Goal: Task Accomplishment & Management: Manage account settings

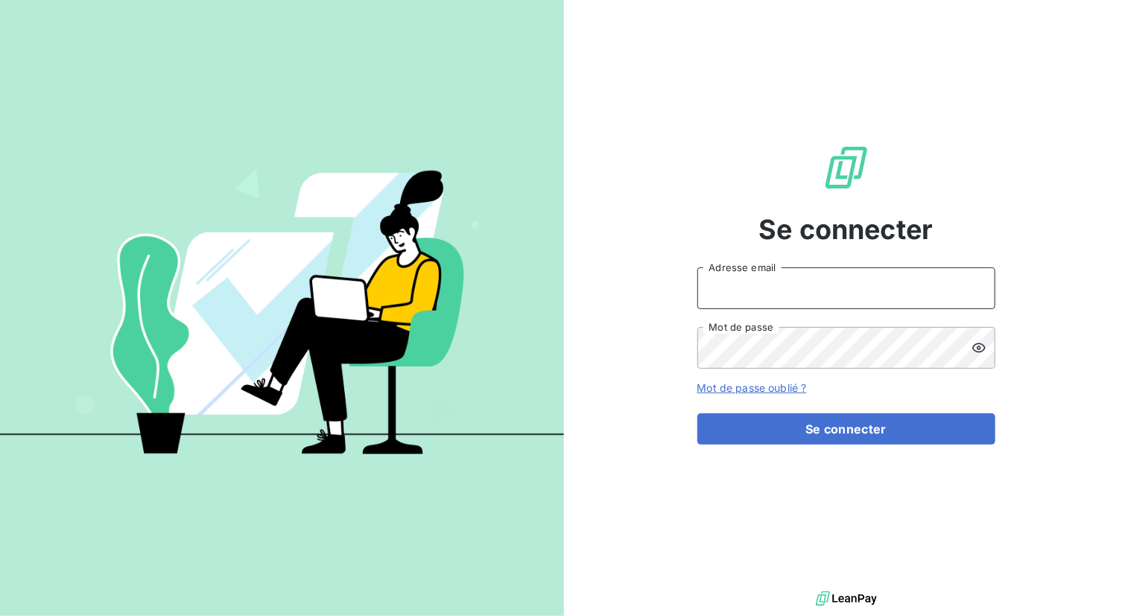
click at [812, 296] on input "Adresse email" at bounding box center [846, 288] width 298 height 42
type input "[EMAIL_ADDRESS][DOMAIN_NAME]"
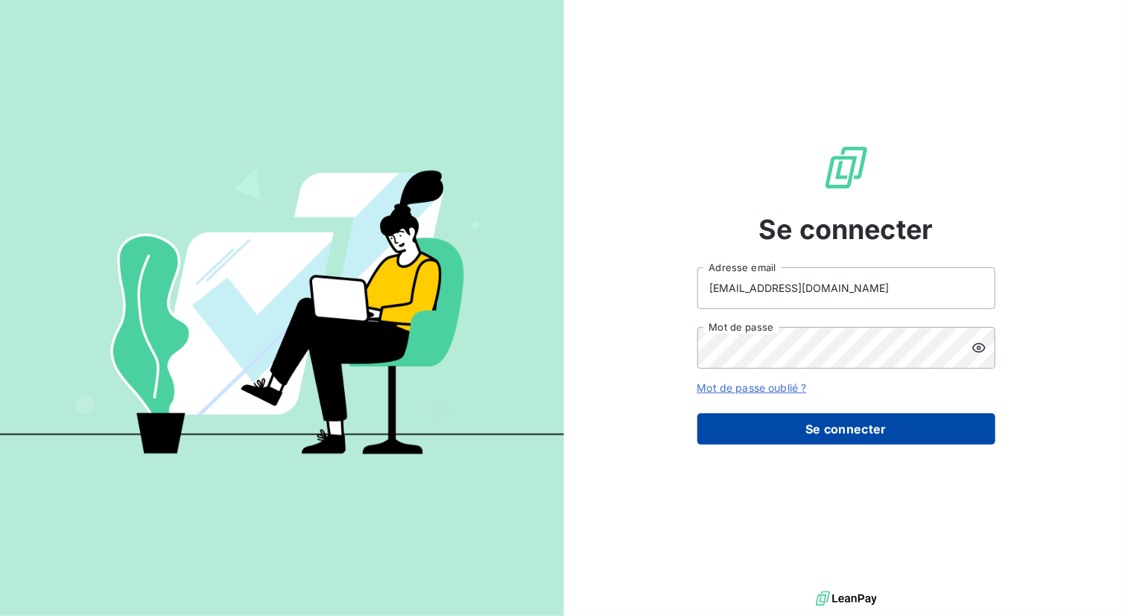
click at [891, 427] on button "Se connecter" at bounding box center [846, 428] width 298 height 31
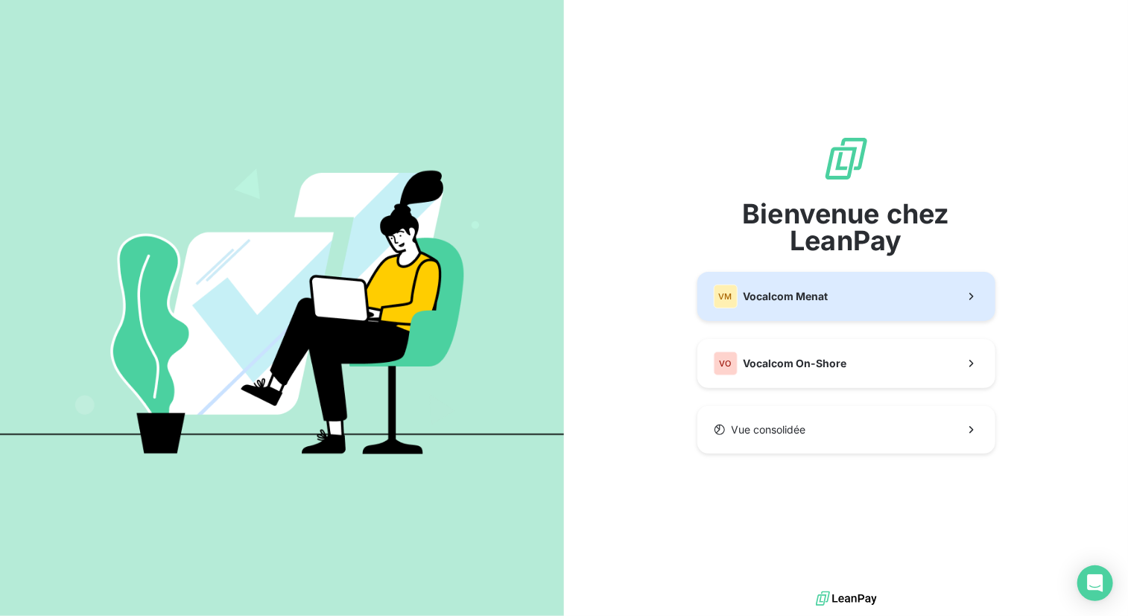
click at [900, 285] on button "VM Vocalcom Menat" at bounding box center [846, 296] width 298 height 49
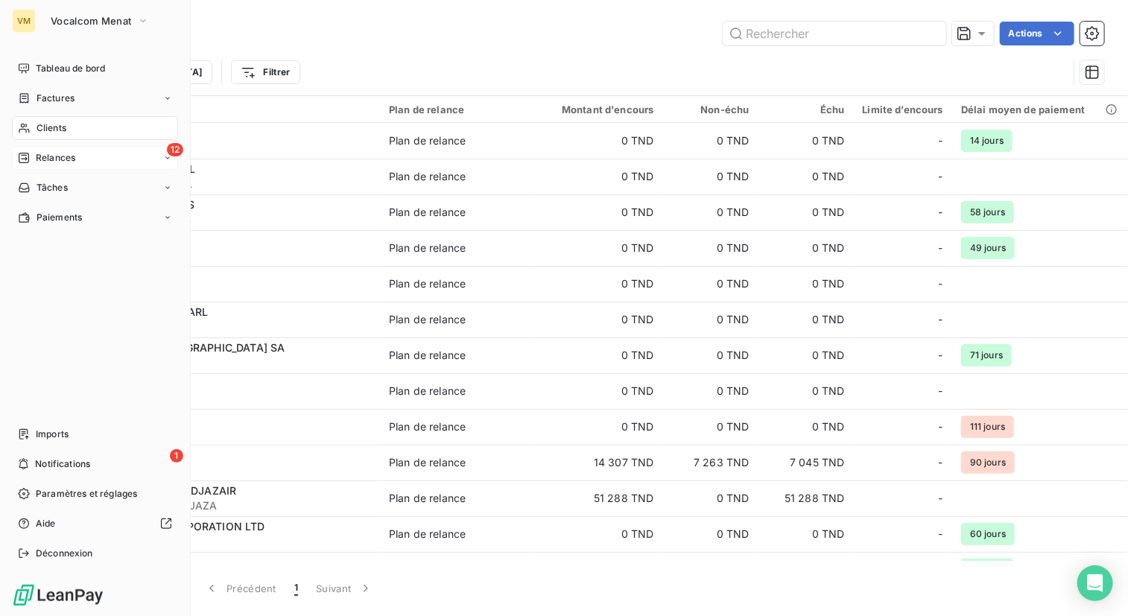
click at [53, 160] on span "Relances" at bounding box center [55, 157] width 39 height 13
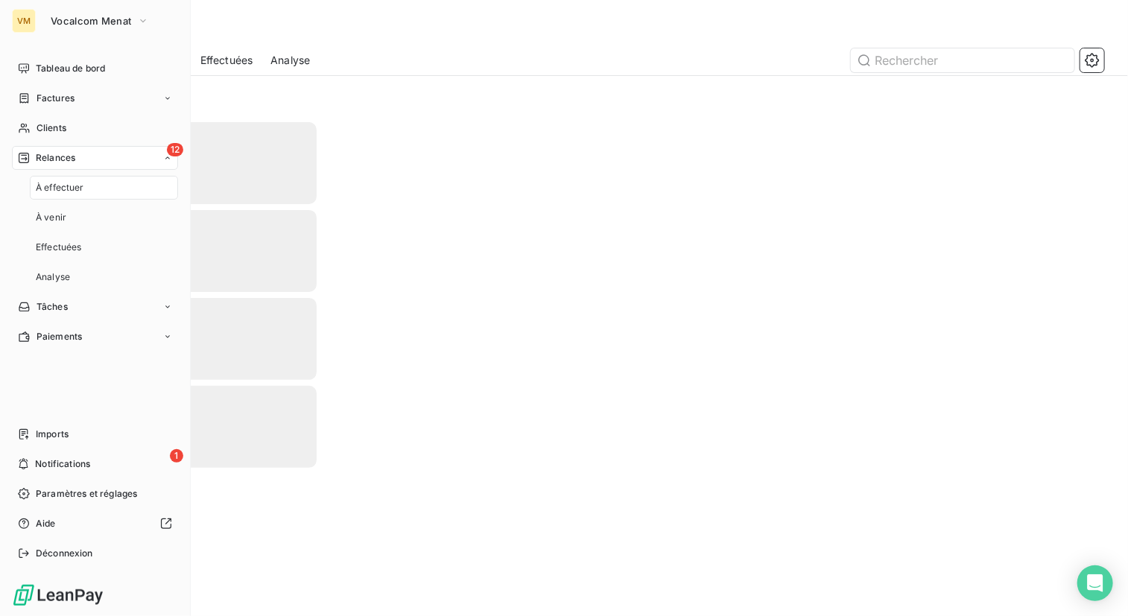
click at [75, 192] on span "À effectuer" at bounding box center [60, 187] width 48 height 13
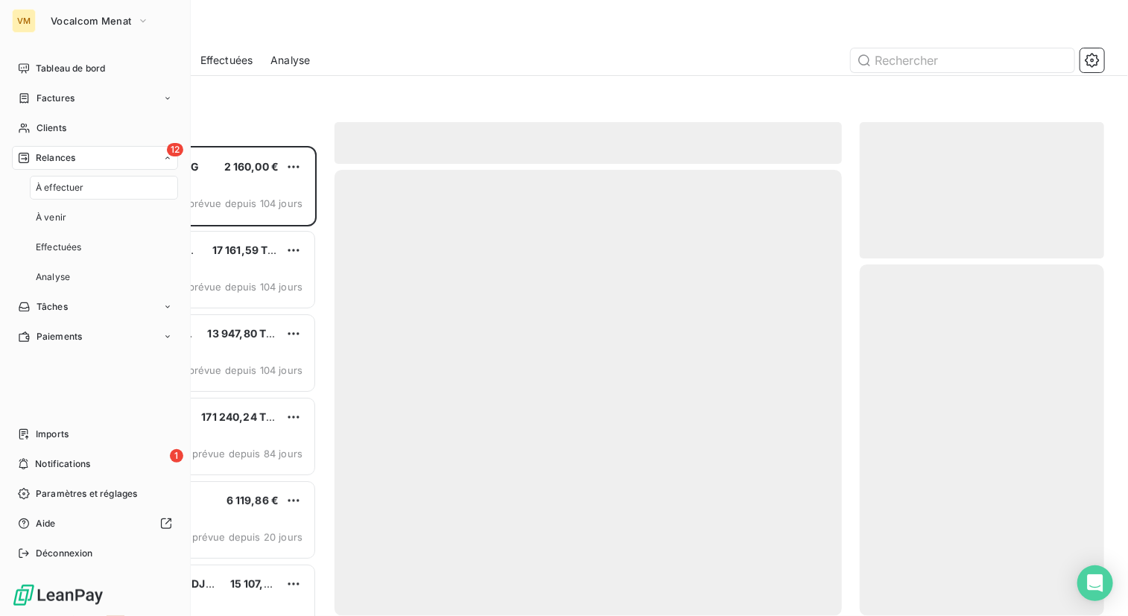
scroll to position [459, 233]
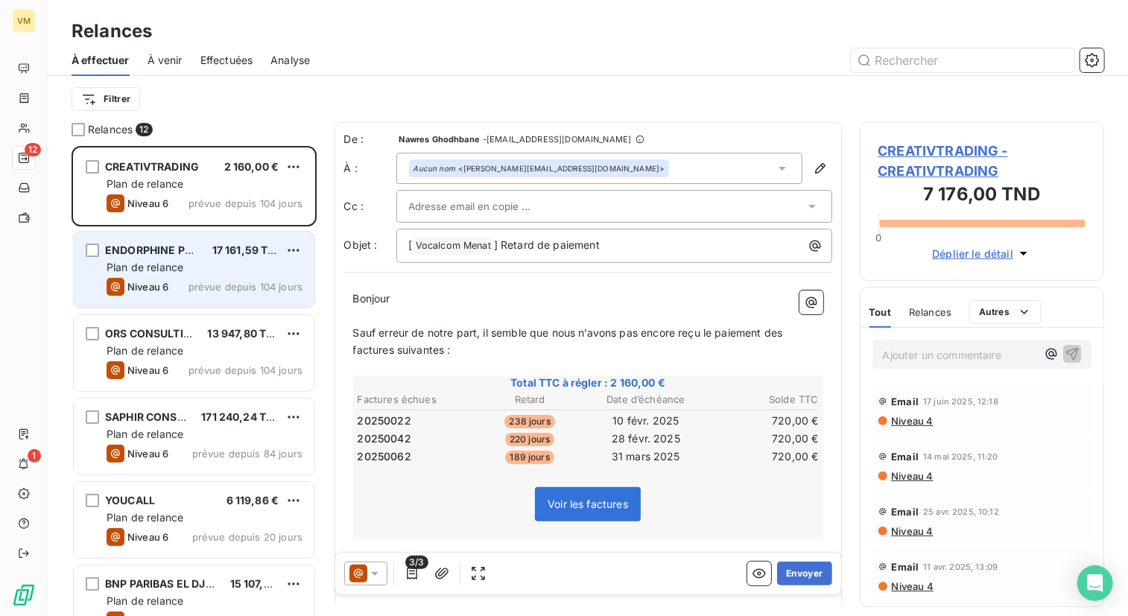
click at [209, 247] on div "ENDORPHINE PROD 17 161,59 TND" at bounding box center [204, 250] width 196 height 13
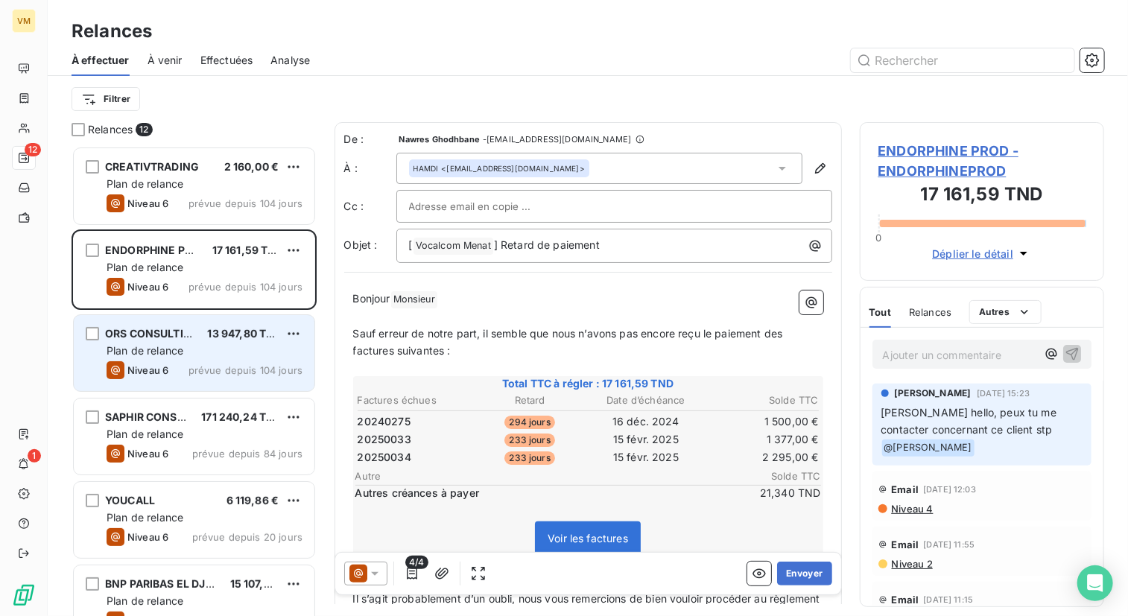
click at [203, 366] on span "prévue depuis 104 jours" at bounding box center [245, 370] width 114 height 12
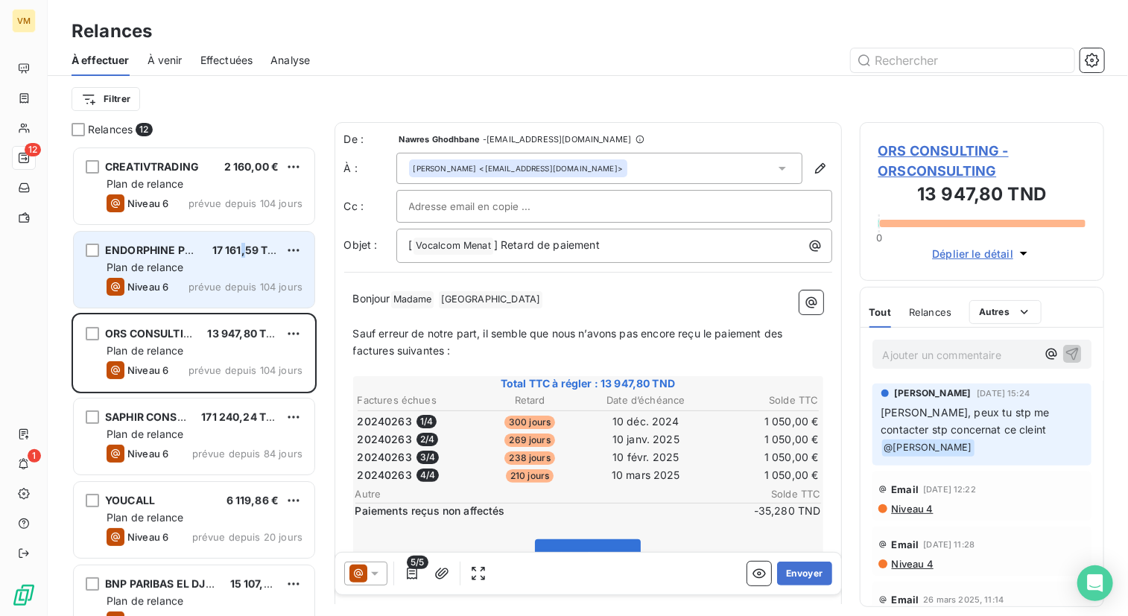
drag, startPoint x: 241, startPoint y: 255, endPoint x: 252, endPoint y: 242, distance: 16.9
click at [249, 247] on span "17 161,59 TND" at bounding box center [247, 250] width 71 height 13
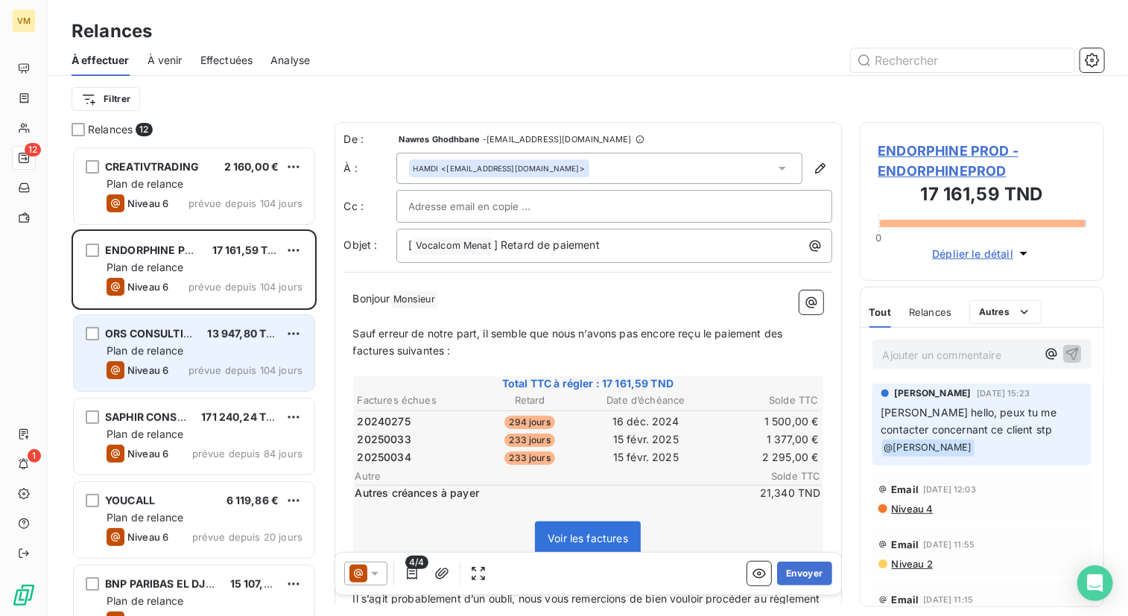
drag, startPoint x: 252, startPoint y: 242, endPoint x: 235, endPoint y: 352, distance: 110.8
click at [235, 354] on div "Plan de relance" at bounding box center [204, 350] width 196 height 15
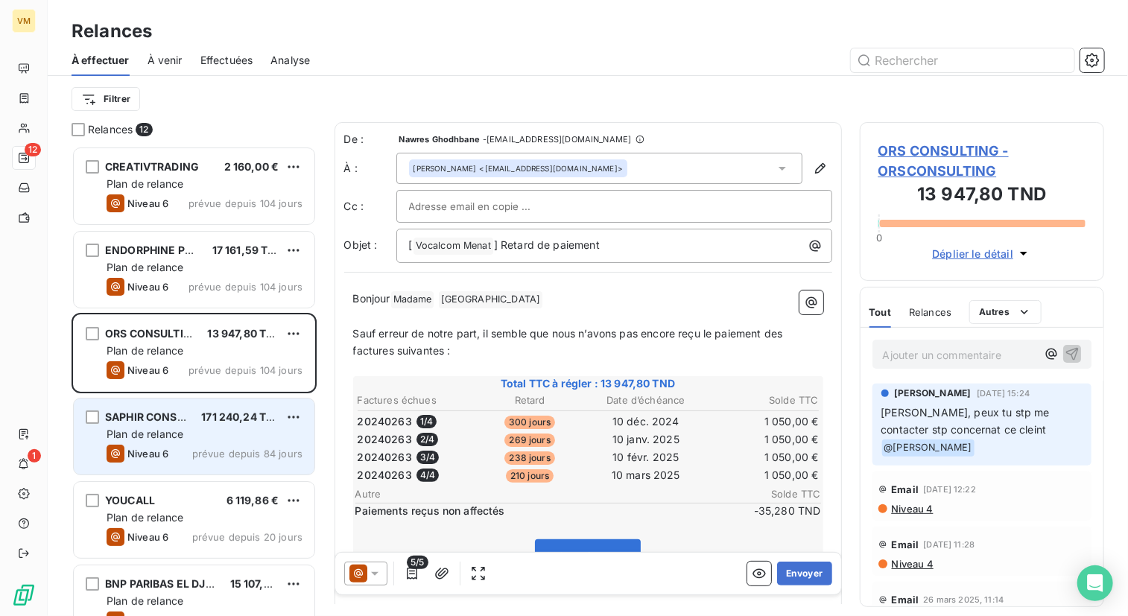
click at [188, 451] on div "Niveau 6 prévue depuis 84 jours" at bounding box center [204, 454] width 196 height 18
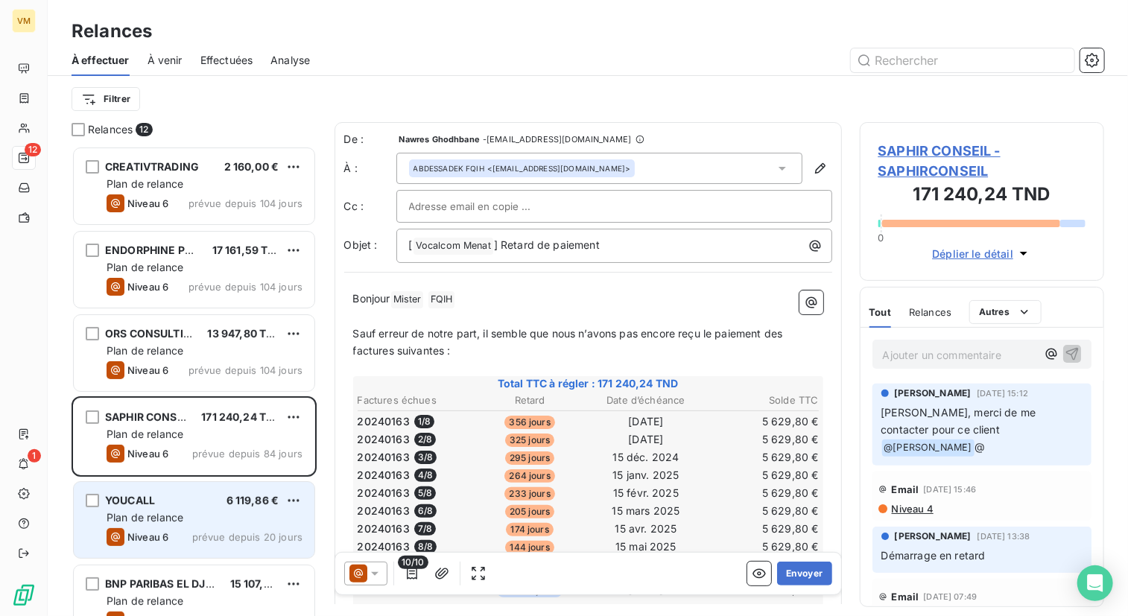
click at [217, 523] on div "Plan de relance" at bounding box center [204, 517] width 196 height 15
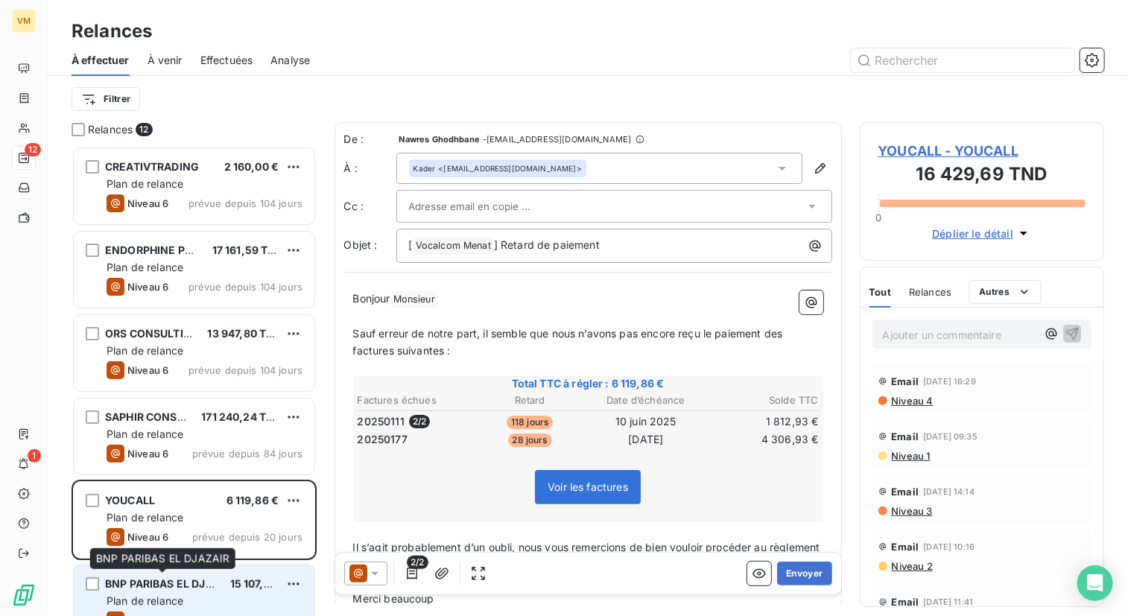
click at [189, 588] on span "BNP PARIBAS EL DJAZAIR" at bounding box center [171, 583] width 132 height 13
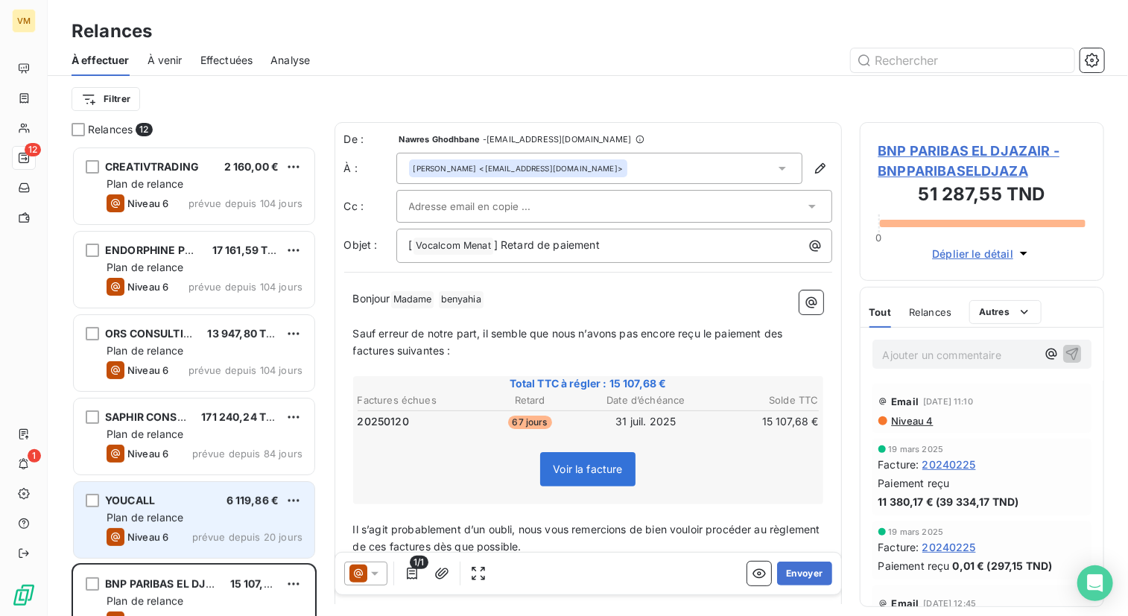
click at [200, 510] on div "Plan de relance" at bounding box center [204, 517] width 196 height 15
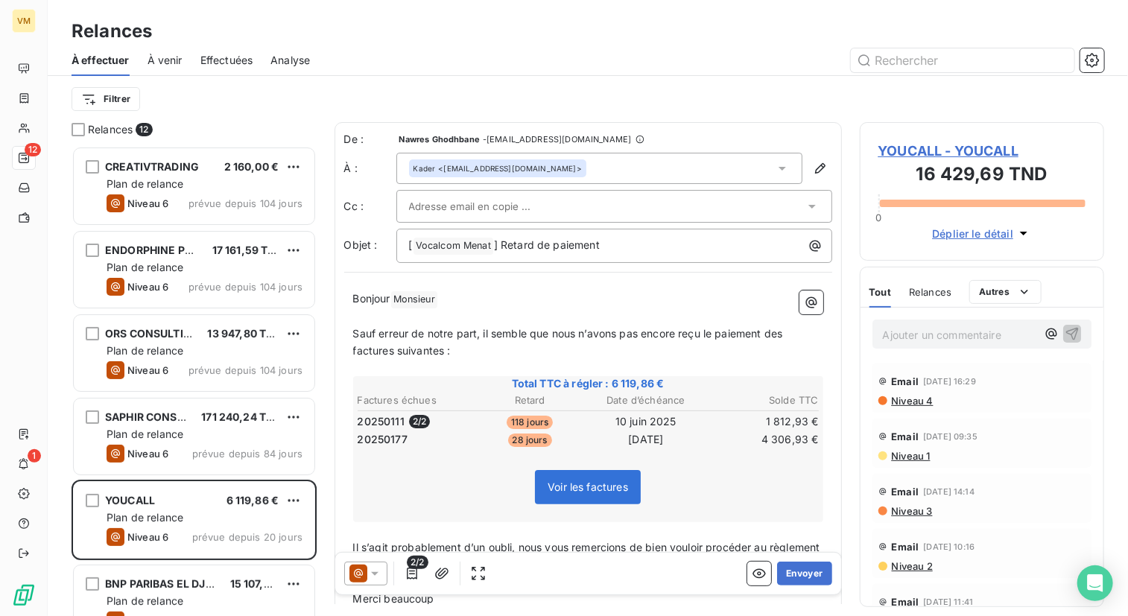
click at [912, 398] on span "Niveau 4" at bounding box center [911, 401] width 43 height 12
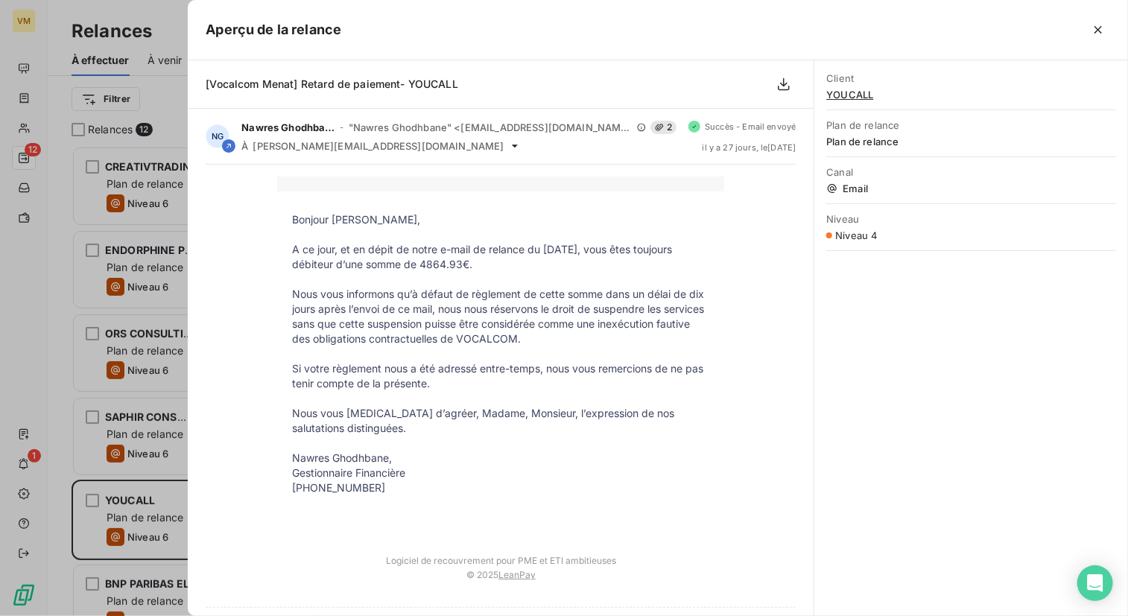
click at [528, 406] on p "Nous vous [MEDICAL_DATA] d’agréer, Madame, Monsieur, l’expression de nos saluta…" at bounding box center [500, 421] width 417 height 30
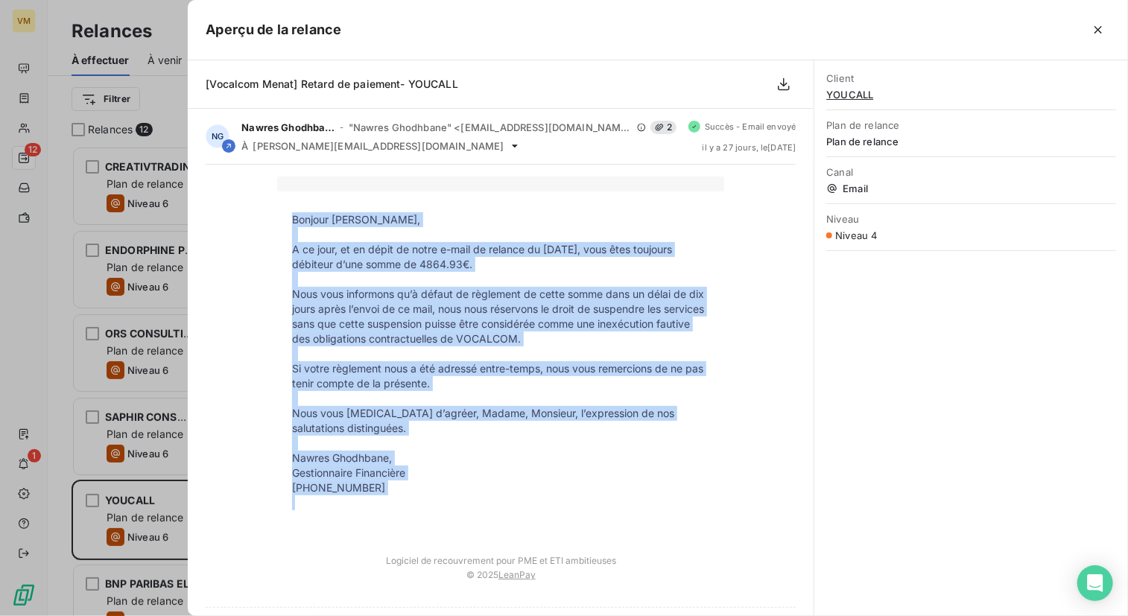
drag, startPoint x: 287, startPoint y: 217, endPoint x: 384, endPoint y: 495, distance: 294.9
click at [384, 495] on tbody "Bonjour [PERSON_NAME], A ce jour, et en dépit de notre e-mail de relance du [DA…" at bounding box center [500, 368] width 447 height 313
drag, startPoint x: 384, startPoint y: 495, endPoint x: 370, endPoint y: 432, distance: 64.9
copy tbody "Bonjour [PERSON_NAME], A ce jour, et en dépit de notre e-mail de relance du [DA…"
click at [1098, 31] on icon "button" at bounding box center [1097, 29] width 15 height 15
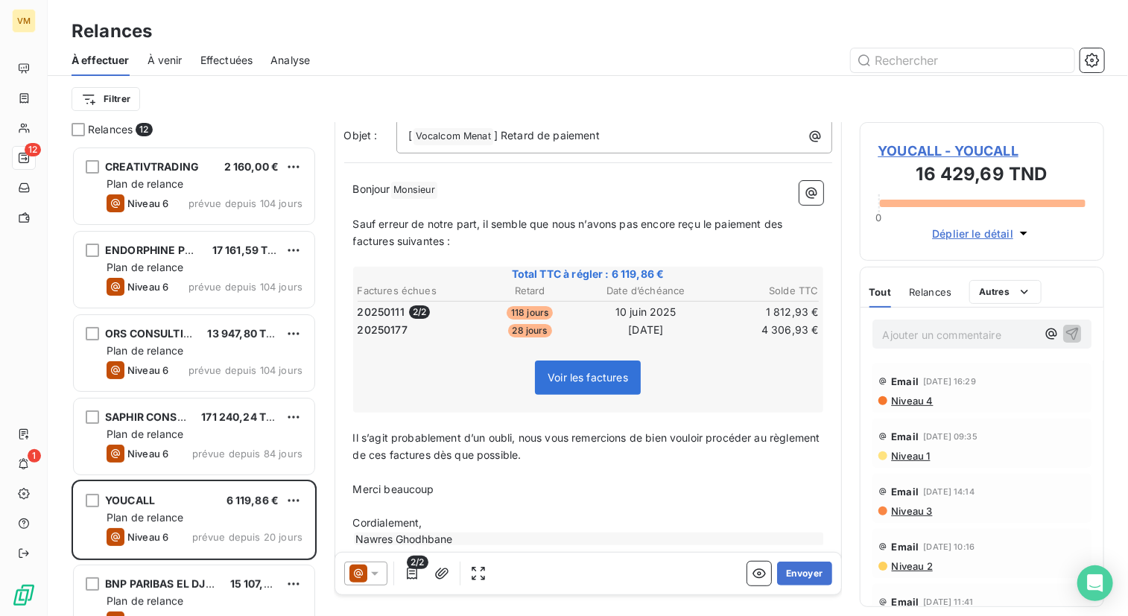
scroll to position [130, 0]
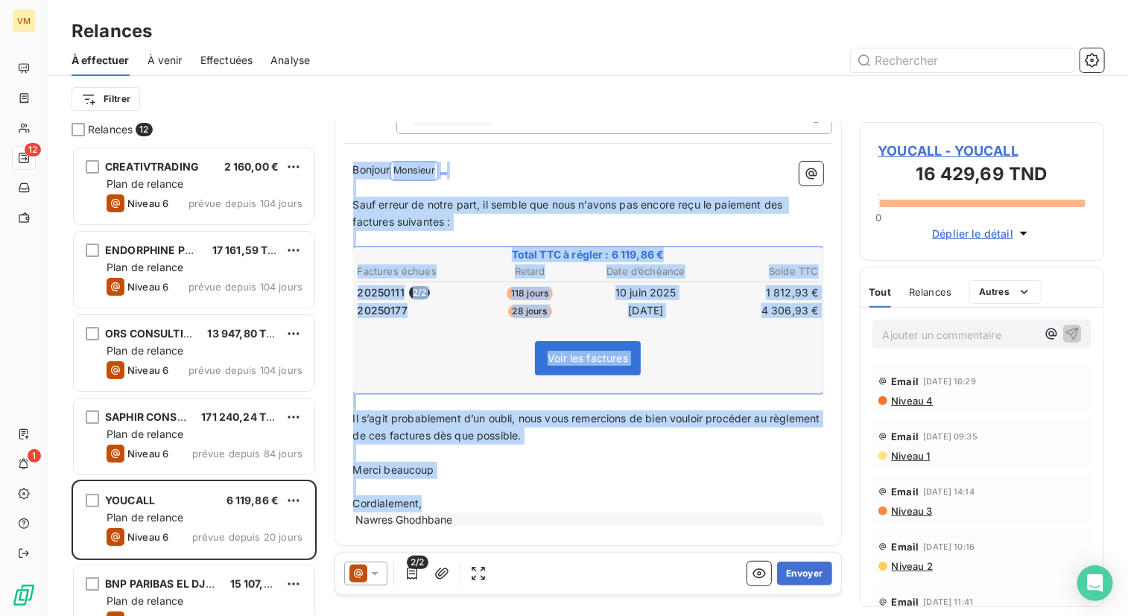
drag, startPoint x: 354, startPoint y: 165, endPoint x: 471, endPoint y: 529, distance: 381.8
click at [471, 529] on div "Bonjour Monsieur ﻿ ﻿ ﻿ ﻿ Sauf erreur de notre part, il semble que nous n’avons …" at bounding box center [588, 345] width 488 height 384
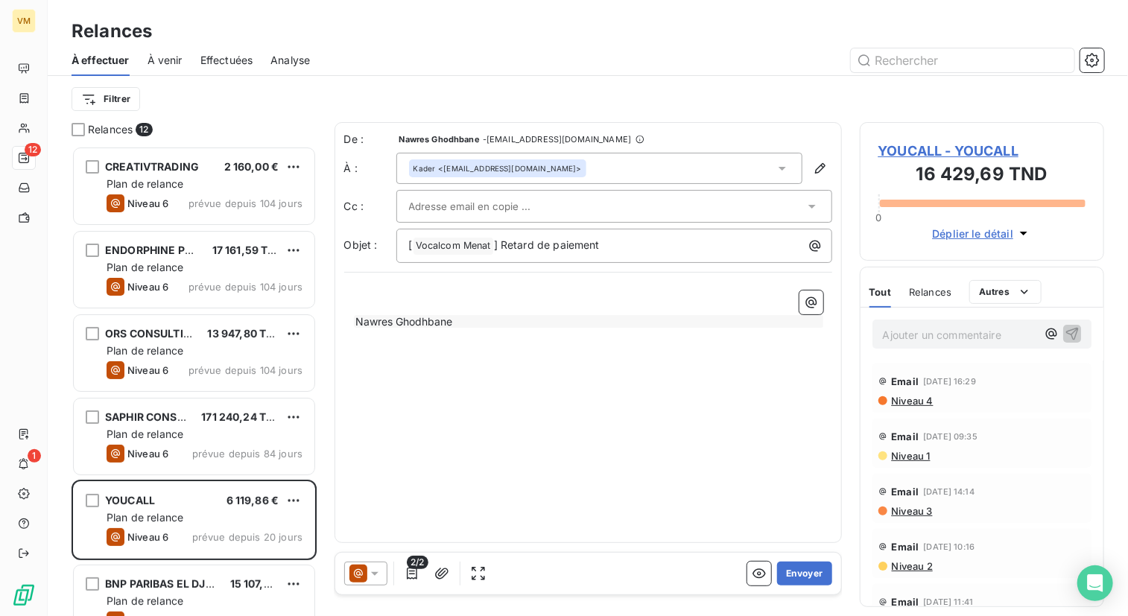
click at [404, 315] on div "Nawres Ghodhbane" at bounding box center [589, 321] width 470 height 13
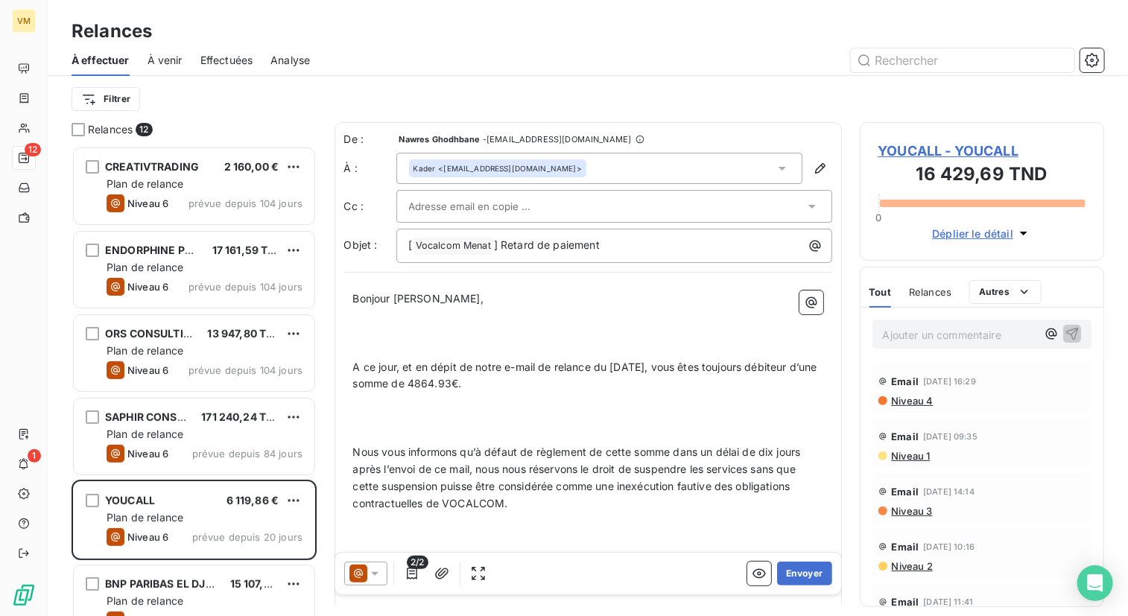
click at [445, 294] on span "Bonjour [PERSON_NAME]," at bounding box center [418, 298] width 130 height 13
click at [381, 346] on p "﻿" at bounding box center [588, 350] width 470 height 17
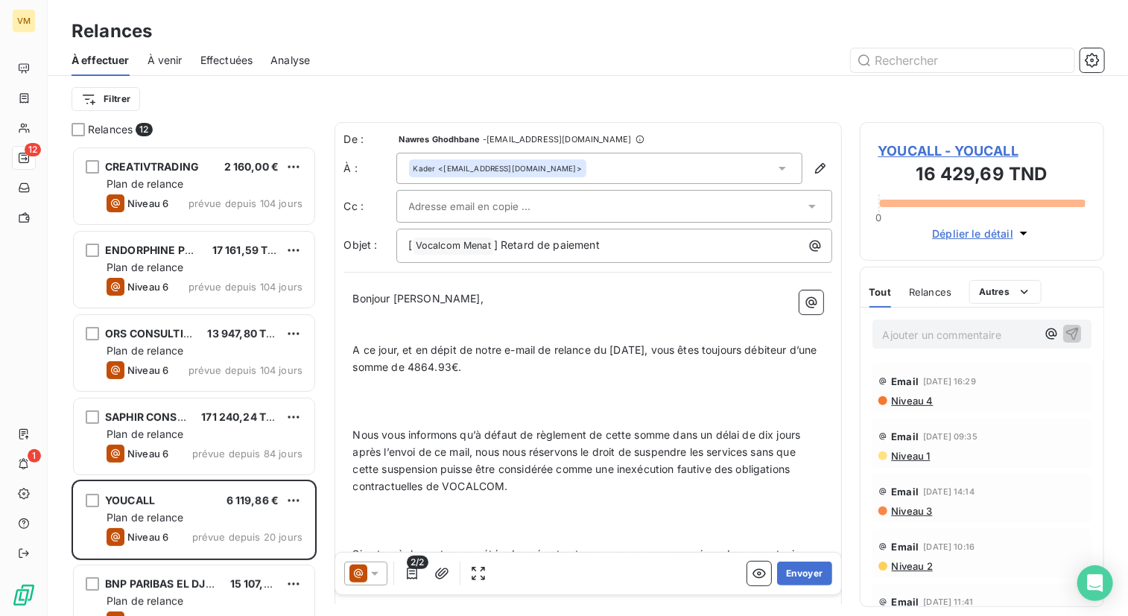
click at [372, 325] on p "﻿" at bounding box center [588, 333] width 470 height 17
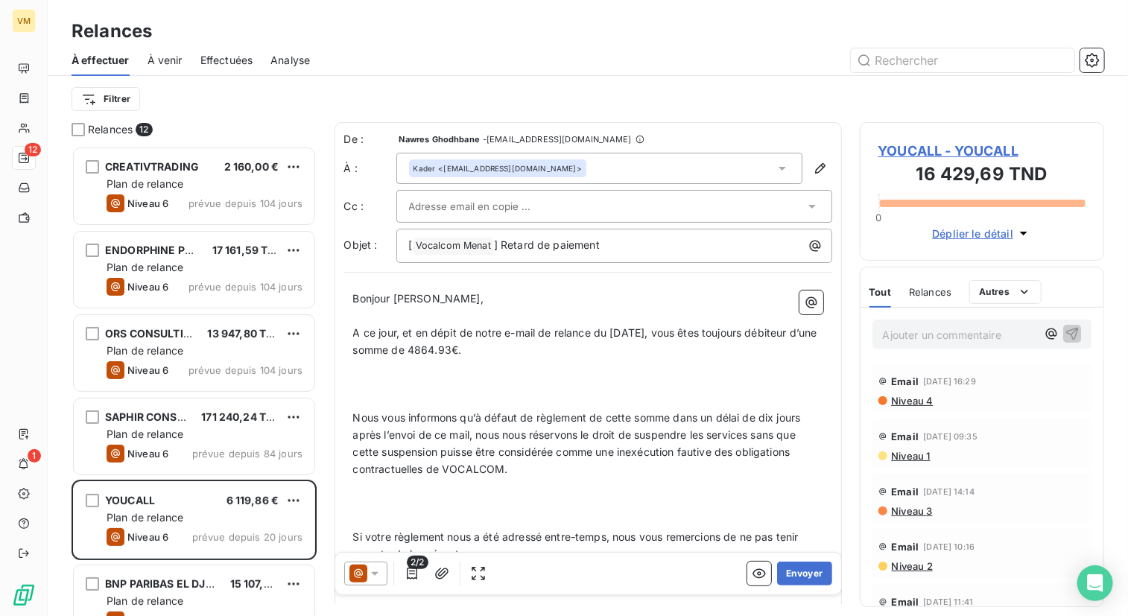
click at [363, 399] on p "﻿" at bounding box center [588, 400] width 470 height 17
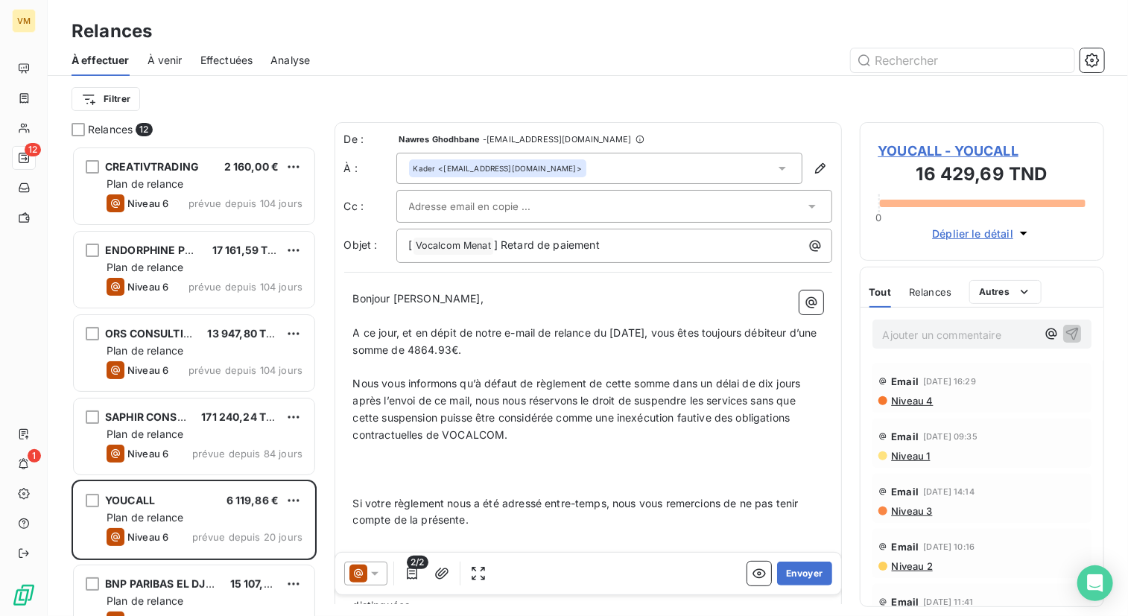
click at [363, 476] on p at bounding box center [588, 469] width 470 height 17
click at [364, 483] on p "﻿" at bounding box center [588, 486] width 470 height 17
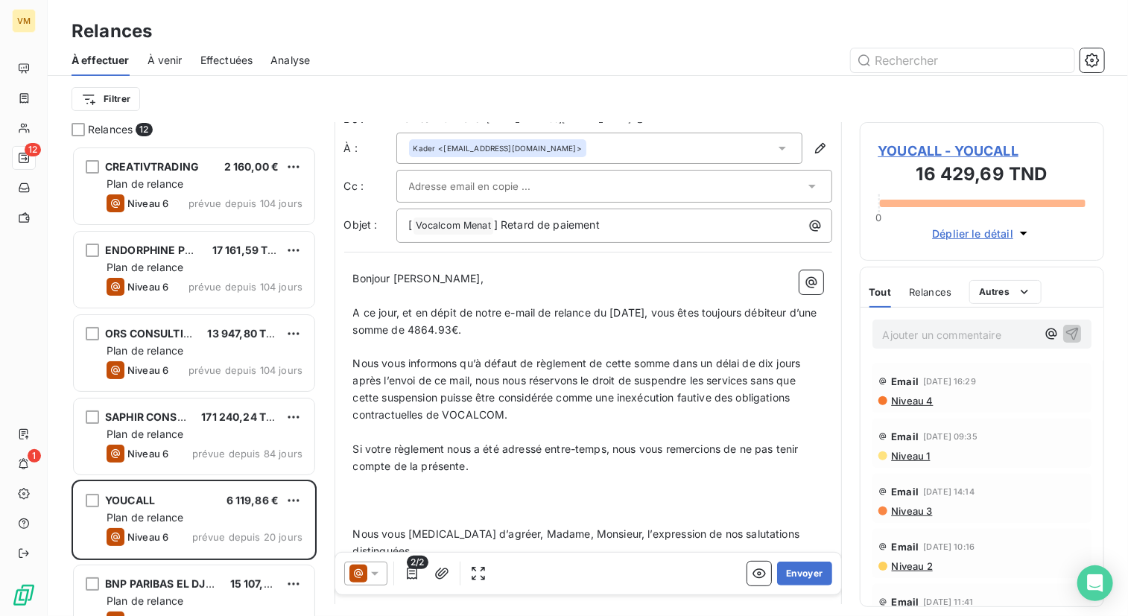
scroll to position [150, 0]
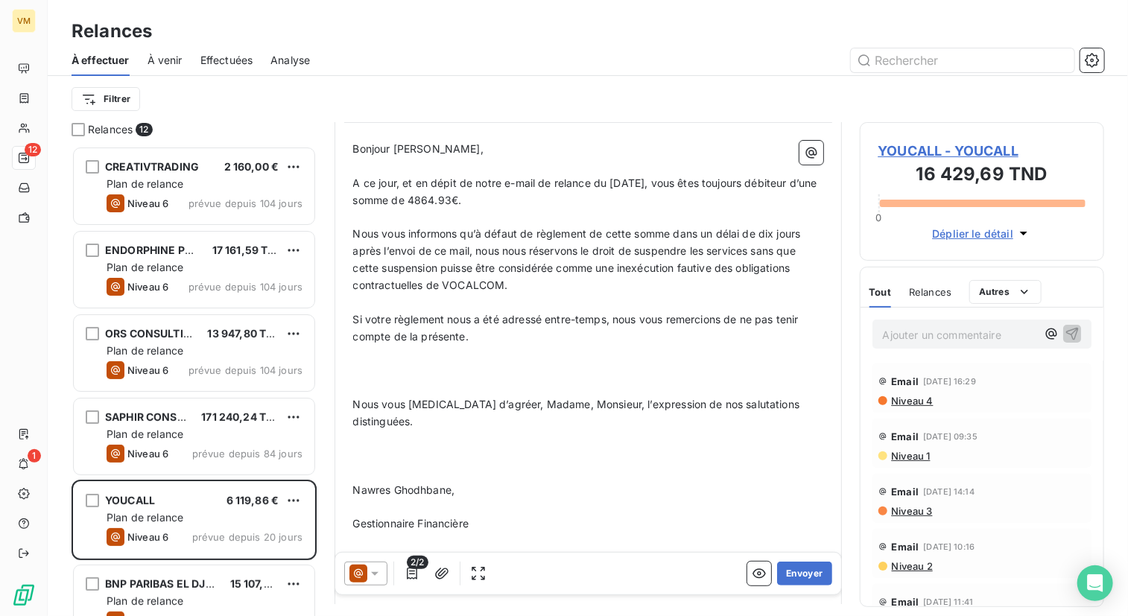
click at [363, 387] on p "﻿" at bounding box center [588, 387] width 470 height 17
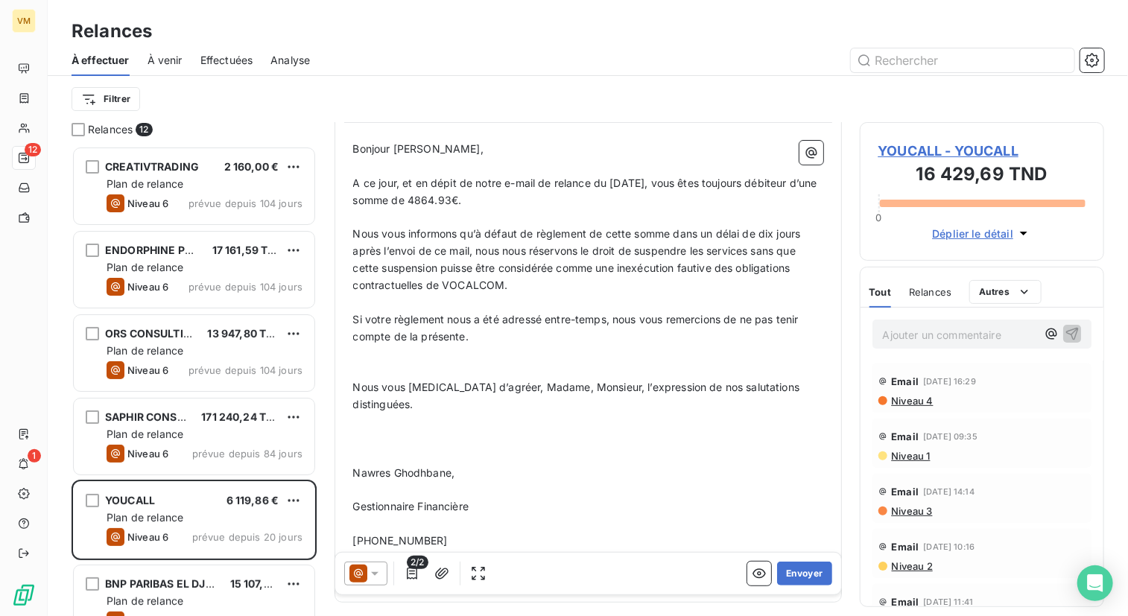
click at [368, 448] on p "﻿" at bounding box center [588, 456] width 470 height 17
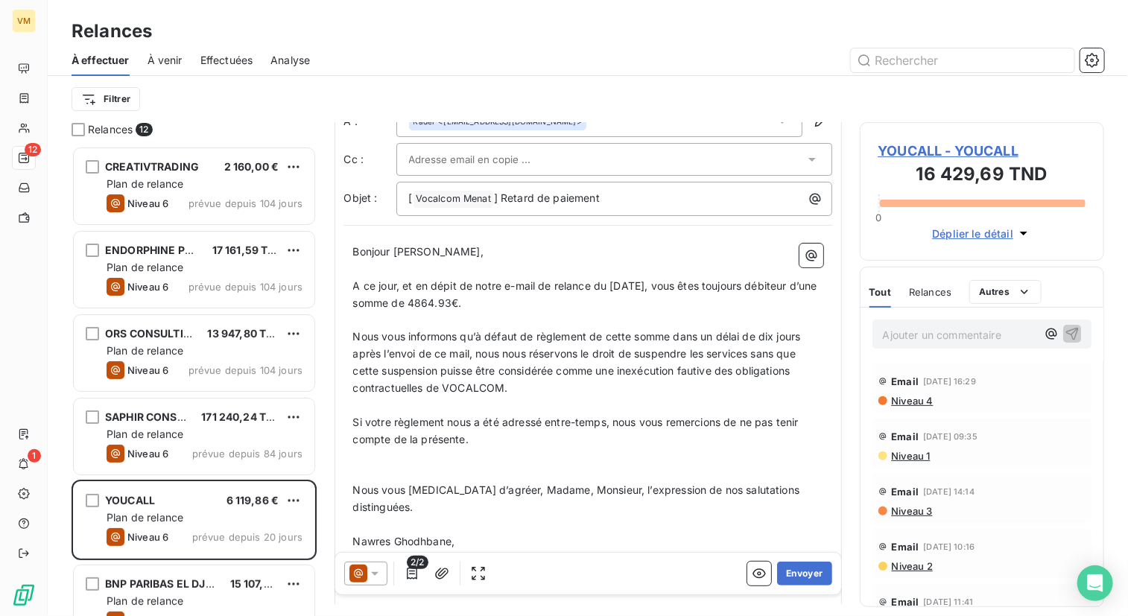
scroll to position [0, 0]
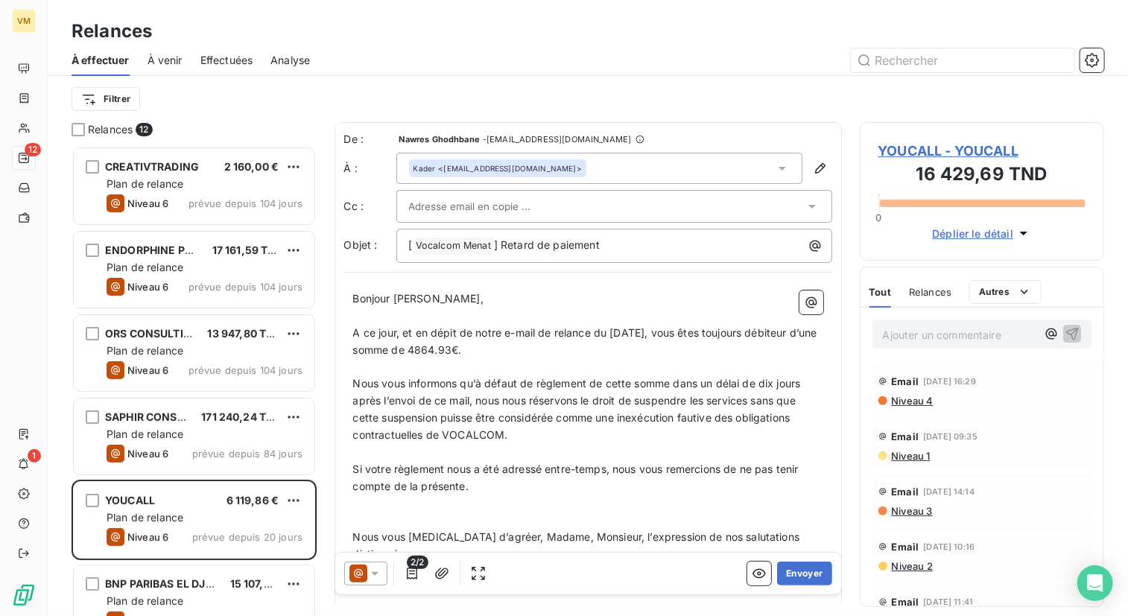
click at [625, 334] on span "A ce jour, et en dépit de notre e-mail de relance du [DATE], vous êtes toujours…" at bounding box center [586, 341] width 467 height 30
click at [637, 366] on p "﻿" at bounding box center [588, 367] width 470 height 17
click at [804, 208] on icon at bounding box center [811, 206] width 15 height 15
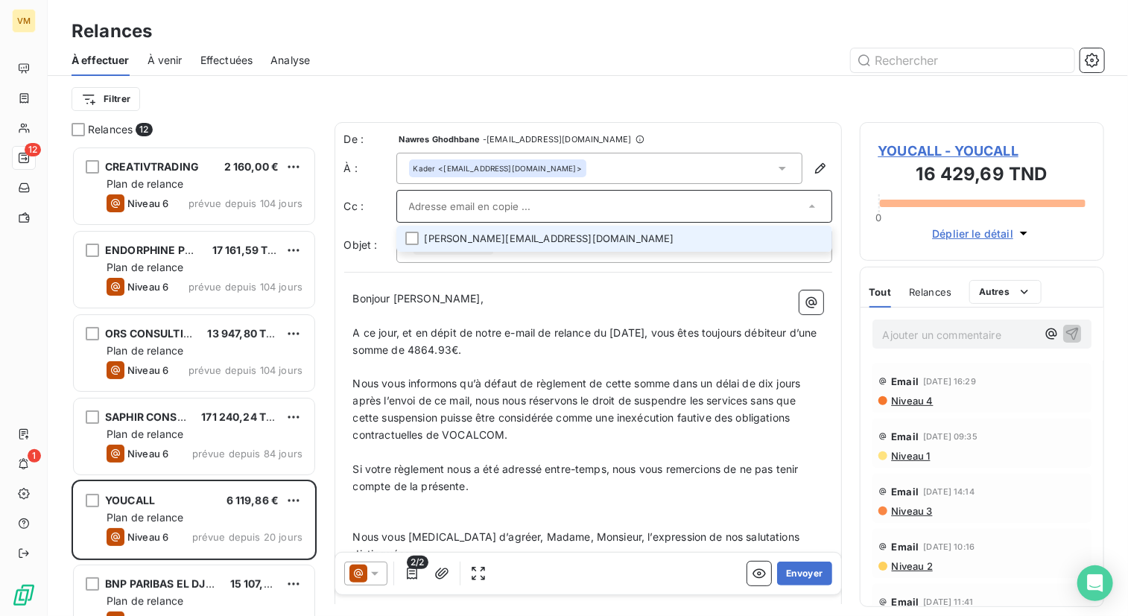
click at [625, 233] on li "[PERSON_NAME][EMAIL_ADDRESS][DOMAIN_NAME]" at bounding box center [614, 239] width 436 height 26
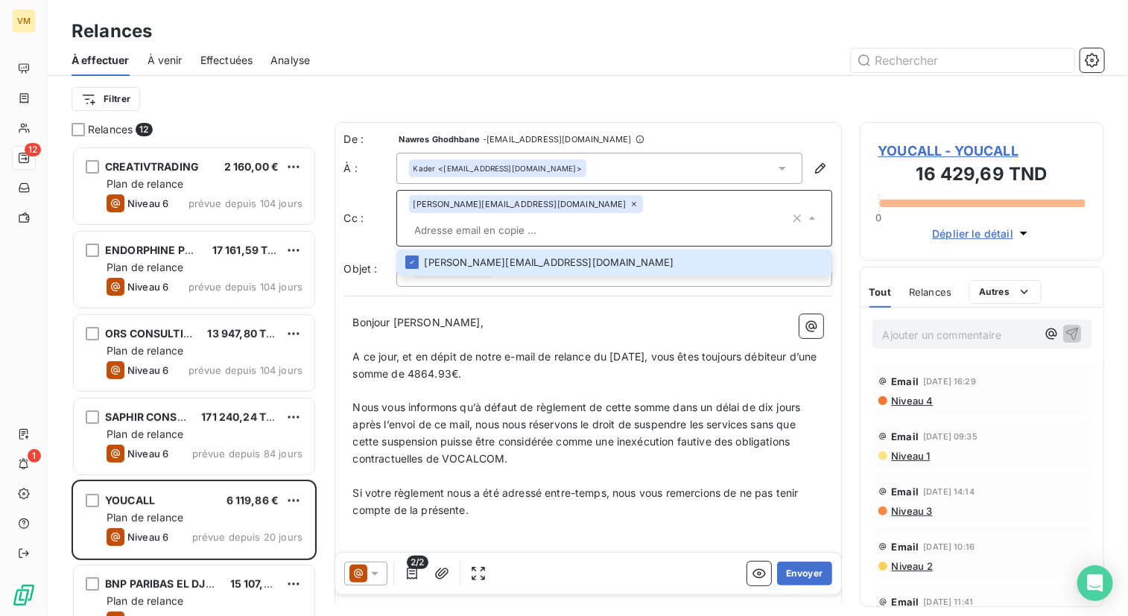
click at [611, 219] on input "text" at bounding box center [599, 230] width 381 height 22
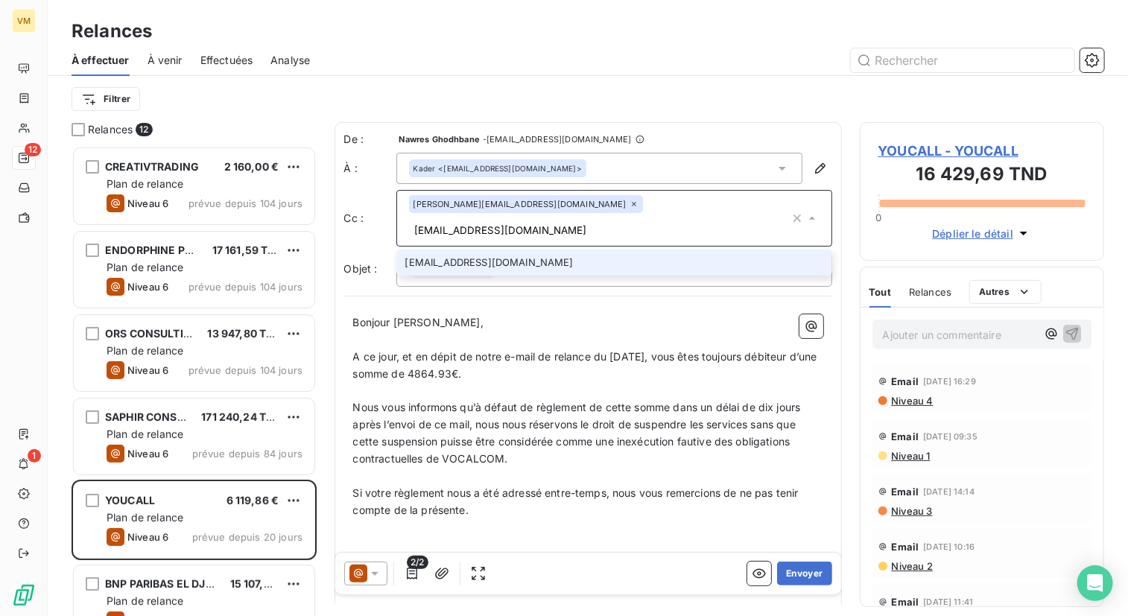
type input "[EMAIL_ADDRESS][DOMAIN_NAME]"
click at [620, 249] on li "[EMAIL_ADDRESS][DOMAIN_NAME]" at bounding box center [614, 262] width 436 height 26
type input "[EMAIL_ADDRESS][DOMAIN_NAME]"
click at [602, 254] on li "[EMAIL_ADDRESS][DOMAIN_NAME]" at bounding box center [614, 262] width 436 height 26
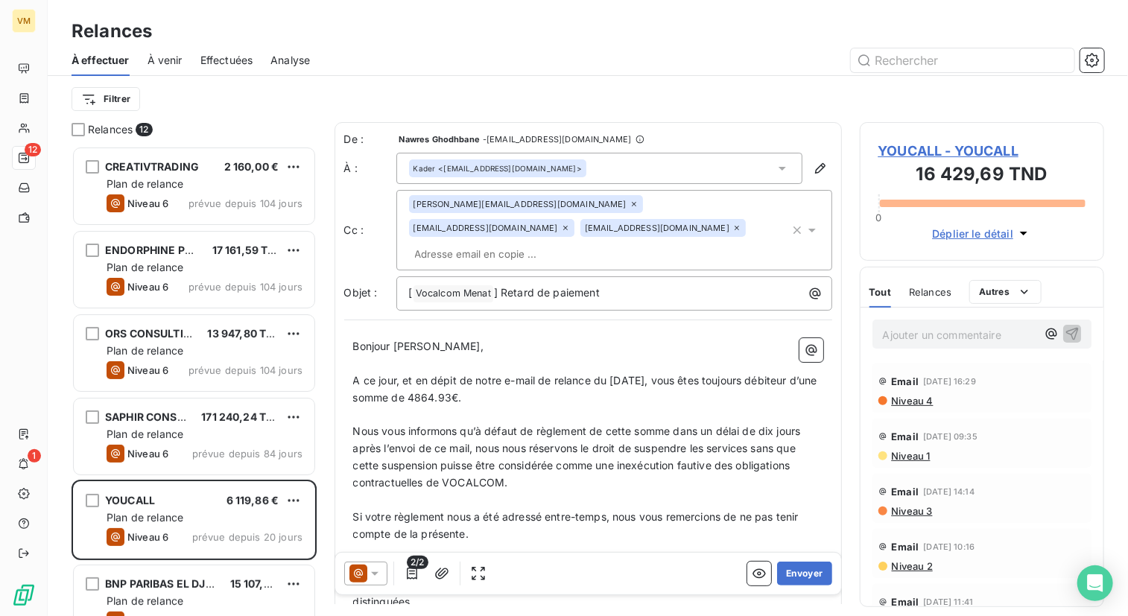
click at [585, 329] on div "Bonjour [PERSON_NAME], ﻿ A ce jour, et en dépit de notre e-mail de relance du […" at bounding box center [588, 542] width 488 height 427
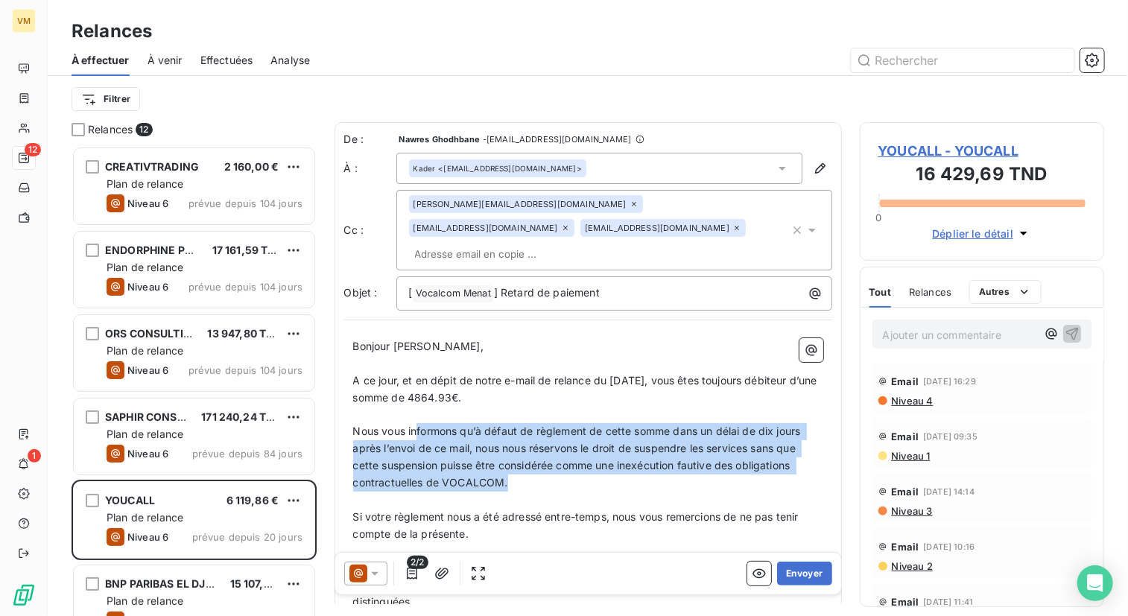
drag, startPoint x: 416, startPoint y: 405, endPoint x: 510, endPoint y: 462, distance: 110.6
click at [506, 464] on span "Nous vous informons qu’à défaut de règlement de cette somme dans un délai de di…" at bounding box center [578, 457] width 451 height 64
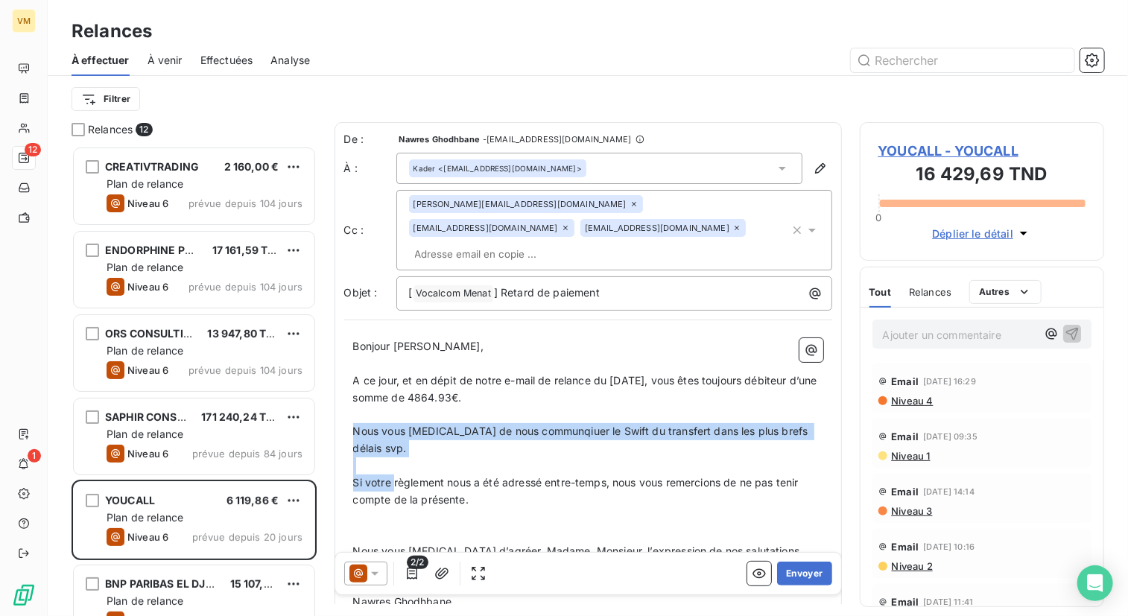
drag, startPoint x: 354, startPoint y: 405, endPoint x: 393, endPoint y: 450, distance: 59.6
click at [393, 450] on div "Bonjour [PERSON_NAME], ﻿ A ce jour, et en dépit de notre e-mail de relance du […" at bounding box center [588, 525] width 470 height 375
click at [382, 457] on p "﻿" at bounding box center [588, 465] width 470 height 17
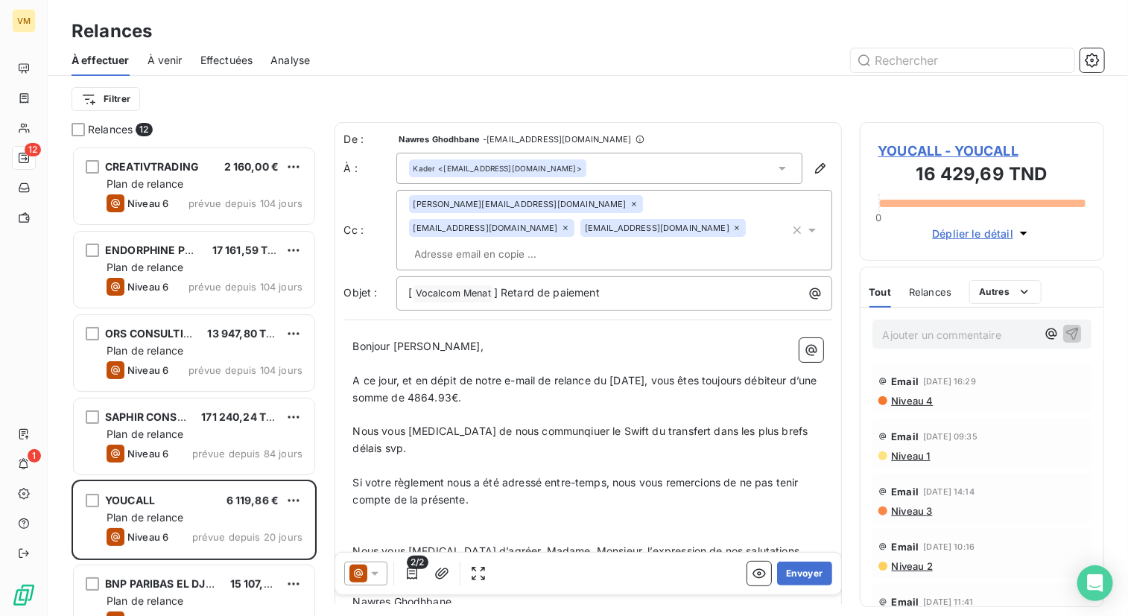
drag, startPoint x: 350, startPoint y: 408, endPoint x: 369, endPoint y: 437, distance: 34.9
click at [369, 437] on div "Bonjour [PERSON_NAME], ﻿ A ce jour, et en dépit de notre e-mail de relance du […" at bounding box center [588, 525] width 488 height 392
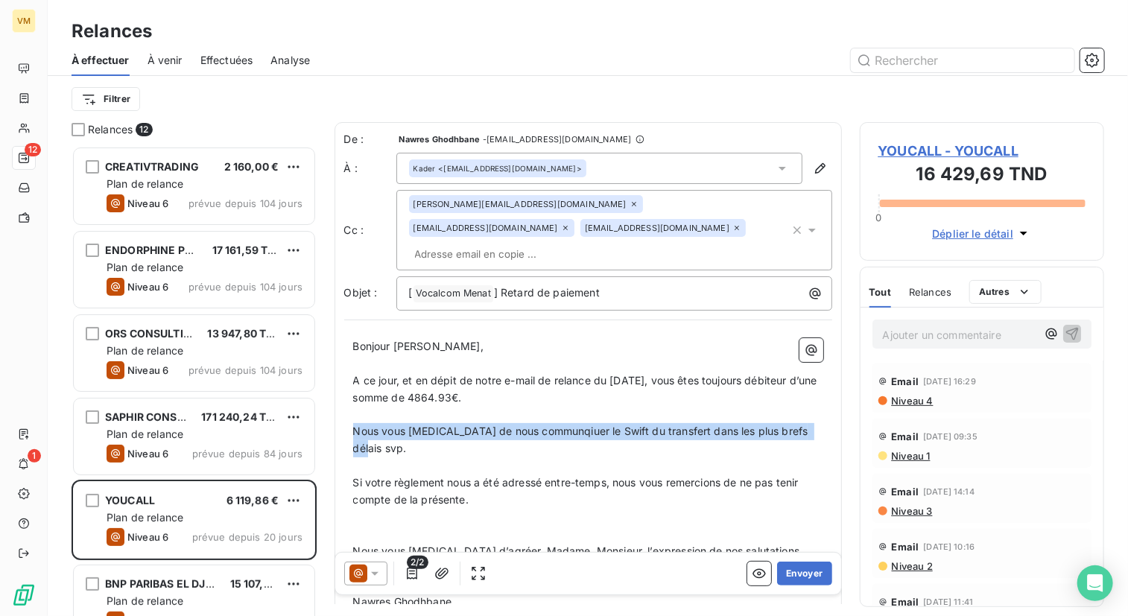
drag, startPoint x: 354, startPoint y: 407, endPoint x: 377, endPoint y: 431, distance: 32.7
click at [377, 431] on p "Nous vous [MEDICAL_DATA] de nous communqiuer le Swift du transfert dans les plu…" at bounding box center [588, 440] width 470 height 34
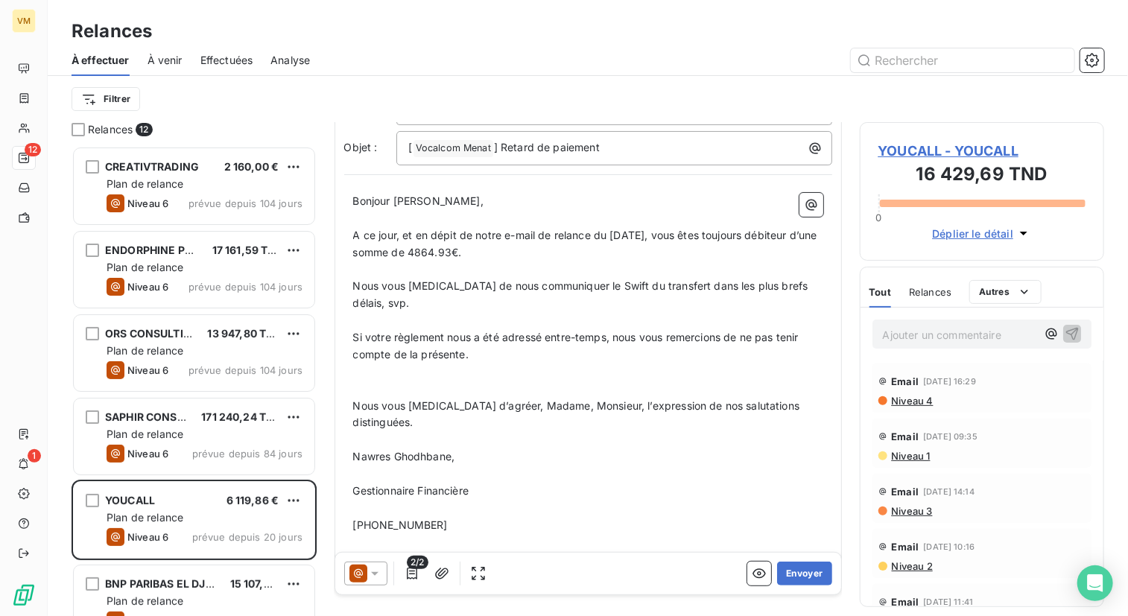
scroll to position [147, 0]
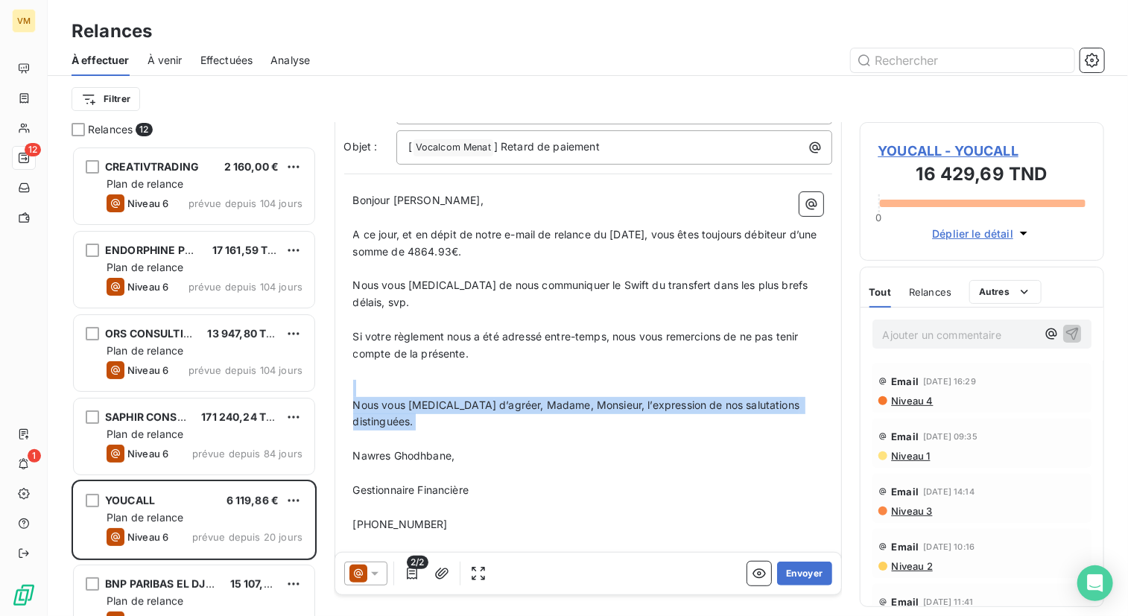
drag, startPoint x: 361, startPoint y: 361, endPoint x: 815, endPoint y: 395, distance: 455.6
click at [815, 395] on div "Bonjour [PERSON_NAME], ﻿ A ce jour, et en dépit de notre e-mail de relance du […" at bounding box center [588, 379] width 488 height 392
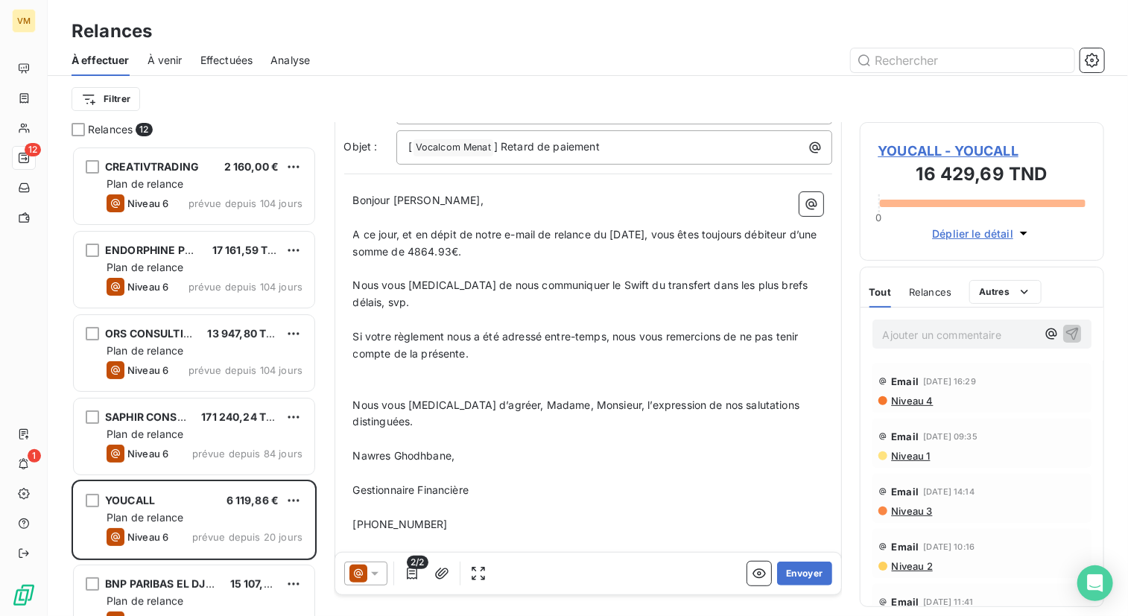
scroll to position [130, 0]
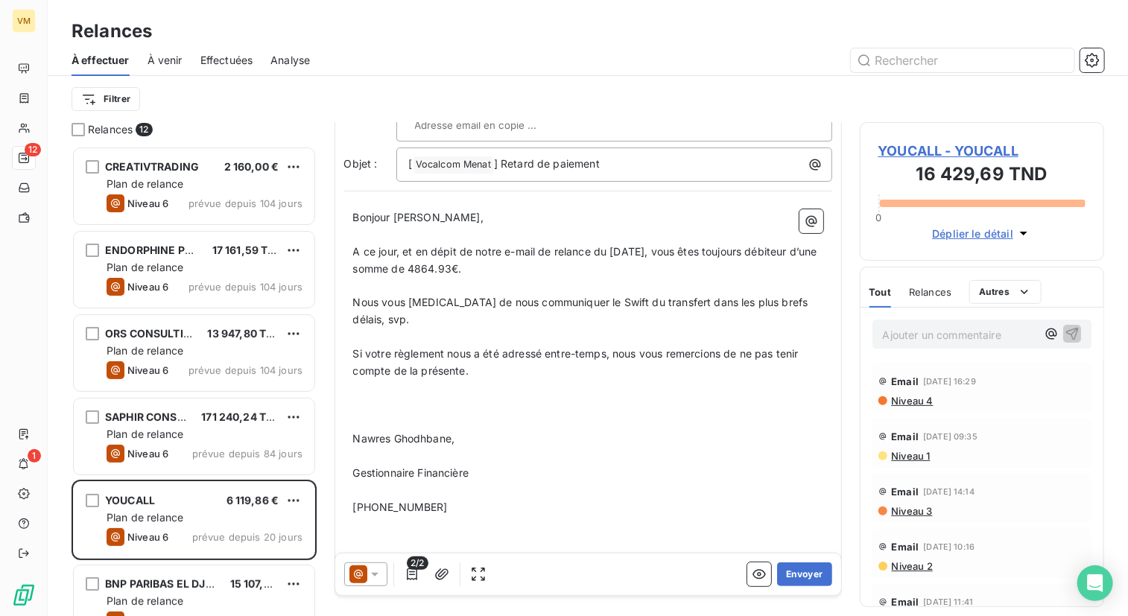
click at [363, 414] on p "﻿" at bounding box center [588, 422] width 470 height 17
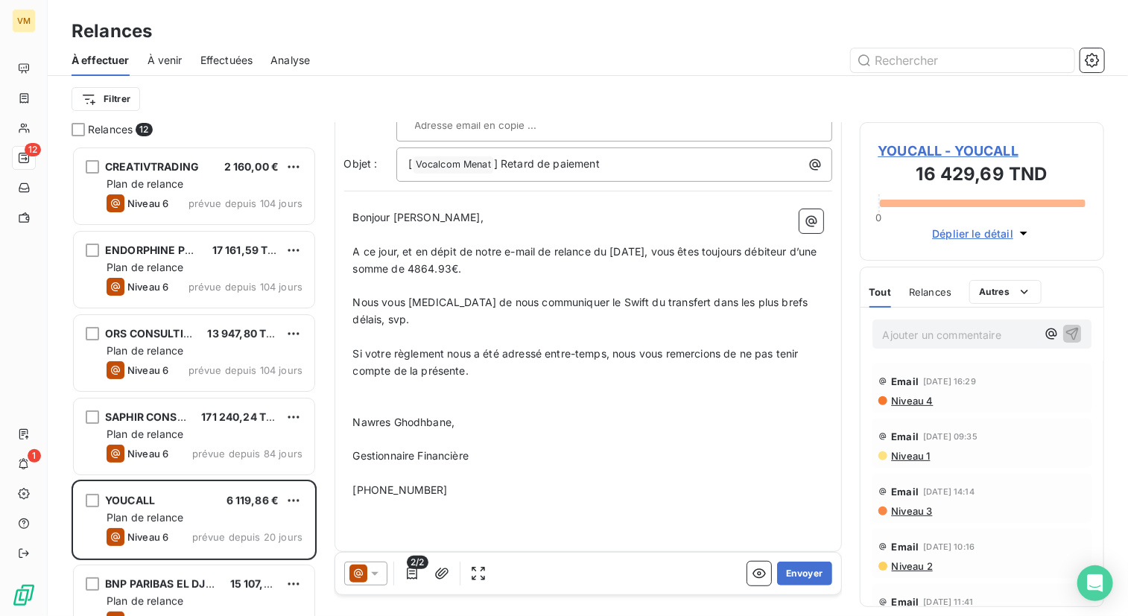
scroll to position [113, 0]
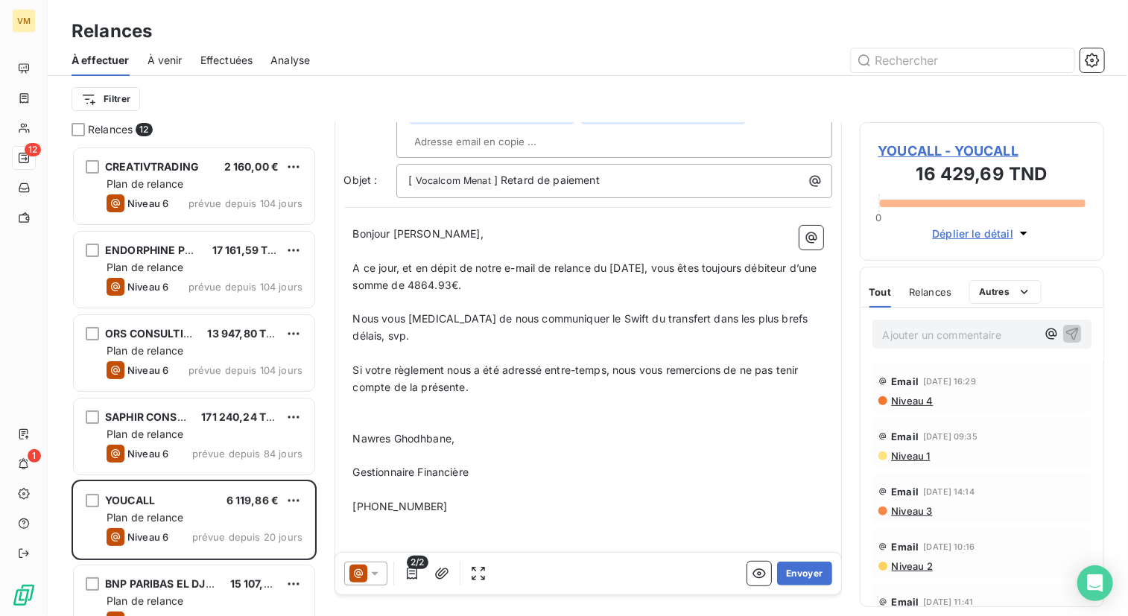
click at [371, 447] on p "﻿" at bounding box center [588, 455] width 470 height 17
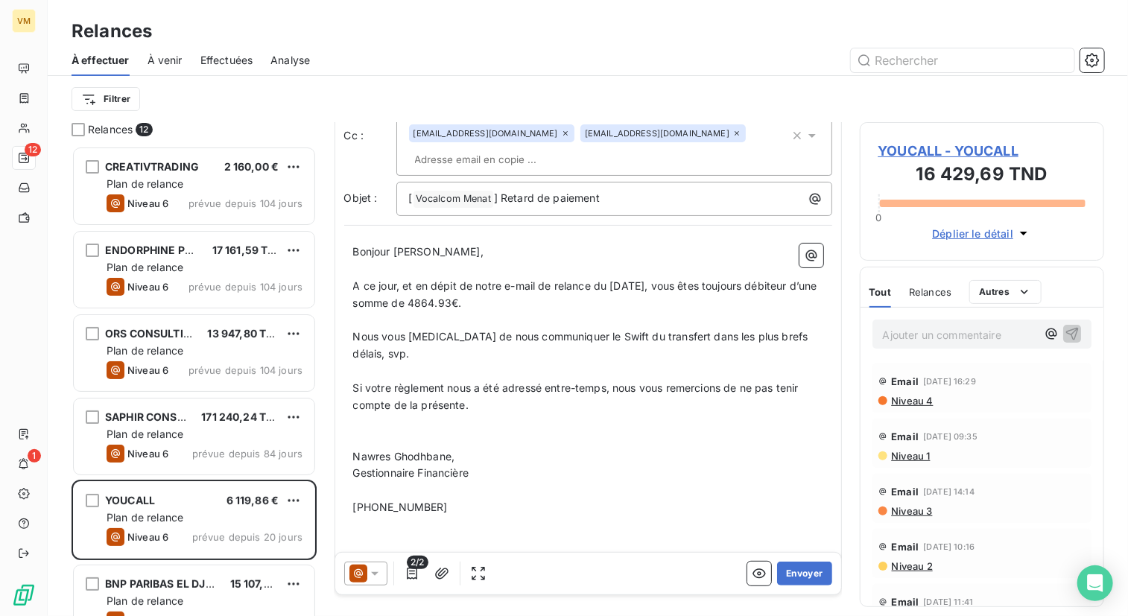
drag, startPoint x: 478, startPoint y: 461, endPoint x: 441, endPoint y: 461, distance: 37.2
click at [477, 482] on p "﻿" at bounding box center [588, 490] width 470 height 17
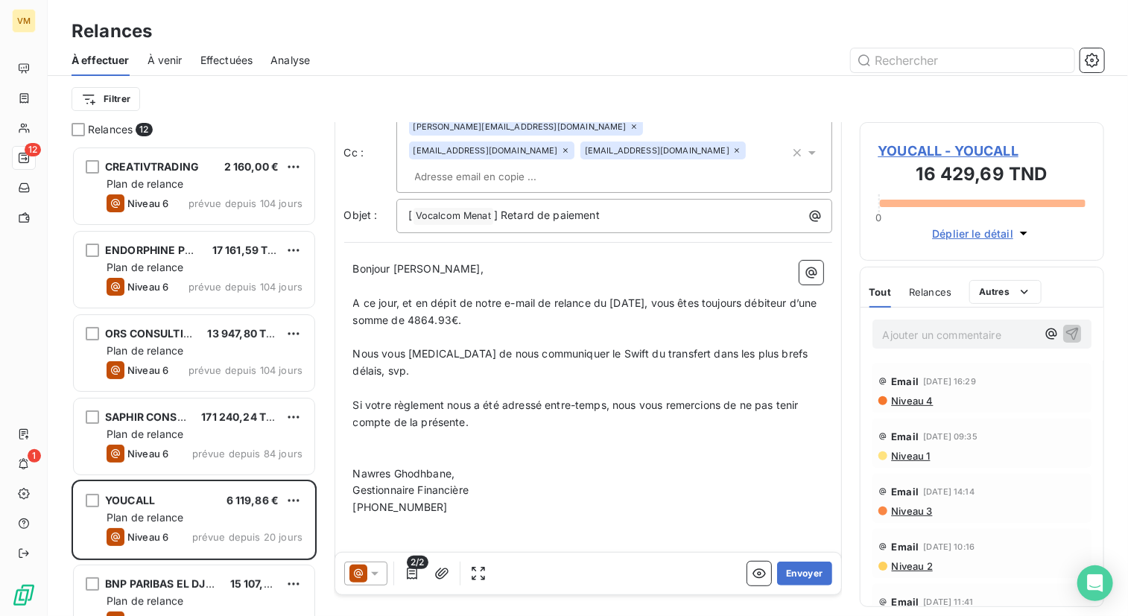
click at [620, 516] on p "﻿" at bounding box center [588, 524] width 470 height 17
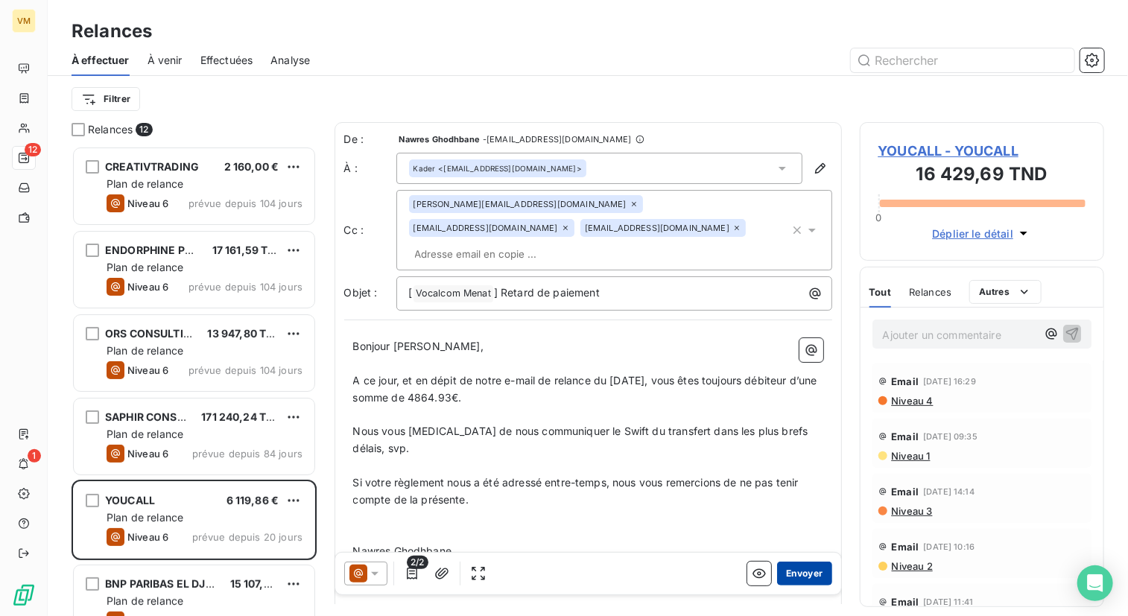
click at [798, 570] on button "Envoyer" at bounding box center [804, 574] width 54 height 24
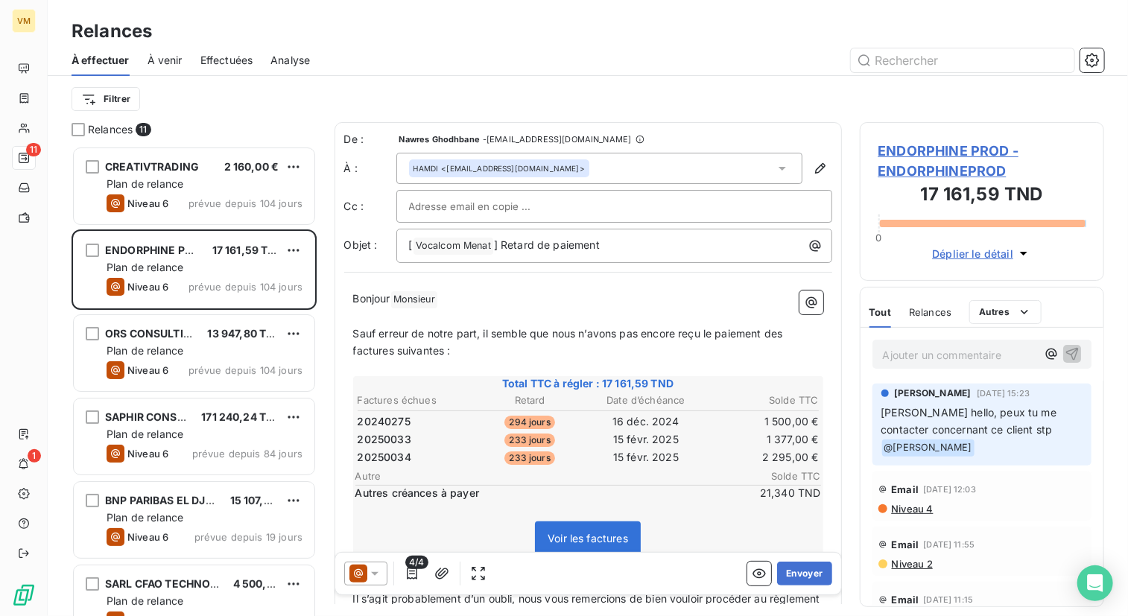
click at [1072, 303] on div "Tout Relances Commentaires Portail client Tout Relances Autres" at bounding box center [982, 311] width 244 height 31
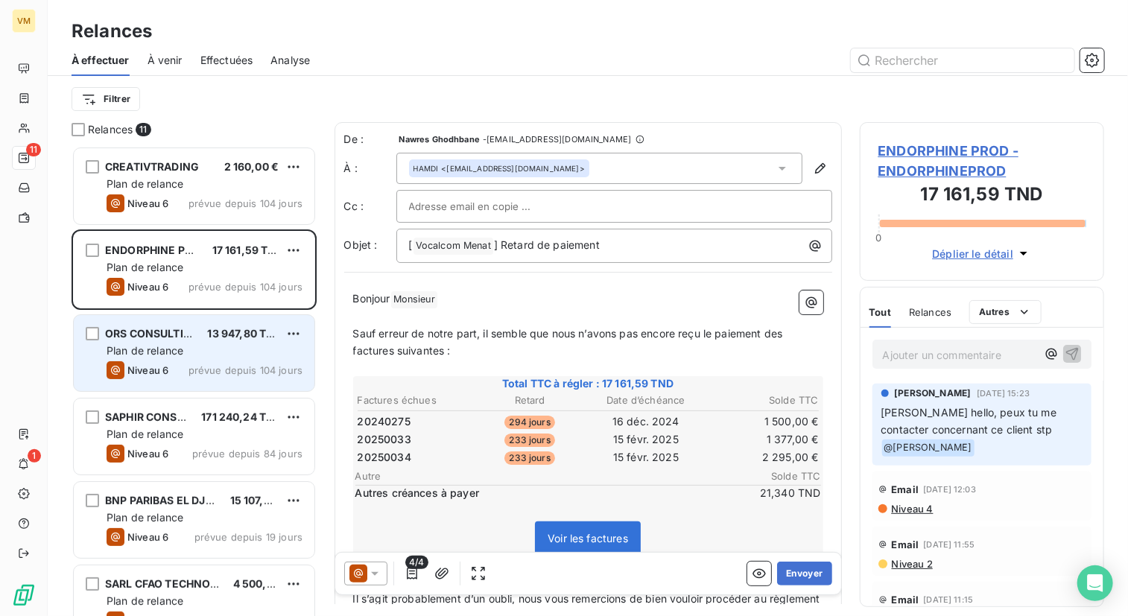
click at [188, 330] on span "ORS CONSULTING" at bounding box center [152, 333] width 95 height 13
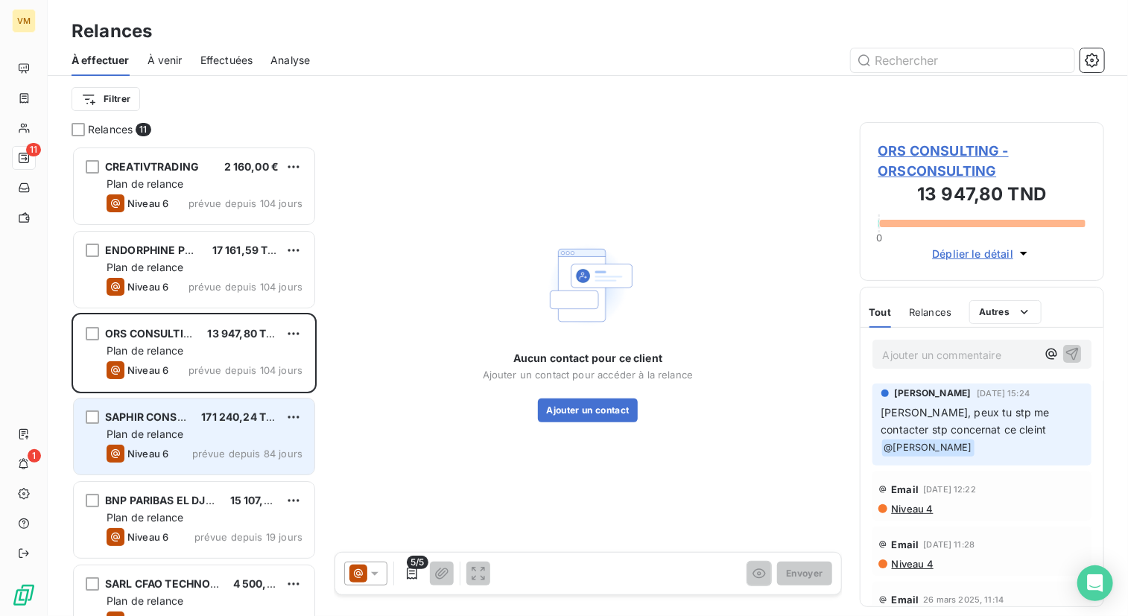
click at [194, 441] on div "Plan de relance" at bounding box center [204, 434] width 196 height 15
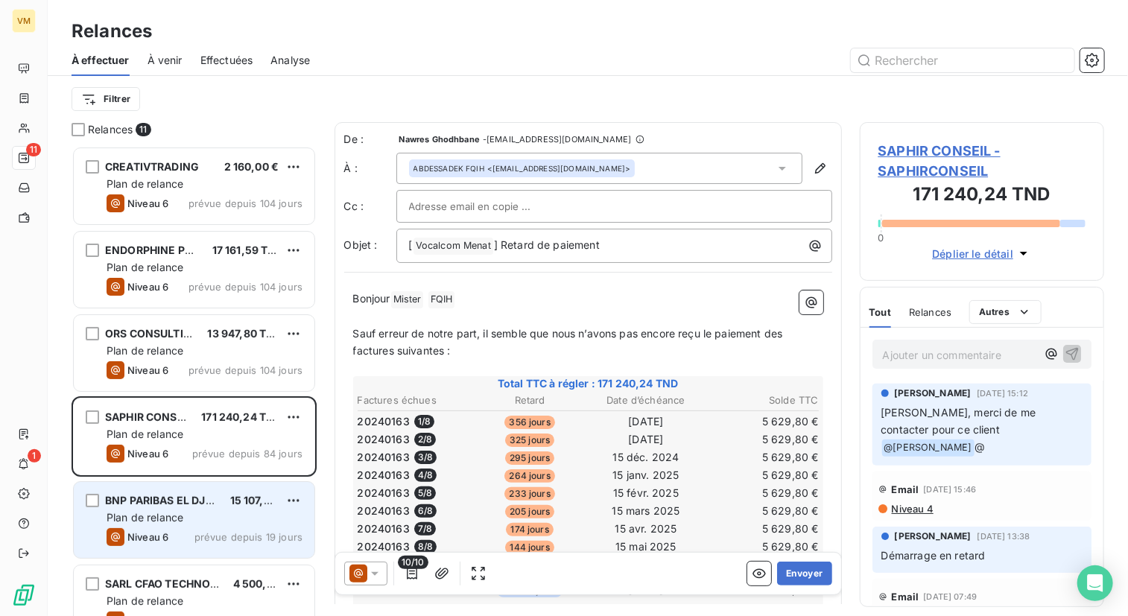
click at [203, 528] on div "Niveau 6 prévue depuis 19 jours" at bounding box center [204, 537] width 196 height 18
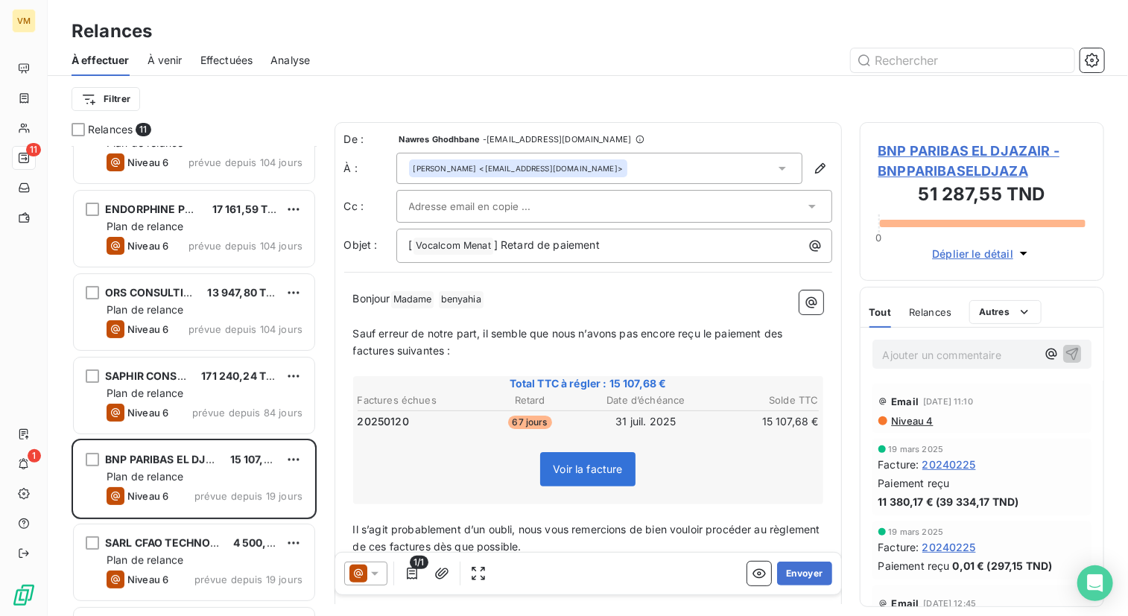
scroll to position [149, 0]
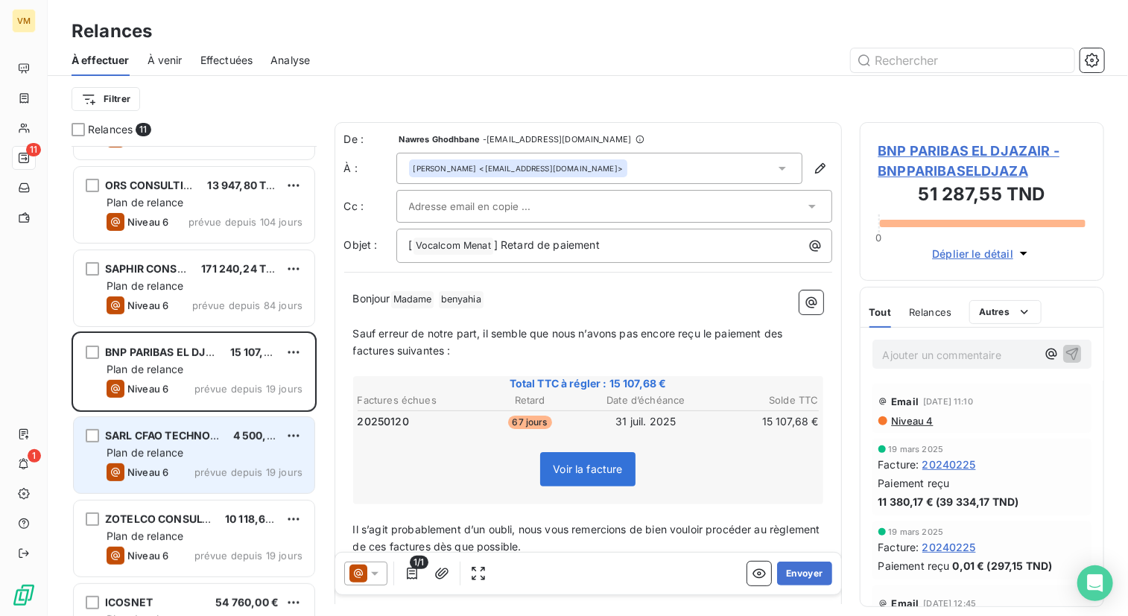
click at [197, 442] on div "SARL CFAO TECHNOLOGIES 4 500,00 € Plan de relance Niveau 6 prévue depuis 19 jou…" at bounding box center [194, 455] width 241 height 76
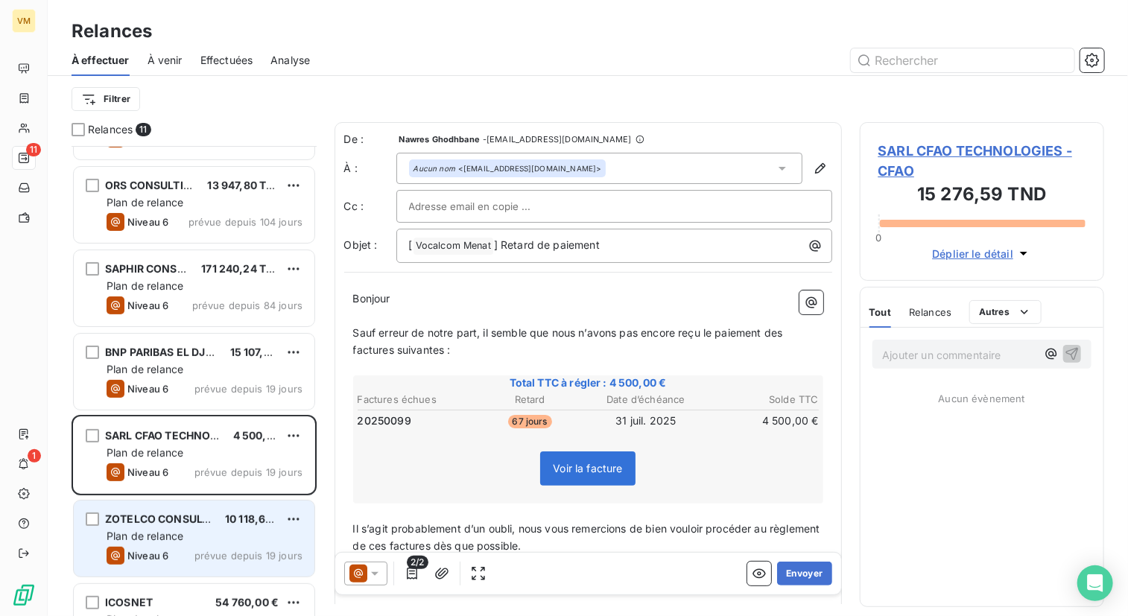
click at [210, 520] on span "ZOTELCO CONSULTING LTD" at bounding box center [177, 518] width 145 height 13
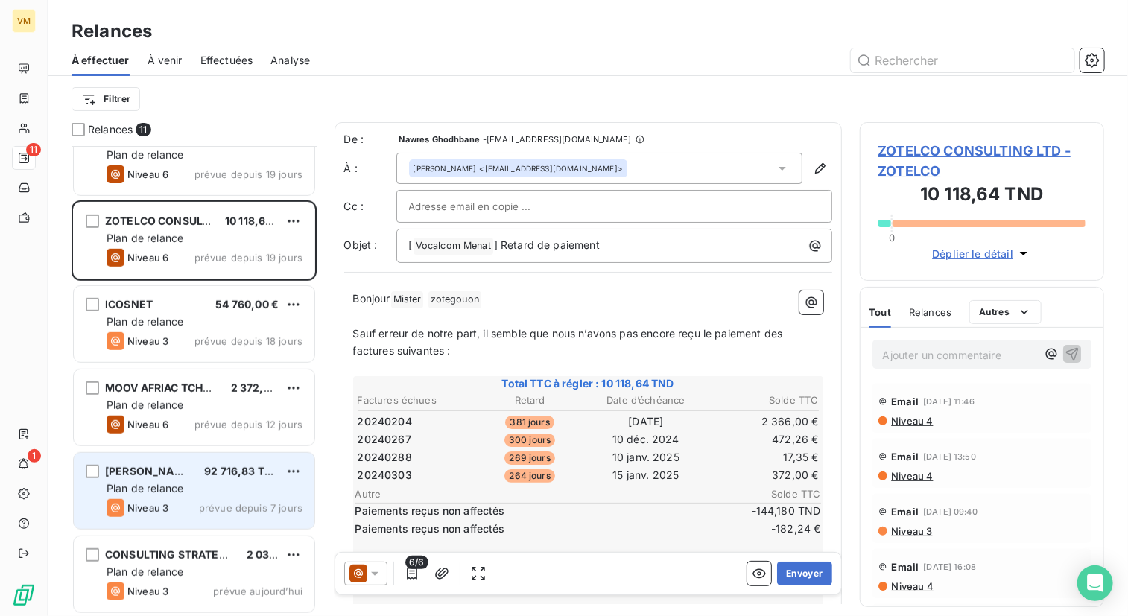
scroll to position [448, 0]
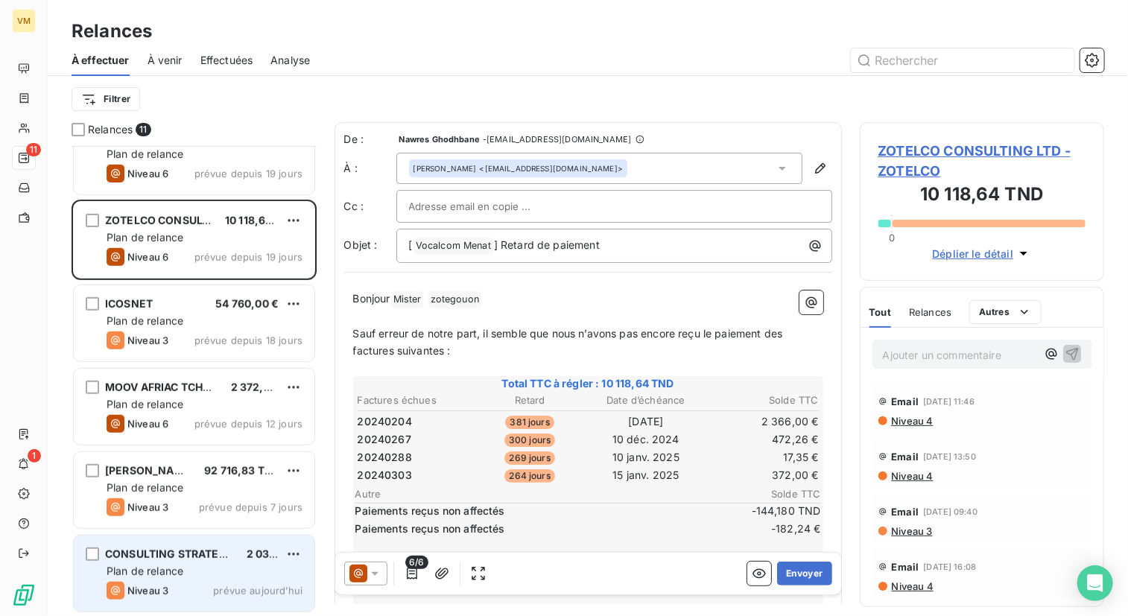
click at [232, 574] on div "Plan de relance" at bounding box center [204, 571] width 196 height 15
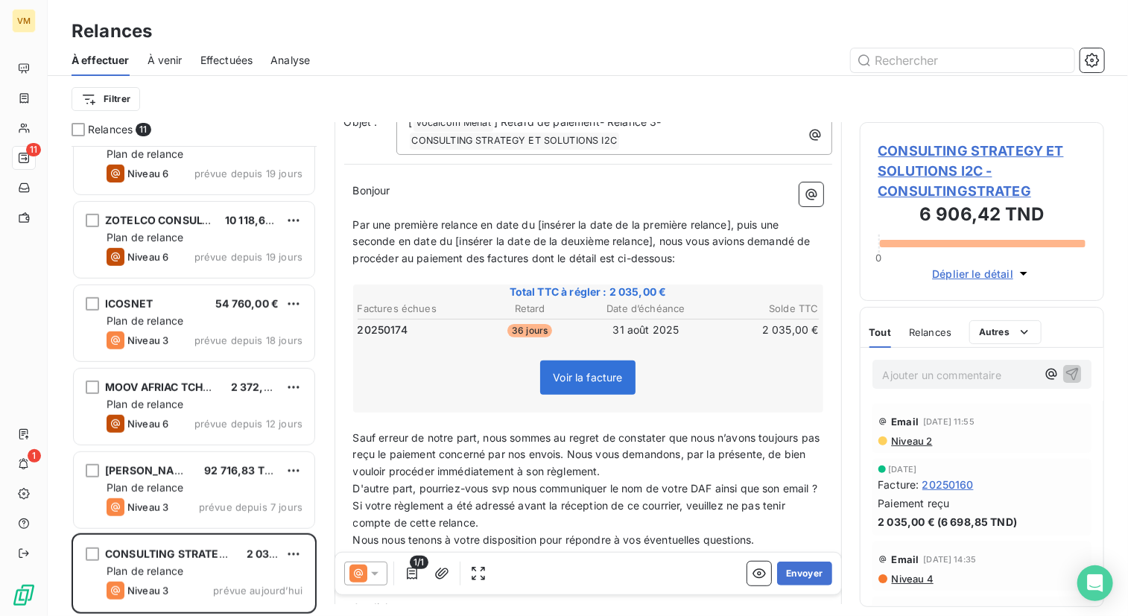
scroll to position [149, 0]
click at [972, 429] on div "Email [DATE] 11:55" at bounding box center [982, 422] width 208 height 24
click at [920, 440] on span "Niveau 2" at bounding box center [911, 441] width 42 height 12
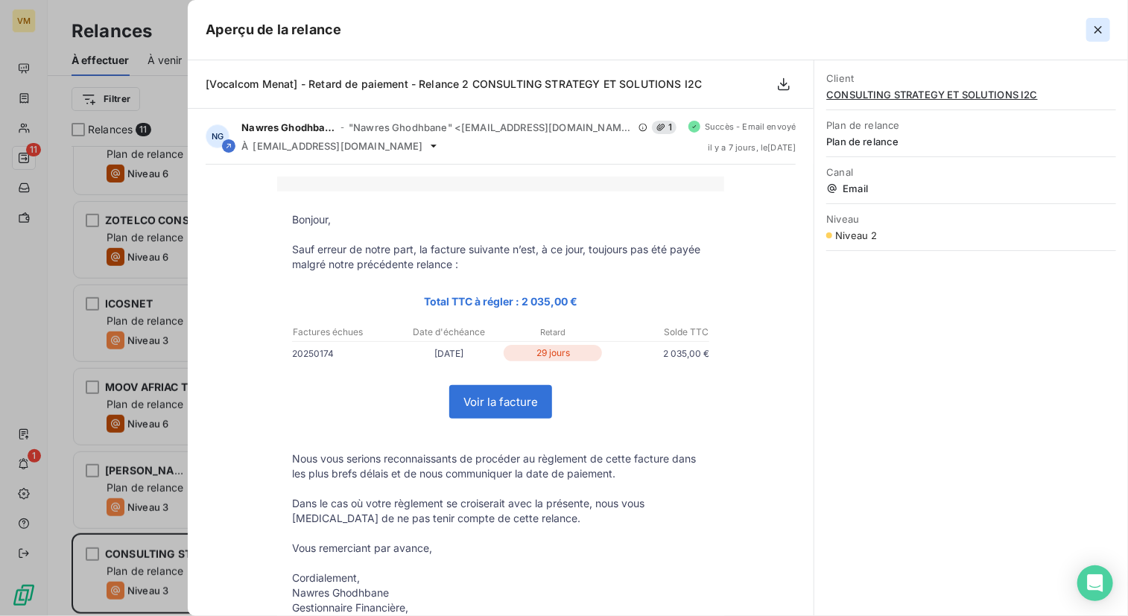
click at [1096, 30] on icon "button" at bounding box center [1097, 29] width 15 height 15
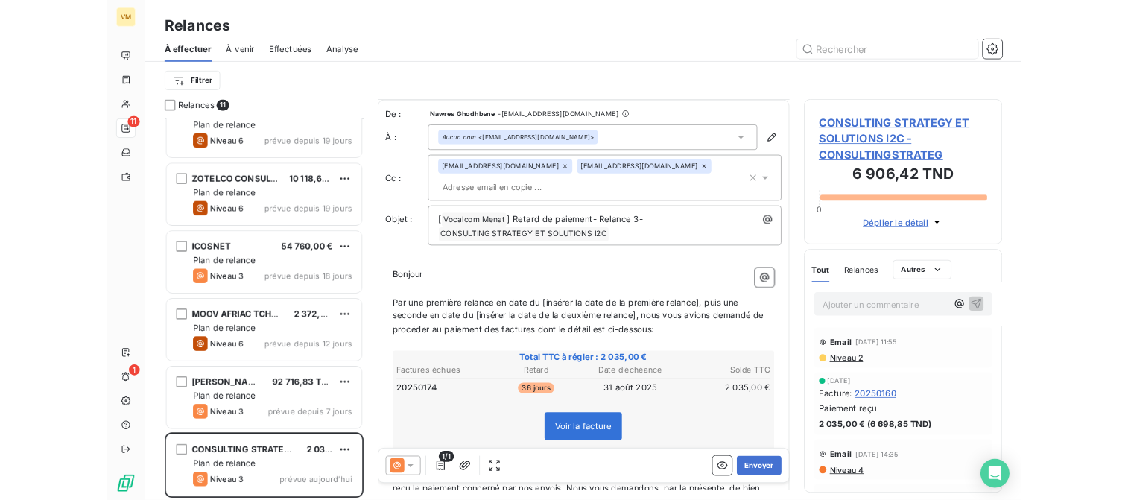
scroll to position [0, 0]
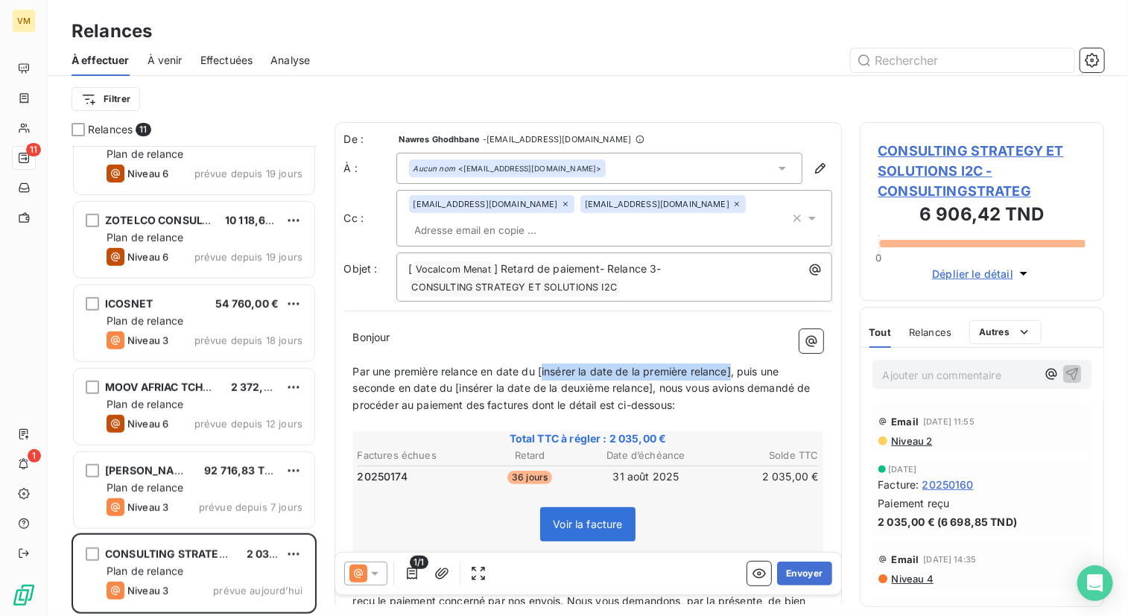
drag, startPoint x: 731, startPoint y: 369, endPoint x: 544, endPoint y: 368, distance: 186.9
click at [544, 368] on span "Par une première relance en date du [insérer la date de la première relance], p…" at bounding box center [583, 388] width 460 height 47
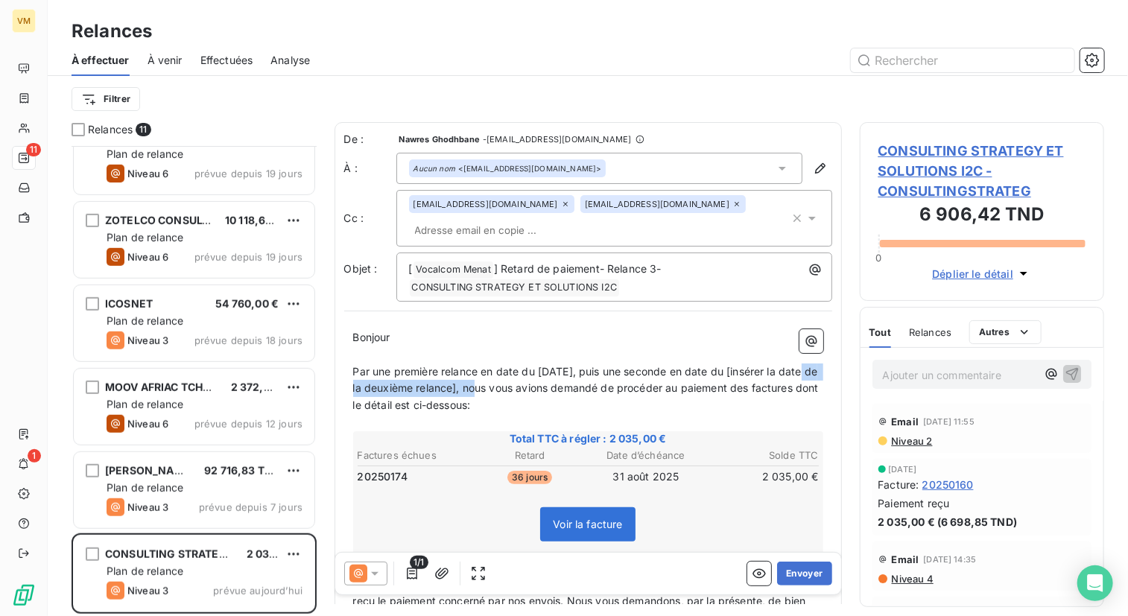
drag, startPoint x: 497, startPoint y: 390, endPoint x: 352, endPoint y: 387, distance: 144.5
click at [353, 387] on span "Par une première relance en date du [DATE], puis une seconde en date du [insére…" at bounding box center [587, 388] width 468 height 47
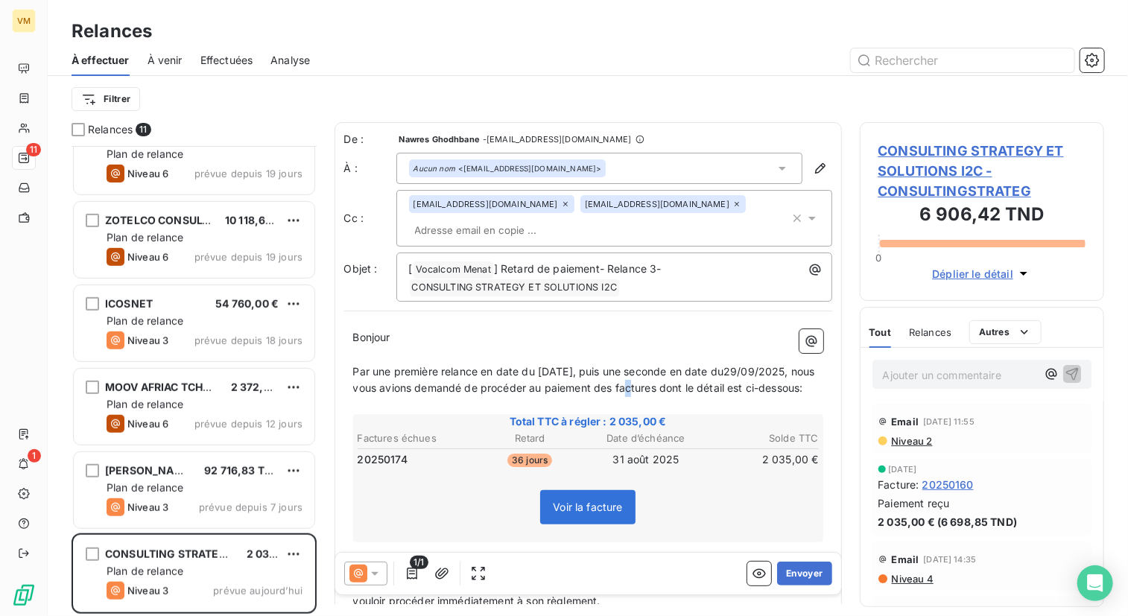
drag, startPoint x: 716, startPoint y: 390, endPoint x: 712, endPoint y: 404, distance: 14.8
click at [713, 390] on span "Par une première relance en date du [DATE], puis une seconde en date du29/09/20…" at bounding box center [585, 380] width 465 height 30
drag, startPoint x: 765, startPoint y: 386, endPoint x: 780, endPoint y: 525, distance: 140.1
click at [780, 525] on div "Bonjour ﻿ ﻿ ﻿ ﻿ Par une première relance en date du [DATE], puis une seconde en…" at bounding box center [588, 563] width 470 height 468
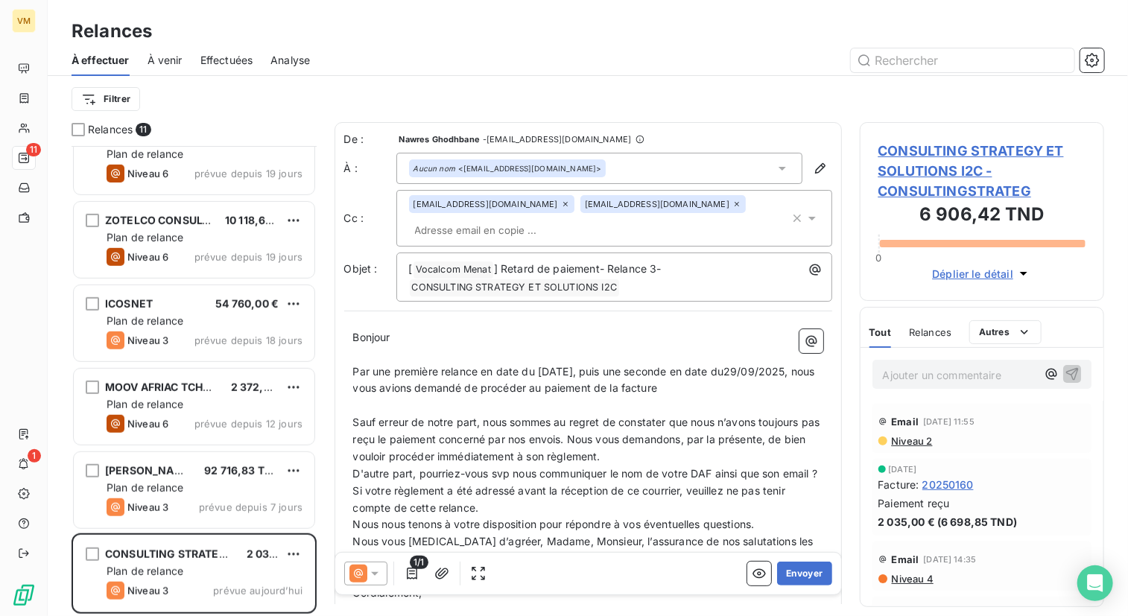
click at [399, 333] on span at bounding box center [397, 337] width 3 height 13
click at [364, 385] on span "Par une première relance en date du [DATE], puis une seconde en date du29/09/20…" at bounding box center [585, 380] width 465 height 30
click at [752, 389] on p "Par une première relance en date du [DATE], puis une seconde en date du [DATE],…" at bounding box center [588, 380] width 470 height 34
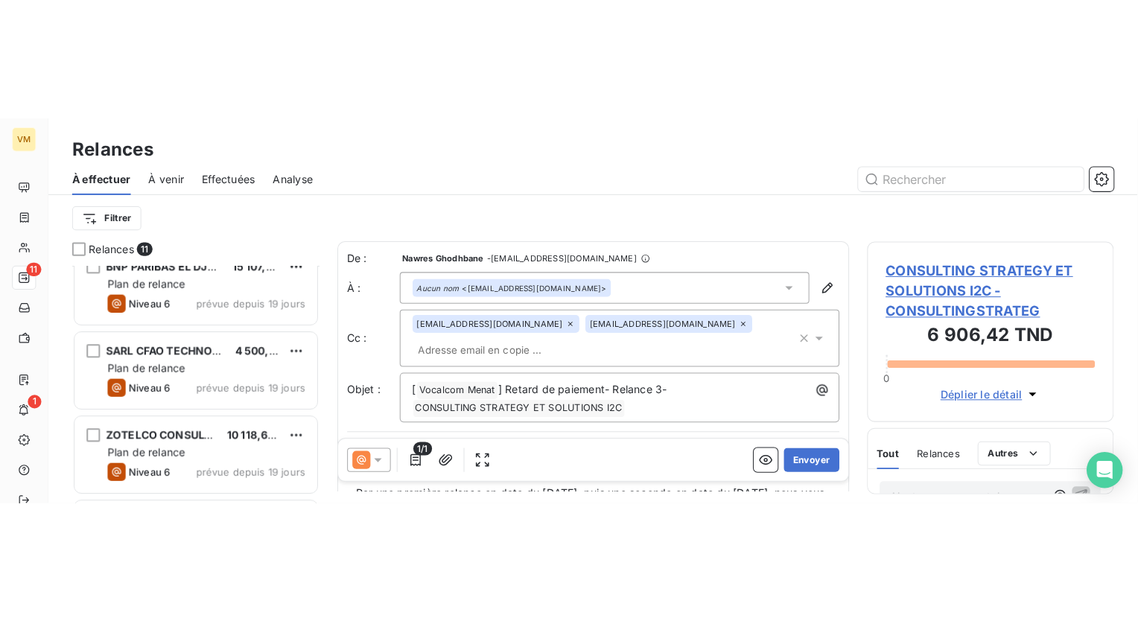
scroll to position [464, 235]
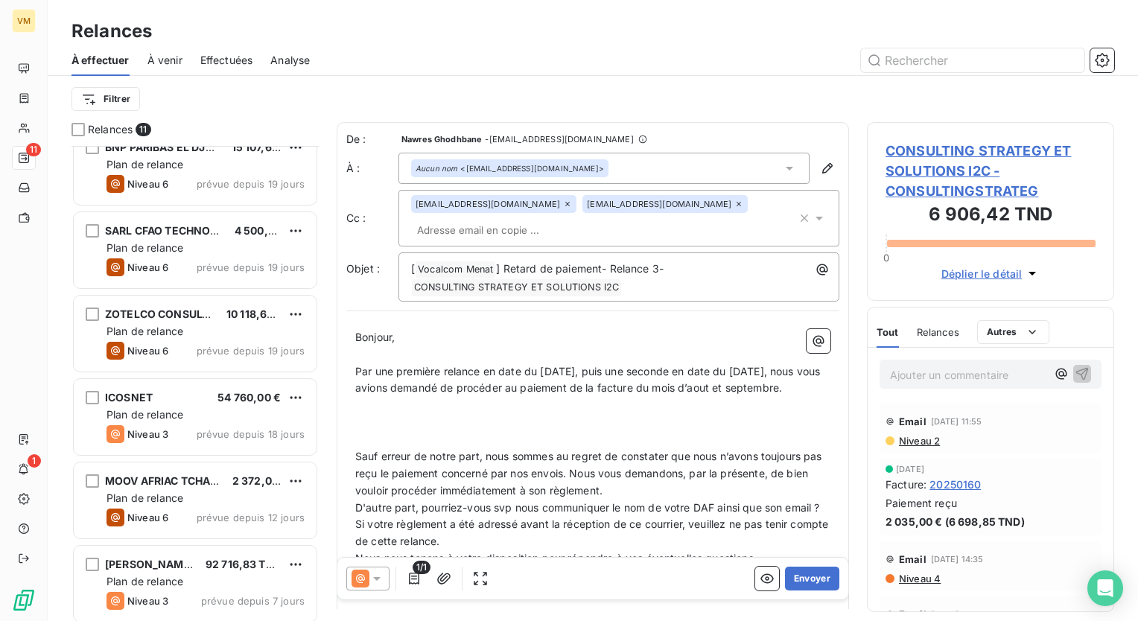
drag, startPoint x: 416, startPoint y: 445, endPoint x: 396, endPoint y: 436, distance: 21.7
click at [416, 431] on p "﻿" at bounding box center [592, 422] width 475 height 17
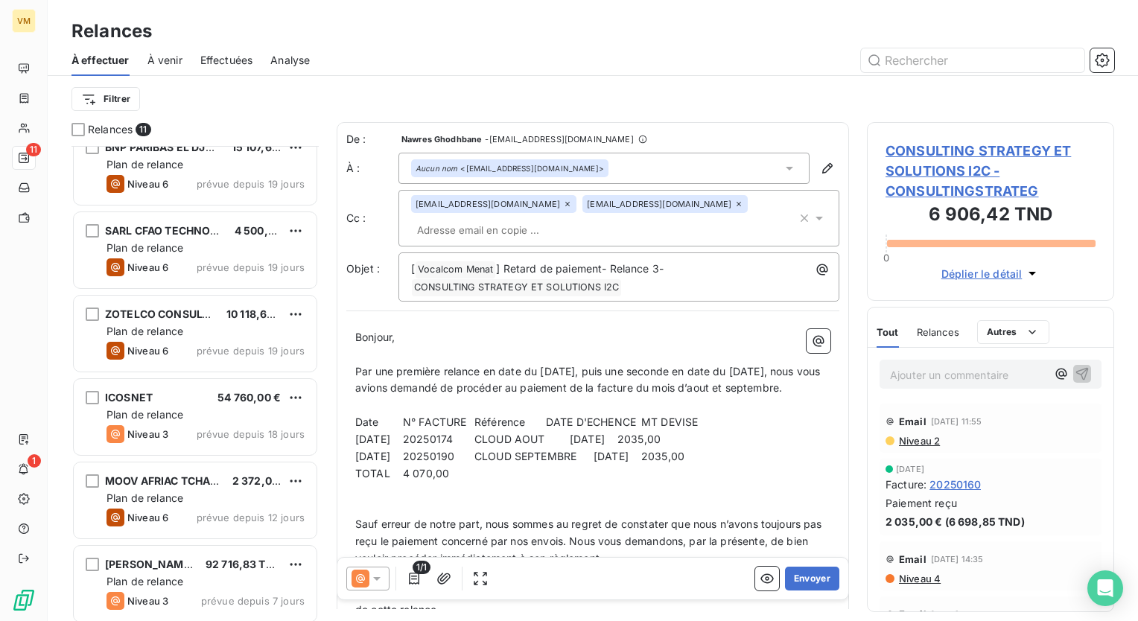
click at [395, 428] on span "Date N° FACTURE Référence DATE D'ECHENCE MT DEVISE" at bounding box center [526, 422] width 343 height 13
click at [570, 428] on span "Date N° FACTURE Référence DATE D'ECHENCE MT DEVISE" at bounding box center [538, 422] width 366 height 13
click at [575, 445] on span "[DATE] 20250174 CLOUD AOUT [DATE] 2035,00" at bounding box center [507, 439] width 305 height 13
click at [692, 428] on span "Date N° FACTURE Référence DATE D'ECHENCE MT DEVISE" at bounding box center [550, 422] width 390 height 13
click at [651, 445] on span "[DATE] 20250174 CLOUD AOUT [DATE] 2035,00" at bounding box center [507, 439] width 305 height 13
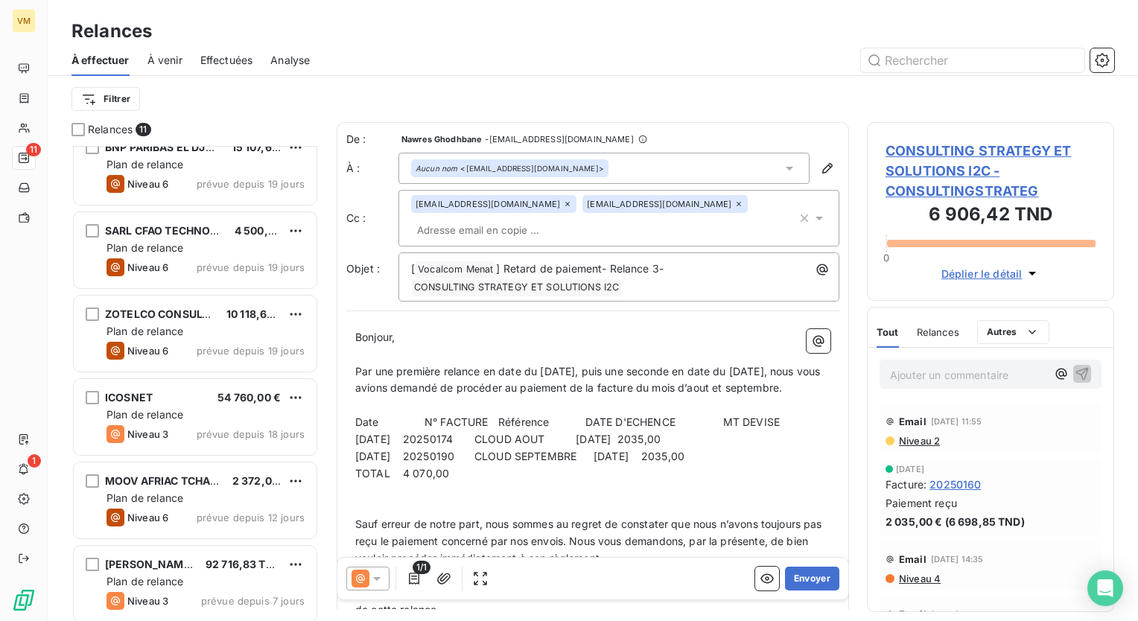
click at [649, 445] on span "[DATE] 20250174 CLOUD AOUT [DATE] 2035,00" at bounding box center [507, 439] width 305 height 13
click at [684, 462] on span "[DATE] 20250190 CLOUD SEPTEMBRE [DATE] 2035,00" at bounding box center [519, 456] width 329 height 13
click at [632, 517] on p "﻿" at bounding box center [592, 508] width 475 height 17
click at [422, 480] on span "TOTAL 4 070,00" at bounding box center [402, 473] width 94 height 13
click at [449, 480] on span "TOTAL 4 070,00" at bounding box center [402, 473] width 94 height 13
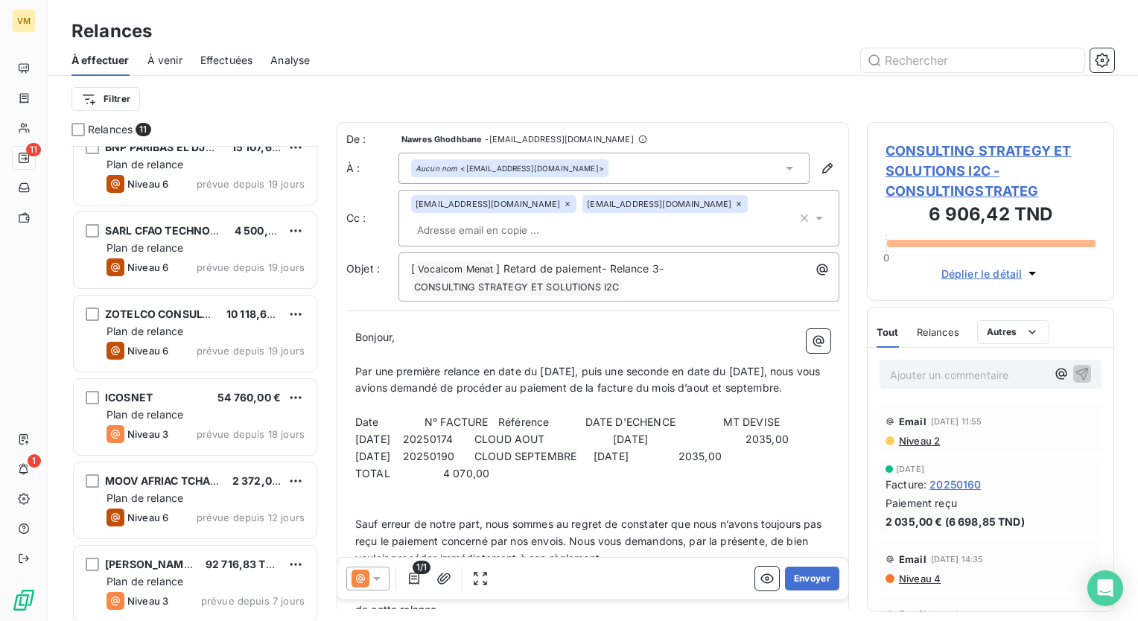
drag, startPoint x: 776, startPoint y: 456, endPoint x: 774, endPoint y: 477, distance: 21.7
click at [775, 445] on span "[DATE] 20250174 CLOUD AOUT [DATE] 2035,00" at bounding box center [571, 439] width 433 height 13
click at [540, 517] on p "﻿" at bounding box center [592, 508] width 475 height 17
click at [525, 515] on p "﻿" at bounding box center [592, 508] width 475 height 17
click at [503, 428] on span "Date N° FACTURE Référence DATE D'ECHENCE MT DEVISE" at bounding box center [567, 422] width 425 height 13
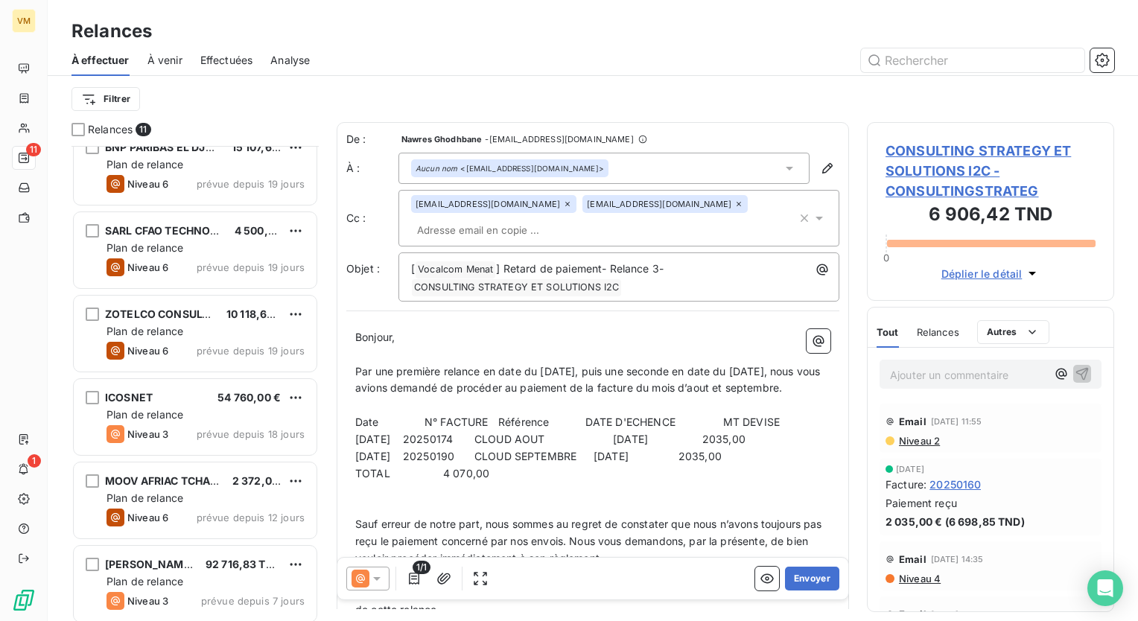
click at [530, 517] on p "﻿" at bounding box center [592, 508] width 475 height 17
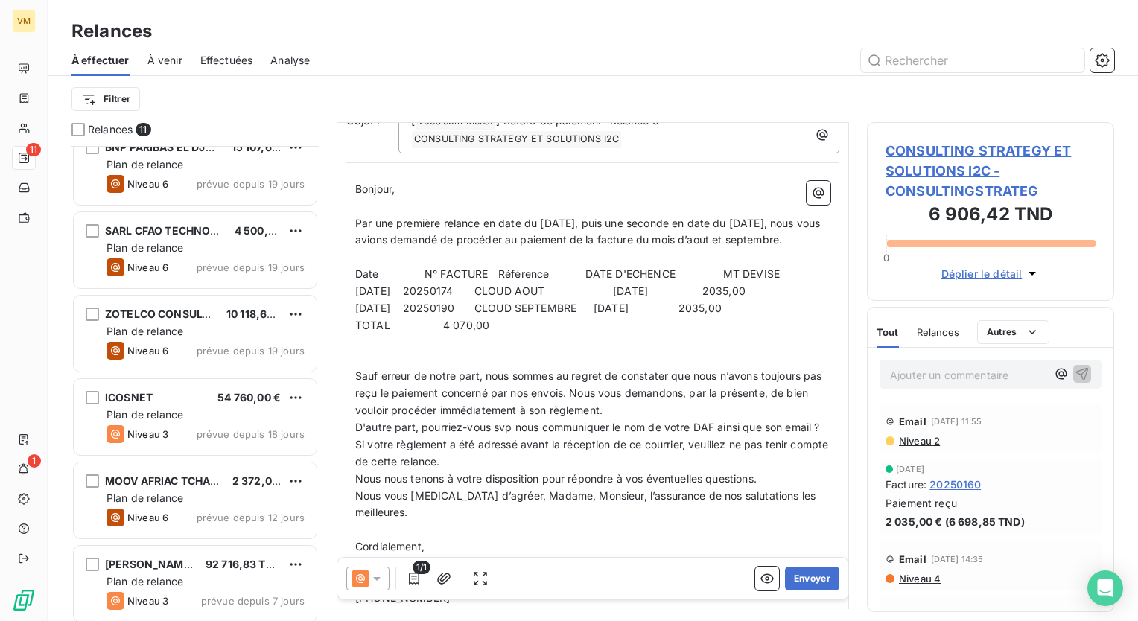
scroll to position [74, 0]
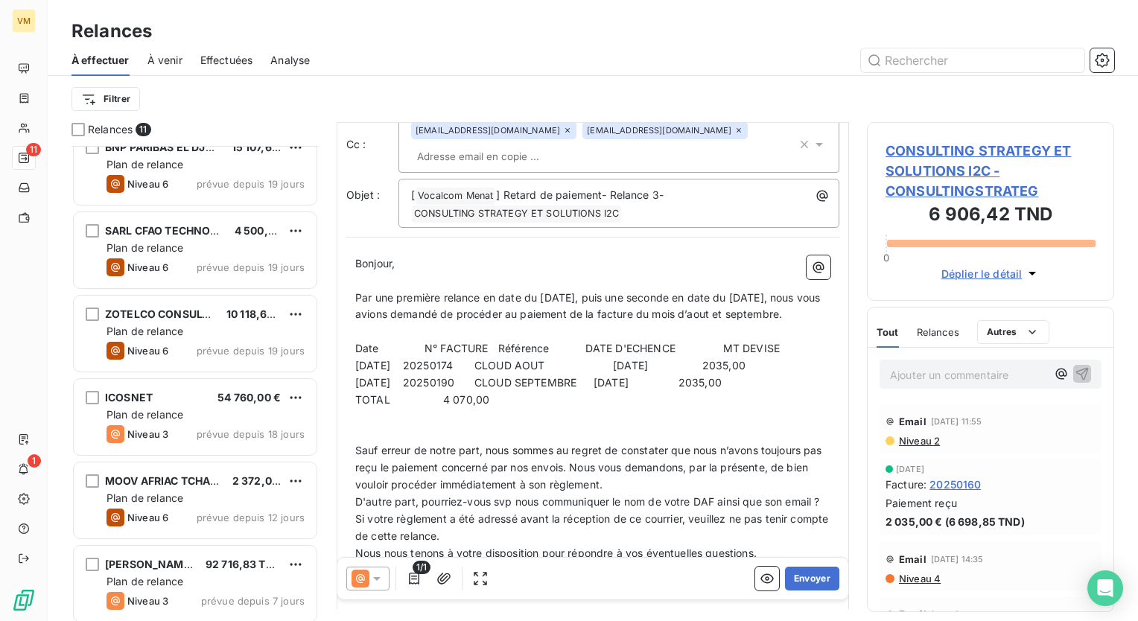
drag, startPoint x: 648, startPoint y: 315, endPoint x: 624, endPoint y: 371, distance: 60.7
click at [646, 317] on span "Par une première relance en date du [DATE], puis une seconde en date du [DATE],…" at bounding box center [589, 306] width 468 height 30
drag, startPoint x: 684, startPoint y: 316, endPoint x: 701, endPoint y: 347, distance: 35.3
click at [701, 347] on div "Bonjour, ﻿ ﻿ ﻿ Par une première relance en date du [DATE], puis une seconde en …" at bounding box center [592, 468] width 475 height 426
click at [721, 340] on p "﻿" at bounding box center [592, 331] width 475 height 17
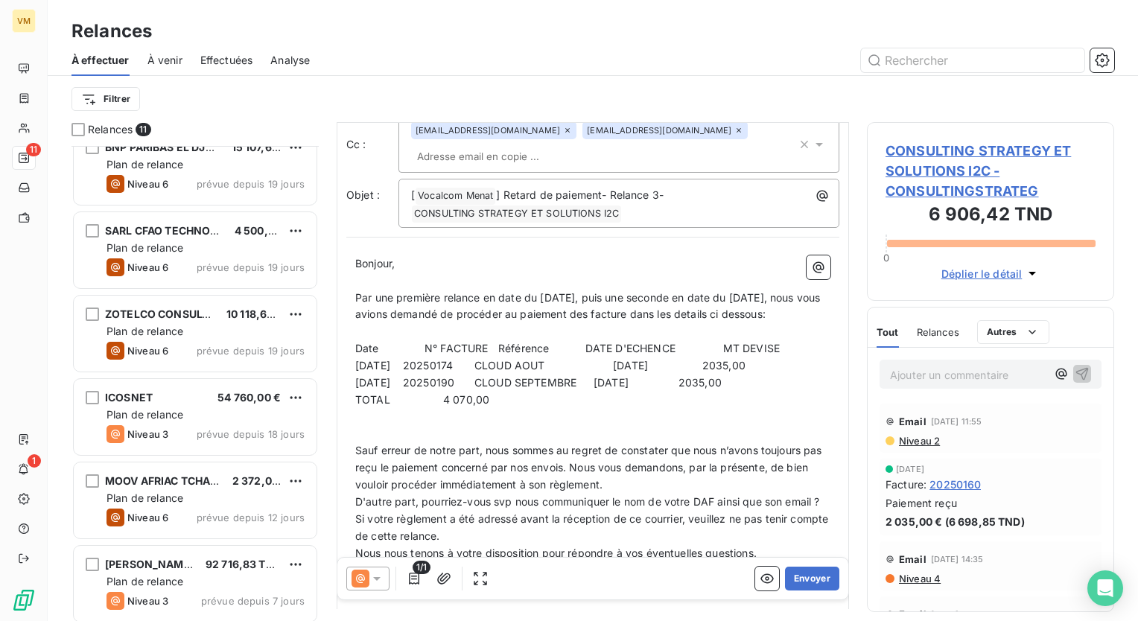
drag, startPoint x: 497, startPoint y: 314, endPoint x: 506, endPoint y: 338, distance: 26.4
click at [506, 338] on div "Bonjour, ﻿ ﻿ ﻿ Par une première relance en date du [DATE], puis une seconde en …" at bounding box center [592, 468] width 475 height 426
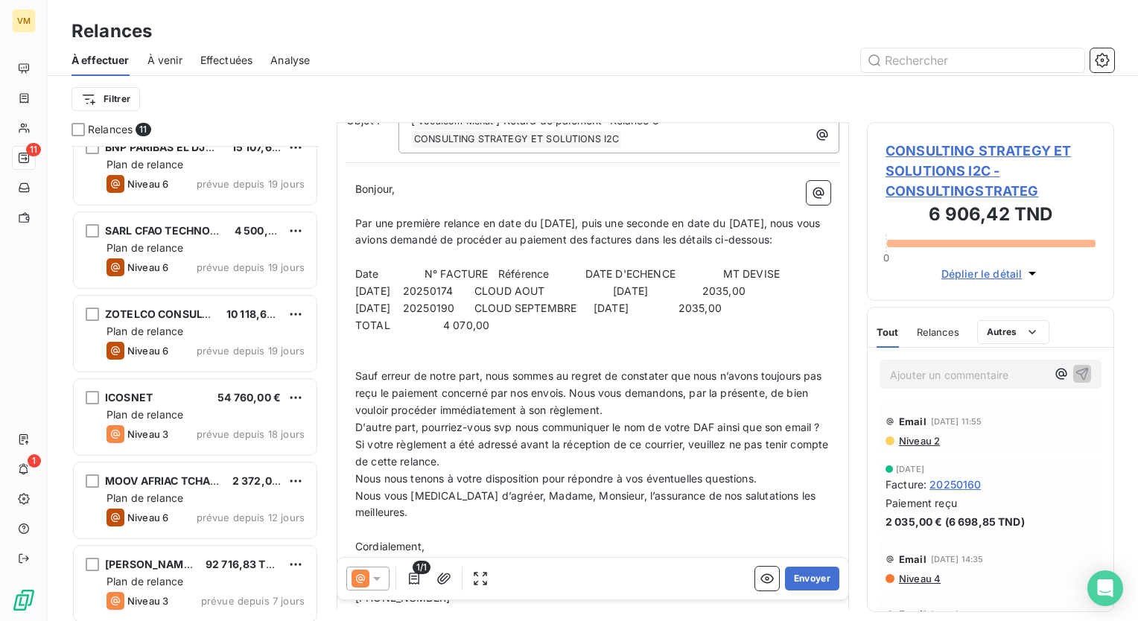
scroll to position [149, 0]
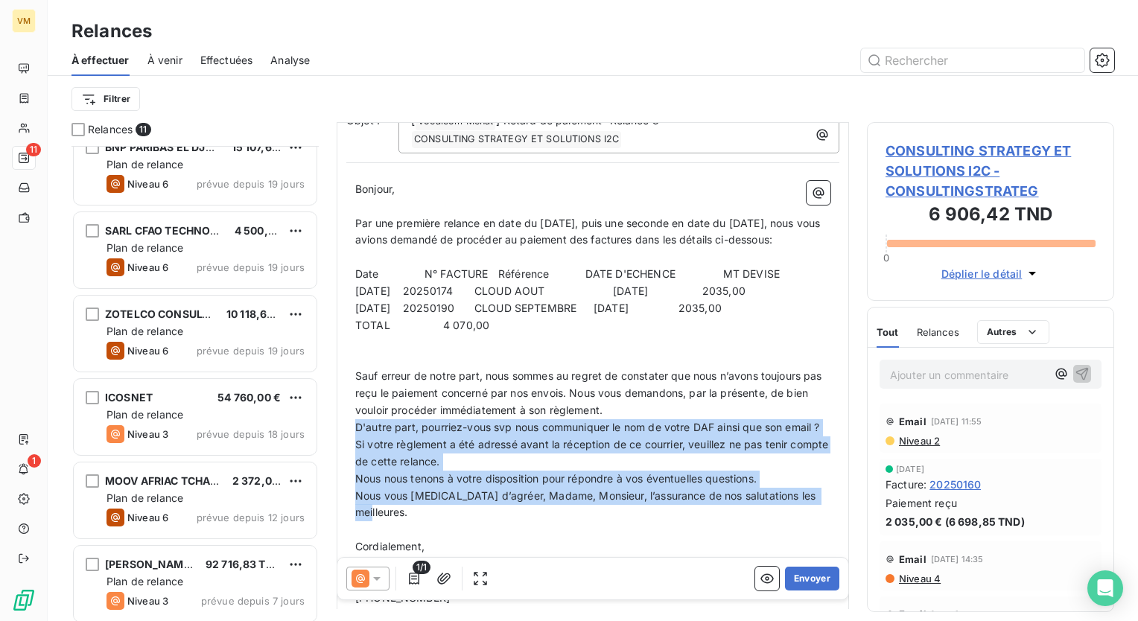
drag, startPoint x: 679, startPoint y: 429, endPoint x: 775, endPoint y: 550, distance: 154.2
click at [775, 550] on div "Bonjour, ﻿ ﻿ ﻿ Par une première relance en date du [DATE], puis une seconde en …" at bounding box center [592, 394] width 475 height 426
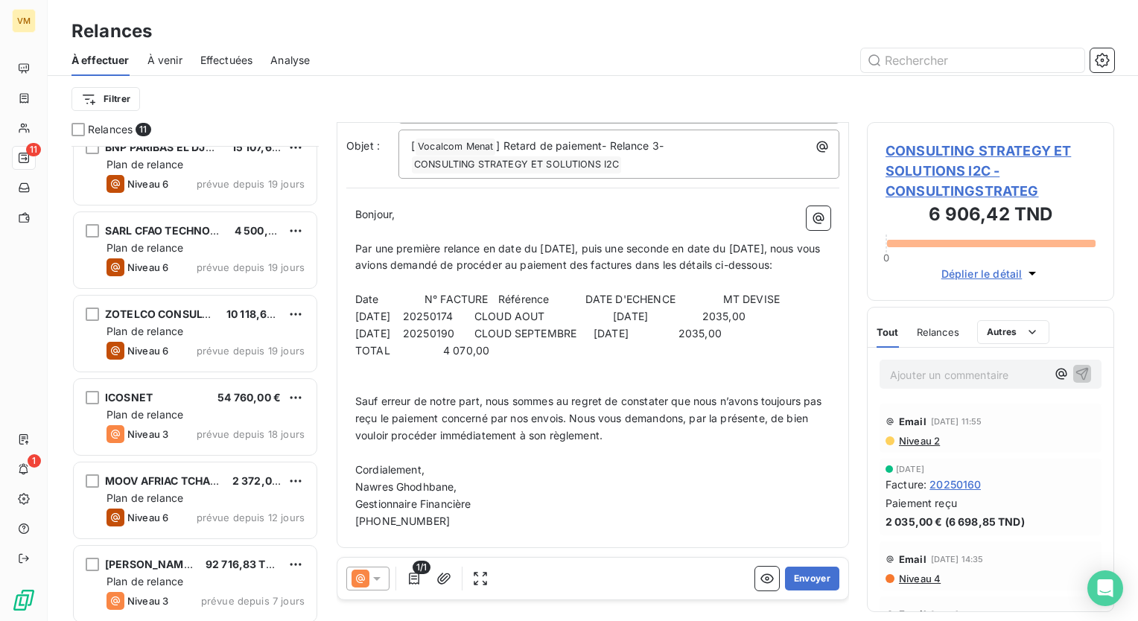
scroll to position [139, 0]
click at [447, 472] on p "Cordialement," at bounding box center [592, 470] width 475 height 17
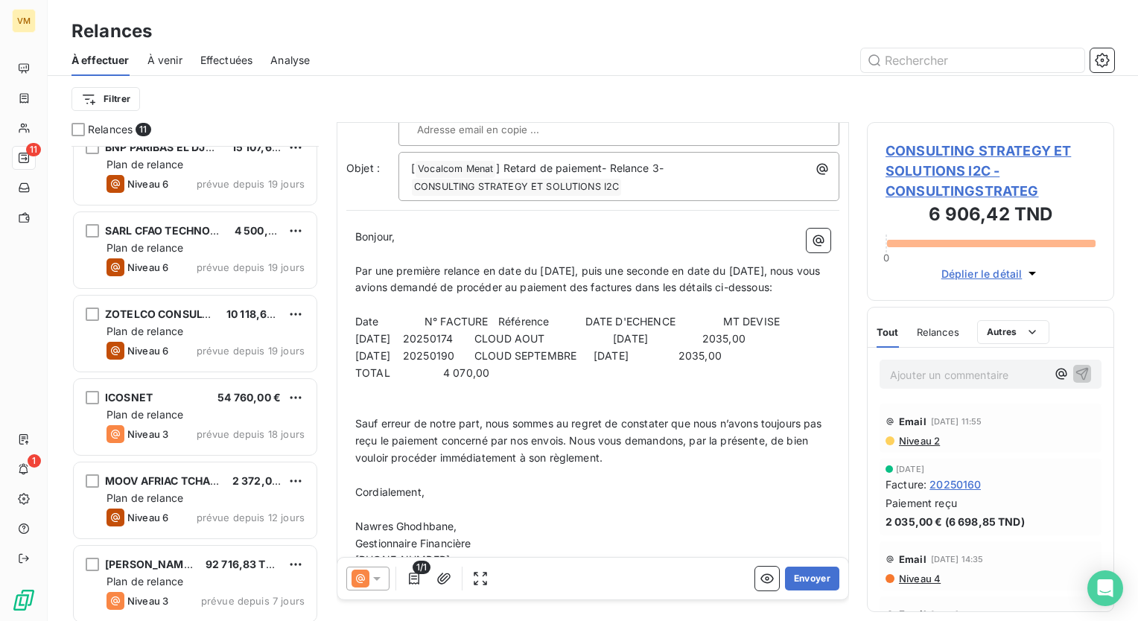
scroll to position [74, 0]
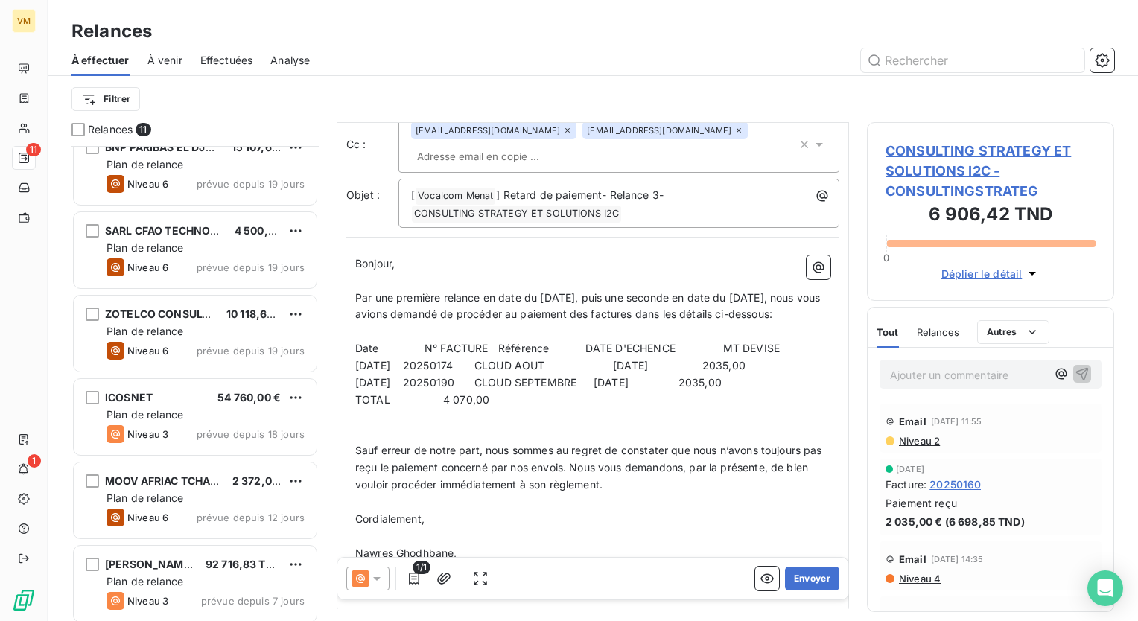
click at [646, 509] on p "﻿" at bounding box center [592, 502] width 475 height 17
click at [637, 511] on p "﻿" at bounding box center [592, 502] width 475 height 17
click at [637, 494] on p "Sauf erreur de notre part, nous sommes au regret de constater que nous n’avons …" at bounding box center [592, 467] width 475 height 51
click at [810, 494] on p "Sauf erreur de notre part, nous sommes au regret de constater que nous n’avons …" at bounding box center [592, 467] width 475 height 51
click at [568, 511] on p "Sauf erreur de notre part, nous sommes au regret de constater que nous n’avons …" at bounding box center [592, 476] width 475 height 69
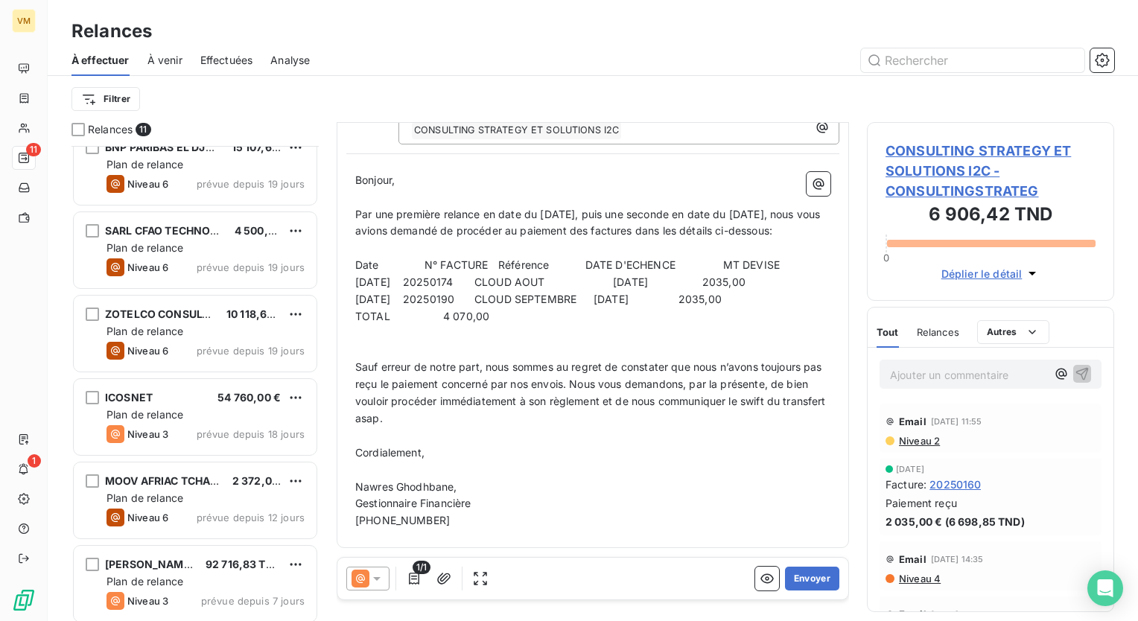
scroll to position [0, 0]
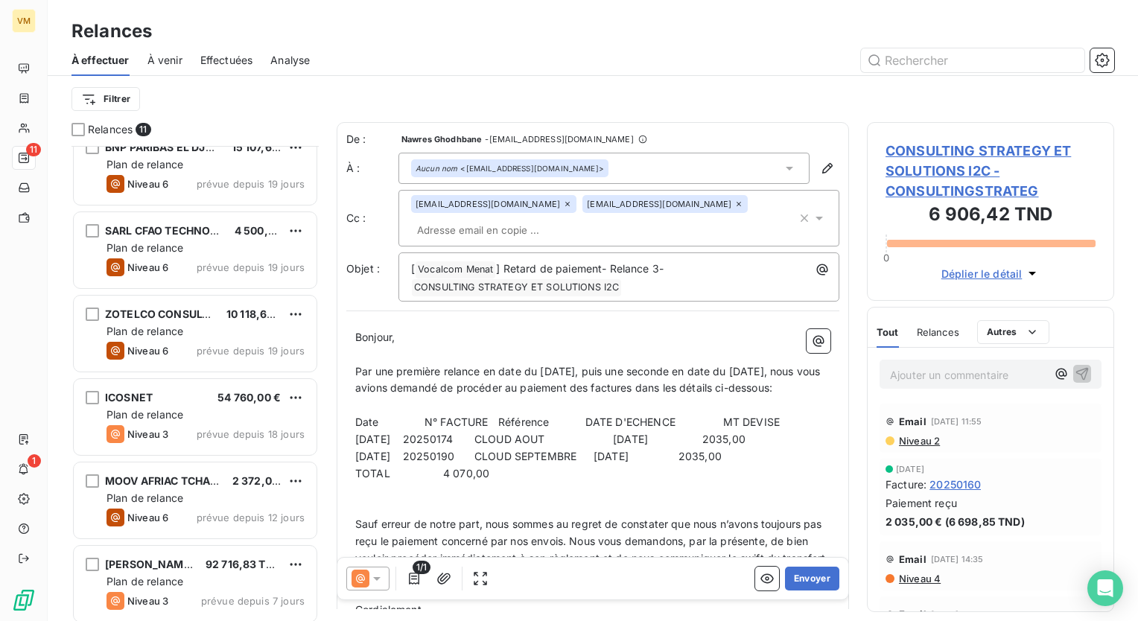
click at [812, 215] on icon at bounding box center [819, 218] width 15 height 15
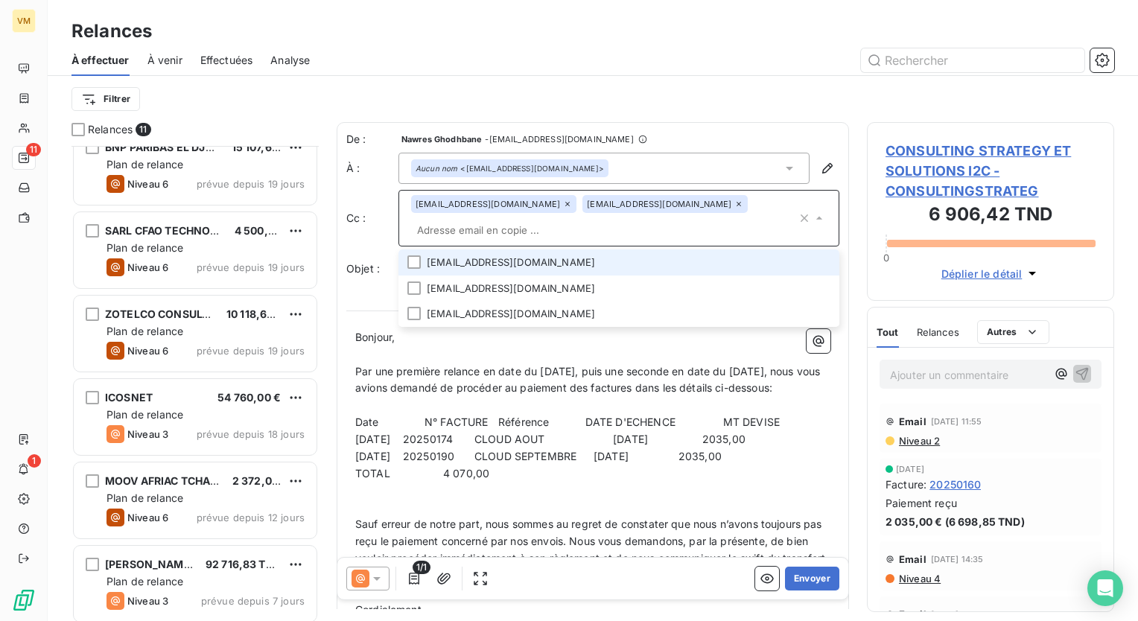
click at [602, 258] on li "[EMAIL_ADDRESS][DOMAIN_NAME]" at bounding box center [618, 262] width 441 height 26
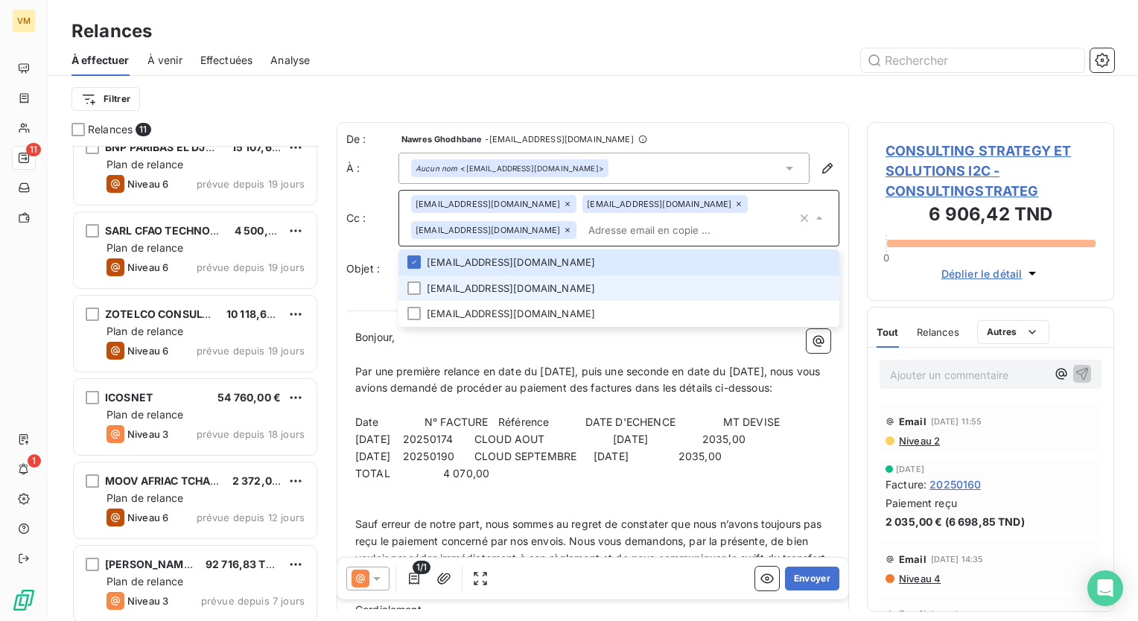
click at [529, 279] on li "[EMAIL_ADDRESS][DOMAIN_NAME]" at bounding box center [618, 289] width 441 height 26
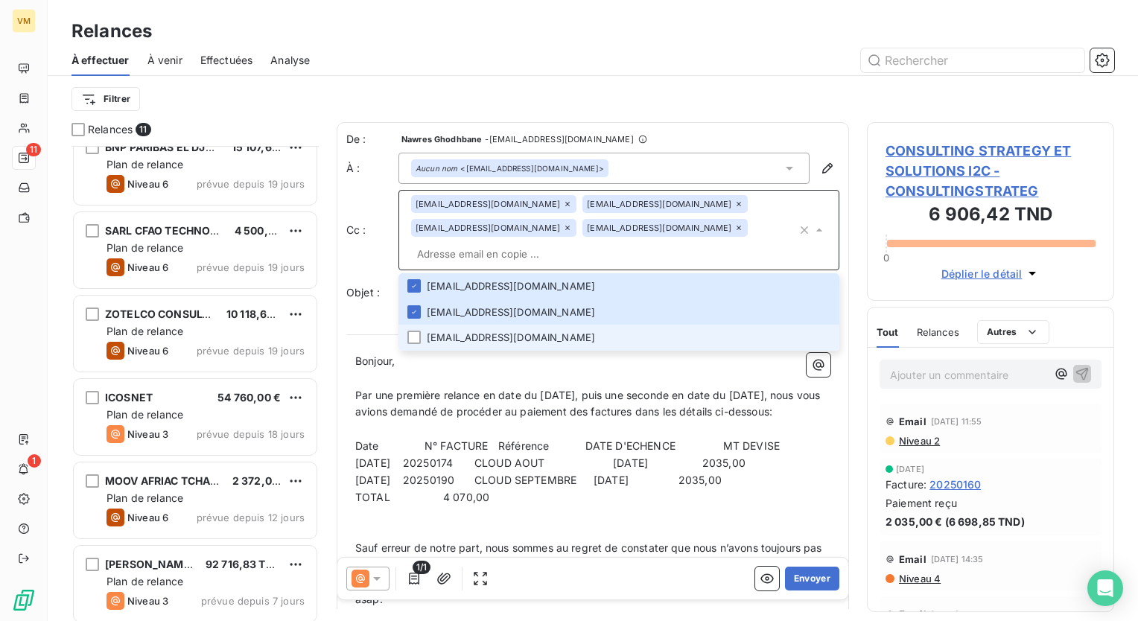
click at [520, 332] on li "[EMAIL_ADDRESS][DOMAIN_NAME]" at bounding box center [618, 338] width 441 height 26
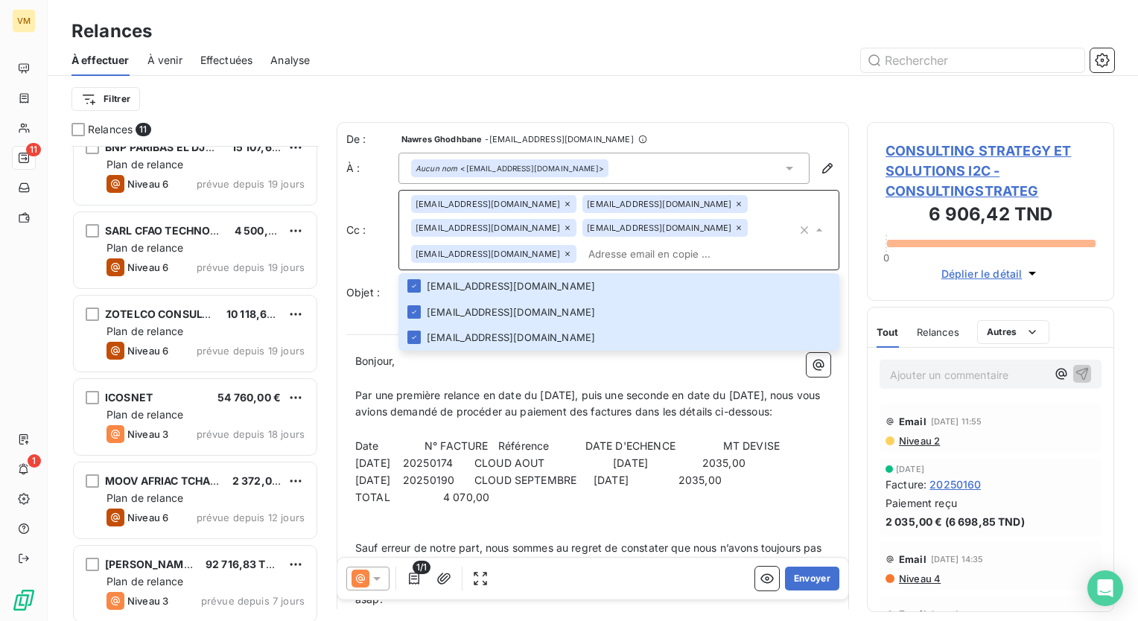
click at [512, 365] on p "Bonjour, ﻿ ﻿" at bounding box center [592, 361] width 475 height 17
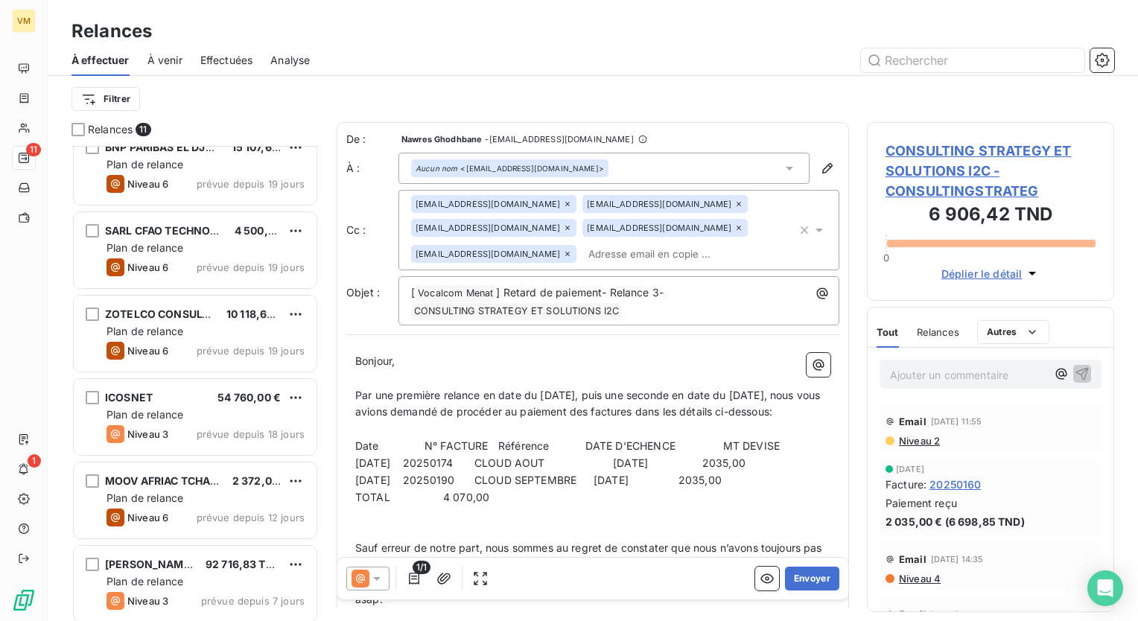
scroll to position [1, 0]
click at [587, 451] on span "Date N° FACTURE Référence DATE D'ECHENCE MT DEVISE" at bounding box center [567, 445] width 425 height 13
click at [747, 451] on span "Date N° FACTURE Référence DATE D'ECHENCE MT DEVISE" at bounding box center [579, 445] width 448 height 13
click at [623, 486] on span "[DATE] 20250190 CLOUD SEPTEMBRE [DATE] 2035,00" at bounding box center [538, 479] width 366 height 13
click at [622, 540] on p "﻿" at bounding box center [592, 531] width 475 height 17
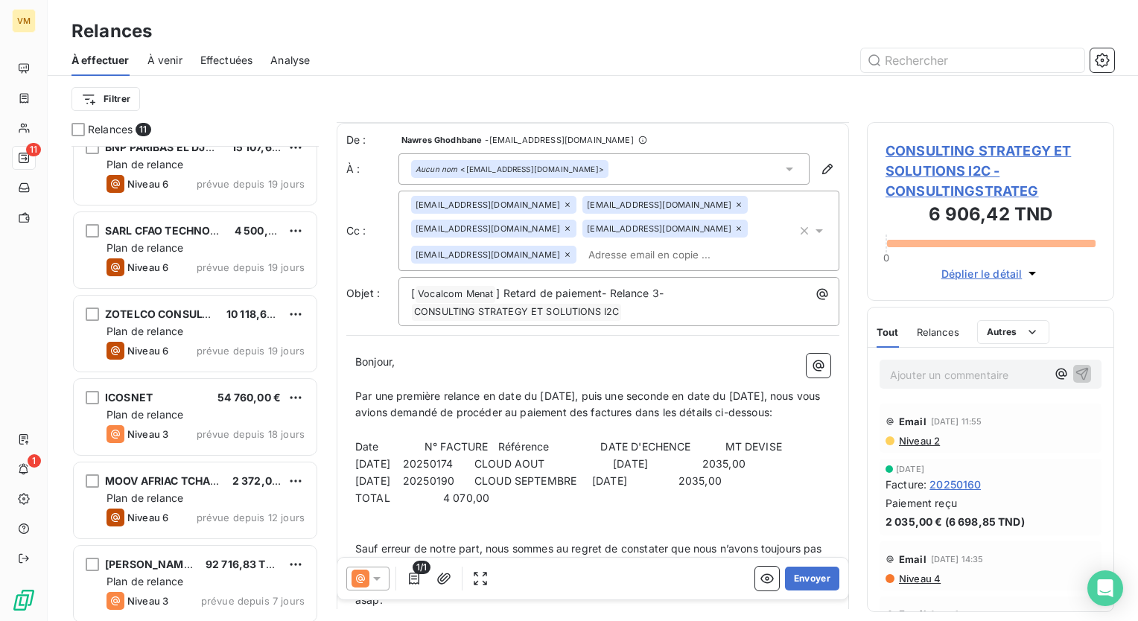
scroll to position [0, 0]
click at [821, 575] on button "Envoyer" at bounding box center [812, 579] width 54 height 24
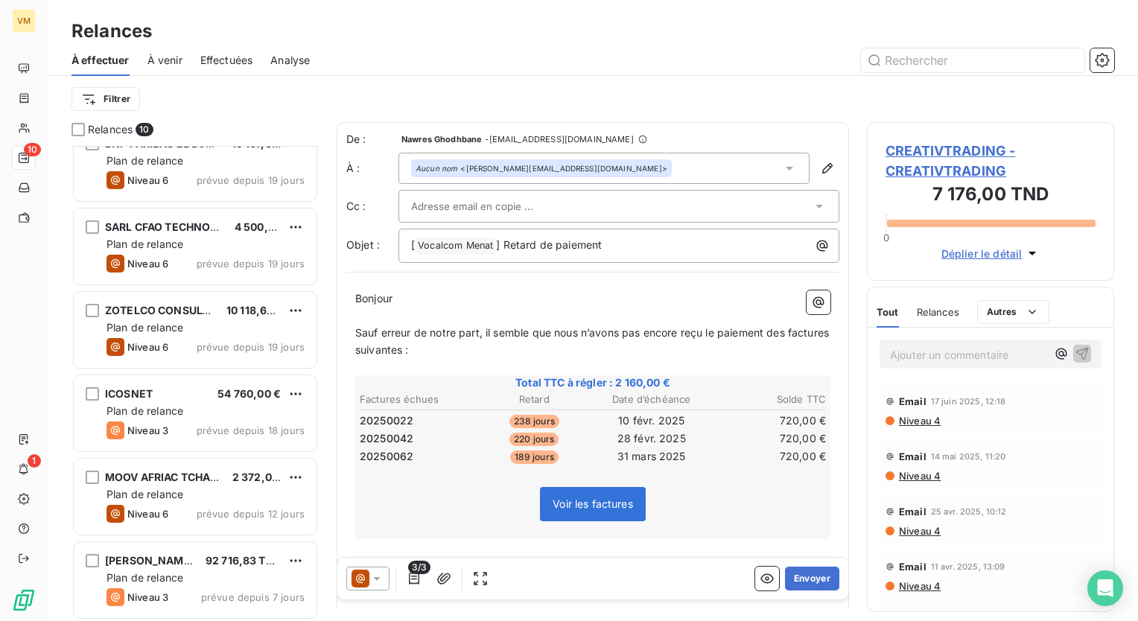
scroll to position [359, 0]
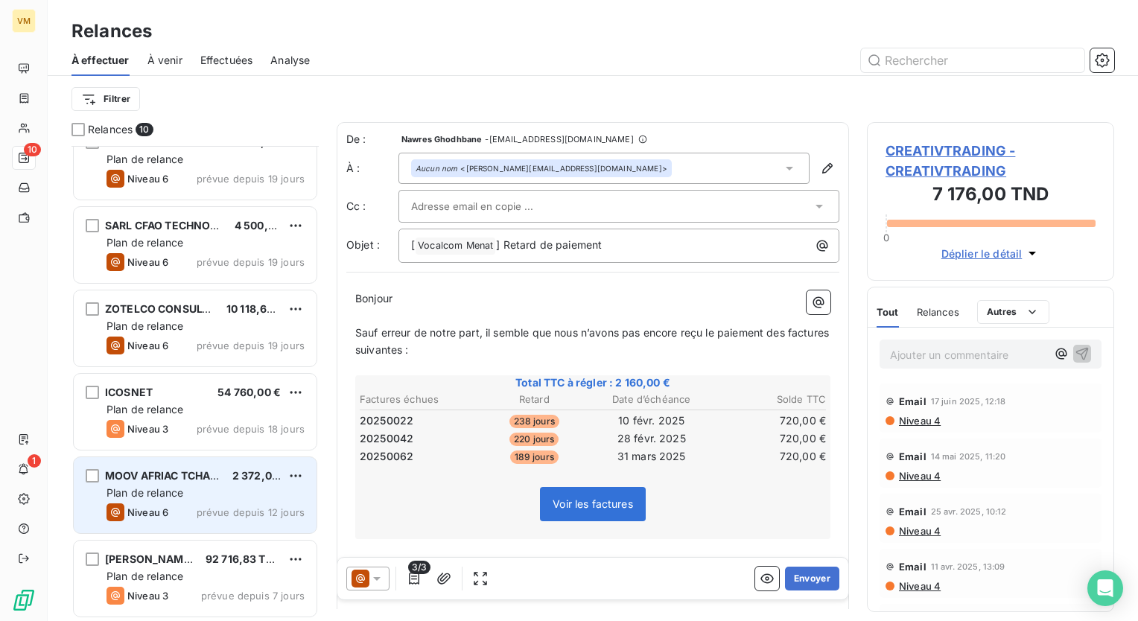
click at [235, 505] on div "Niveau 6 prévue depuis 12 jours" at bounding box center [205, 512] width 198 height 18
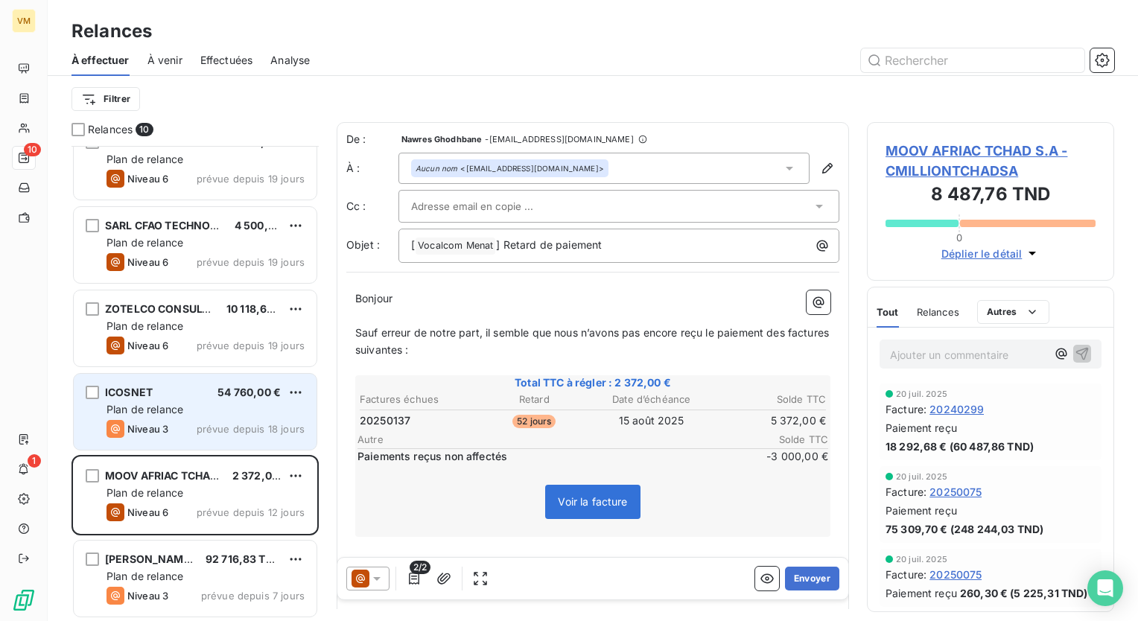
click at [212, 427] on span "prévue depuis 18 jours" at bounding box center [251, 429] width 108 height 12
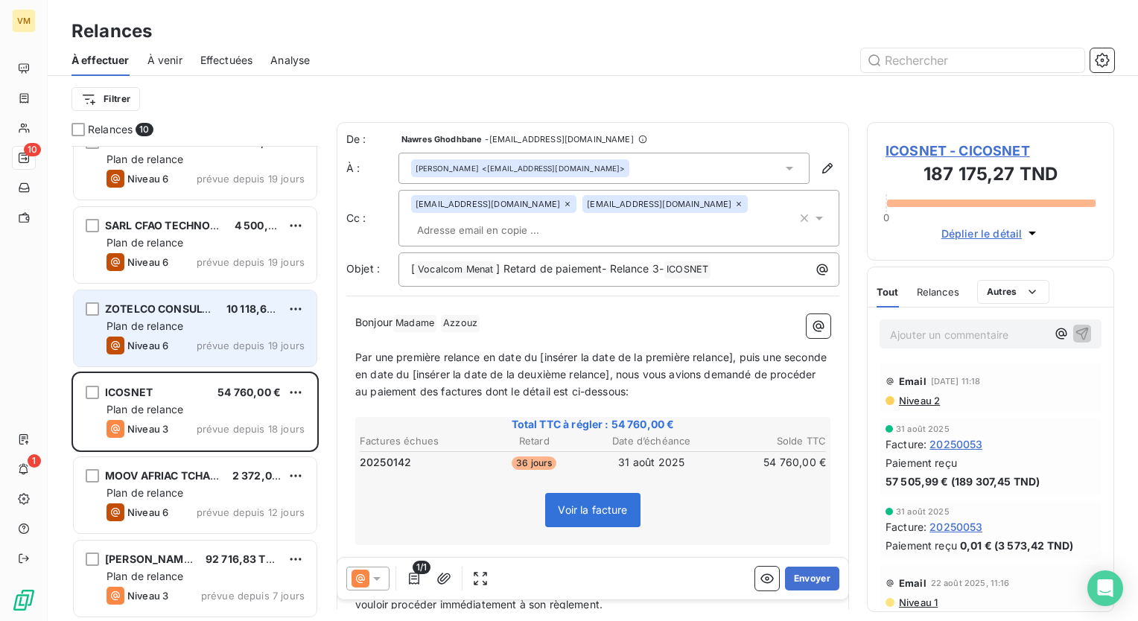
click at [232, 297] on div "ZOTELCO CONSULTING LTD 10 118,64 TND Plan de relance Niveau 6 prévue depuis 19 …" at bounding box center [195, 328] width 243 height 76
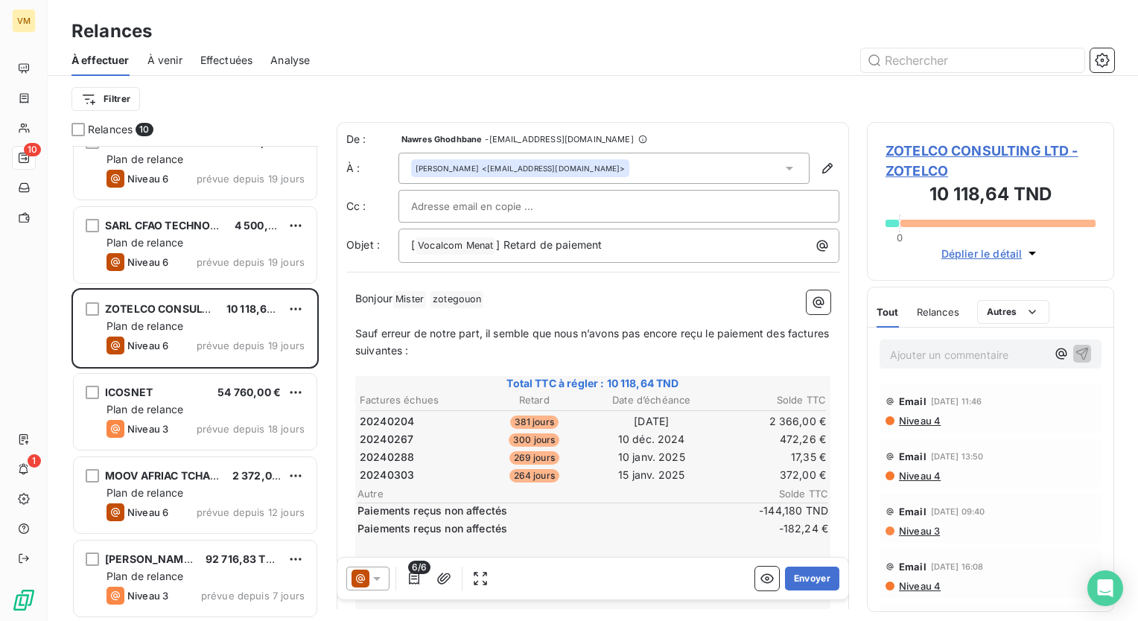
click at [231, 61] on span "Effectuées" at bounding box center [226, 60] width 53 height 15
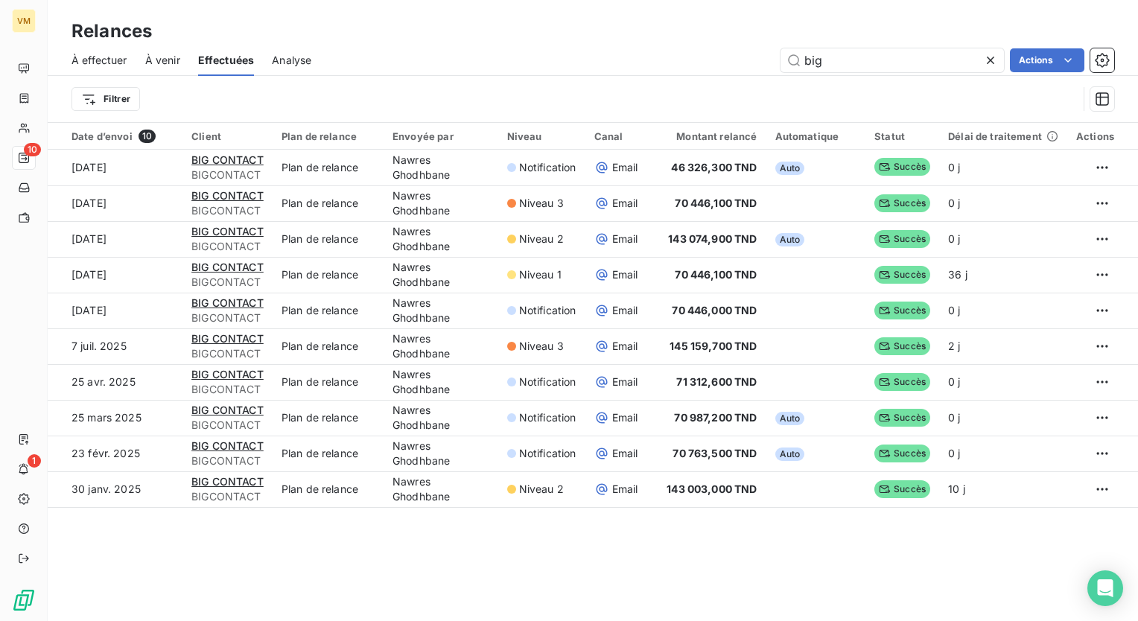
click at [840, 73] on div "À effectuer À venir Effectuées Analyse big Actions" at bounding box center [593, 60] width 1090 height 31
click at [992, 66] on icon at bounding box center [990, 60] width 15 height 15
click at [908, 61] on input "text" at bounding box center [891, 60] width 223 height 24
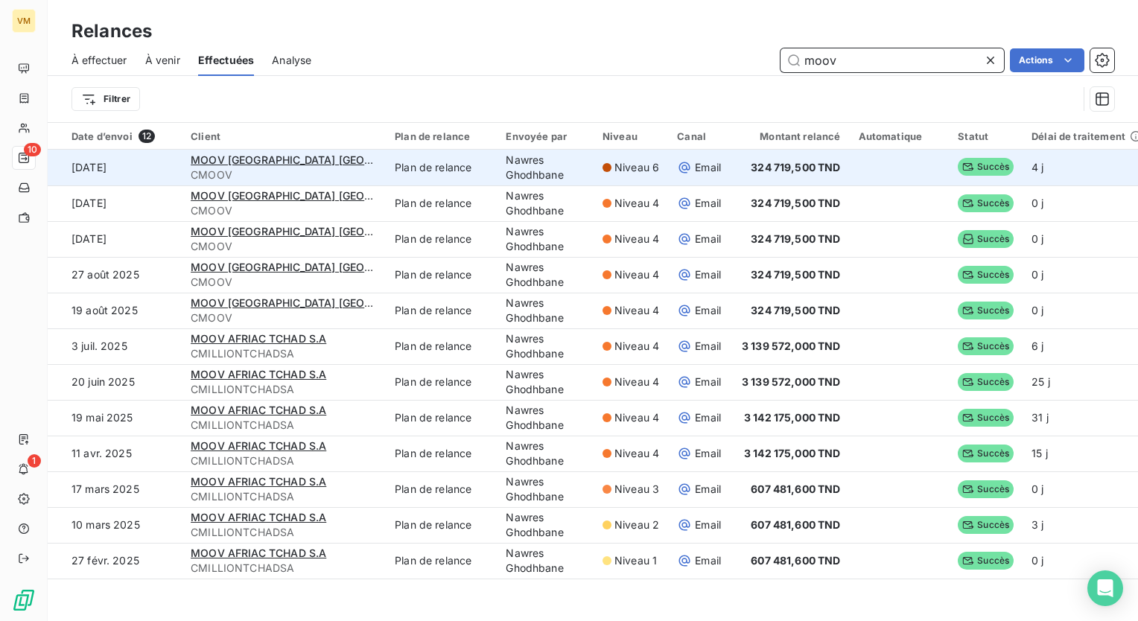
type input "moov"
click at [413, 174] on td "Plan de relance" at bounding box center [441, 168] width 111 height 36
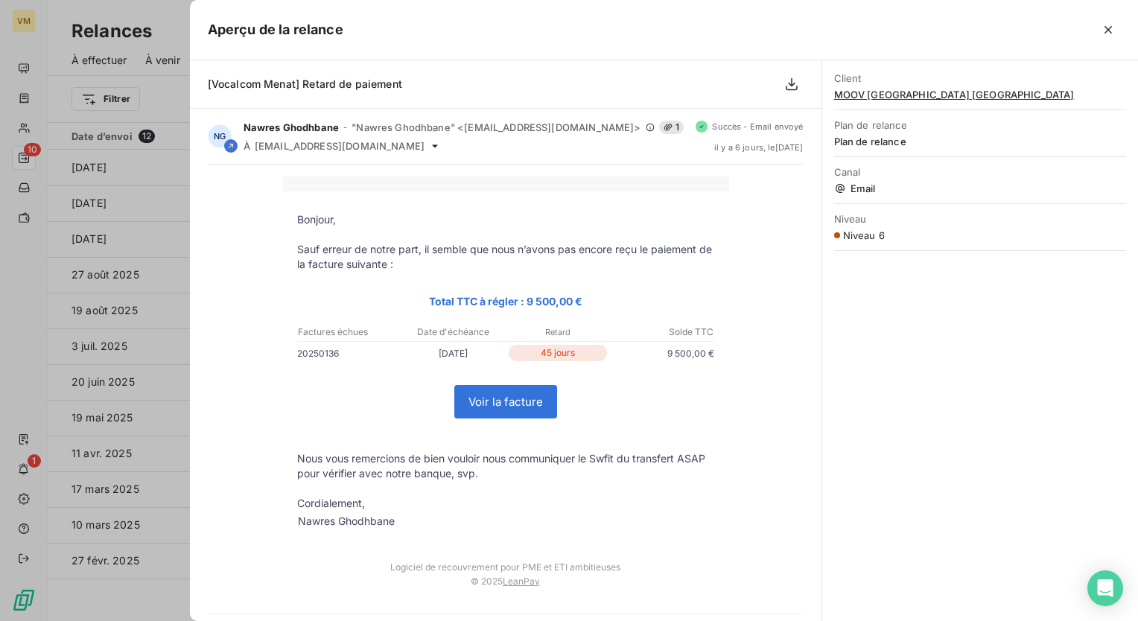
click at [680, 498] on p "Cordialement," at bounding box center [505, 503] width 417 height 15
click at [1108, 28] on icon "button" at bounding box center [1107, 29] width 7 height 7
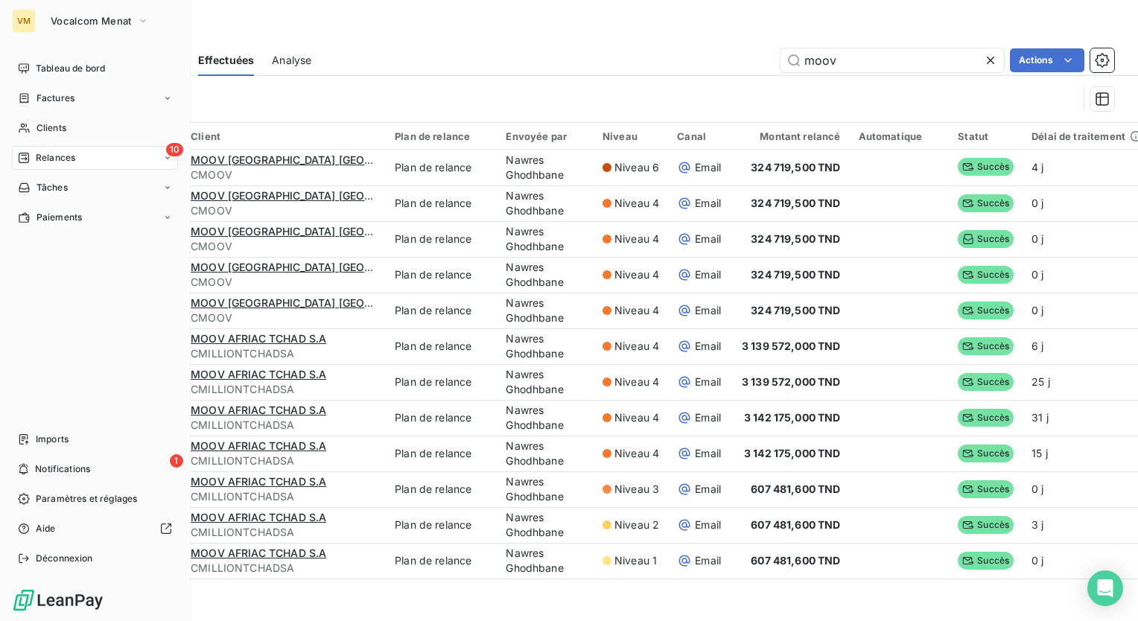
click at [37, 162] on span "Relances" at bounding box center [55, 157] width 39 height 13
click at [66, 183] on span "À effectuer" at bounding box center [60, 187] width 48 height 13
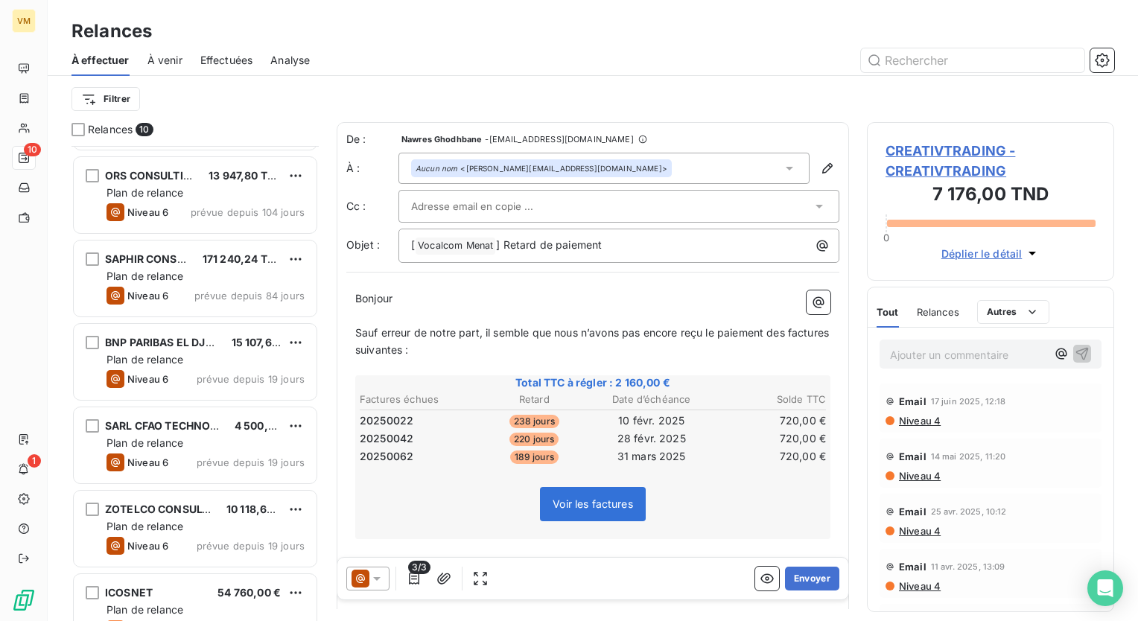
scroll to position [359, 0]
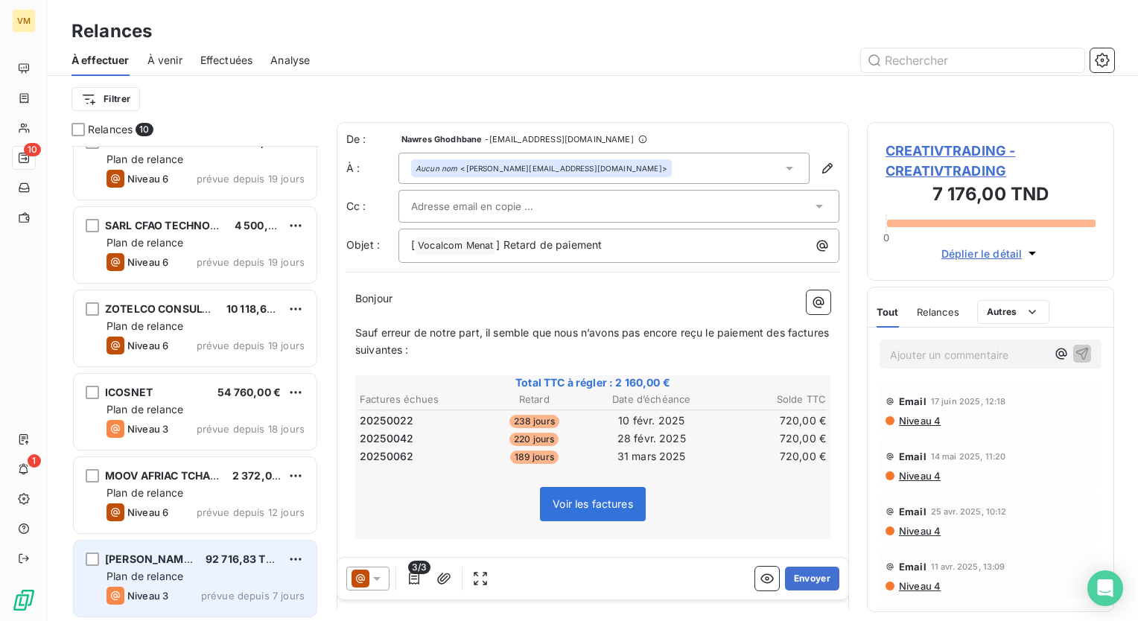
click at [208, 590] on span "prévue depuis 7 jours" at bounding box center [253, 596] width 104 height 12
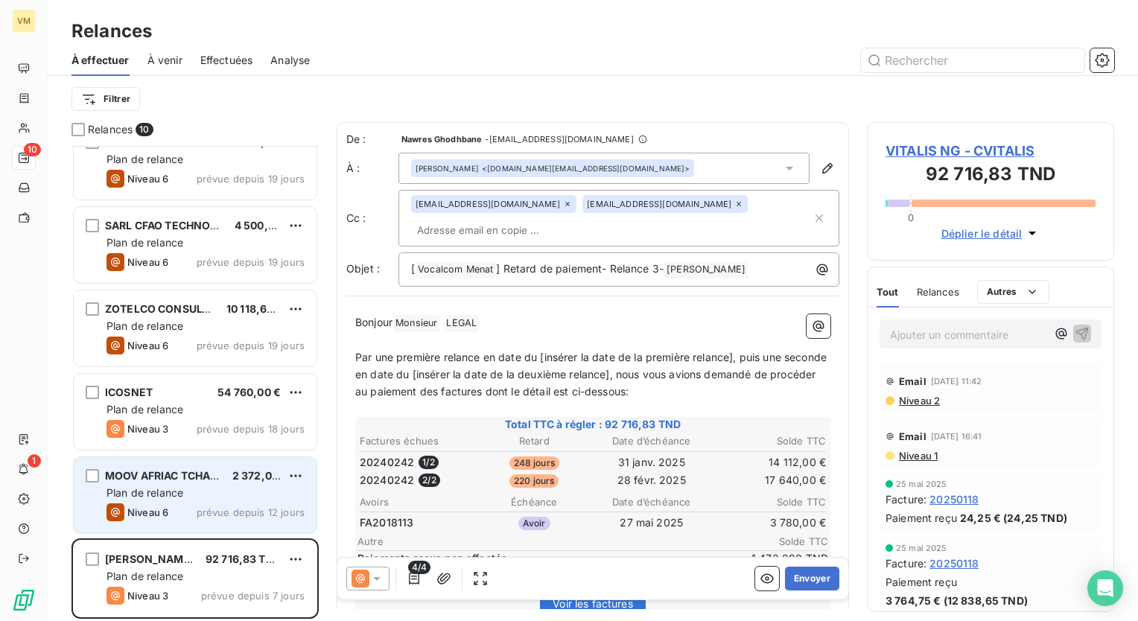
click at [217, 514] on span "prévue depuis 12 jours" at bounding box center [251, 512] width 108 height 12
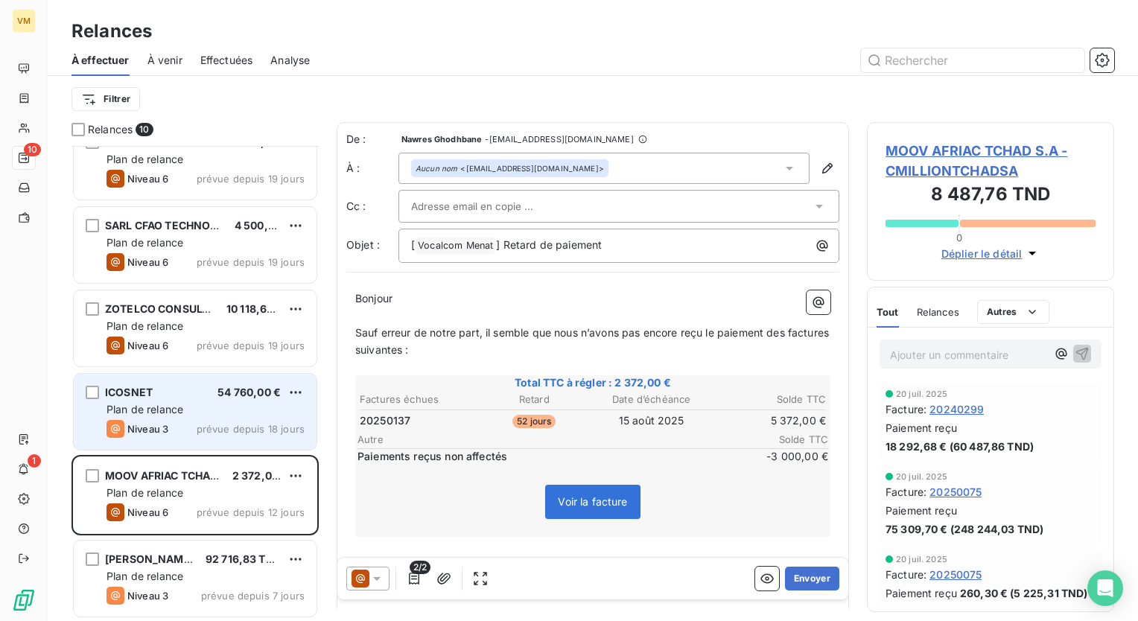
click at [182, 429] on div "Niveau 3 prévue depuis 18 jours" at bounding box center [205, 429] width 198 height 18
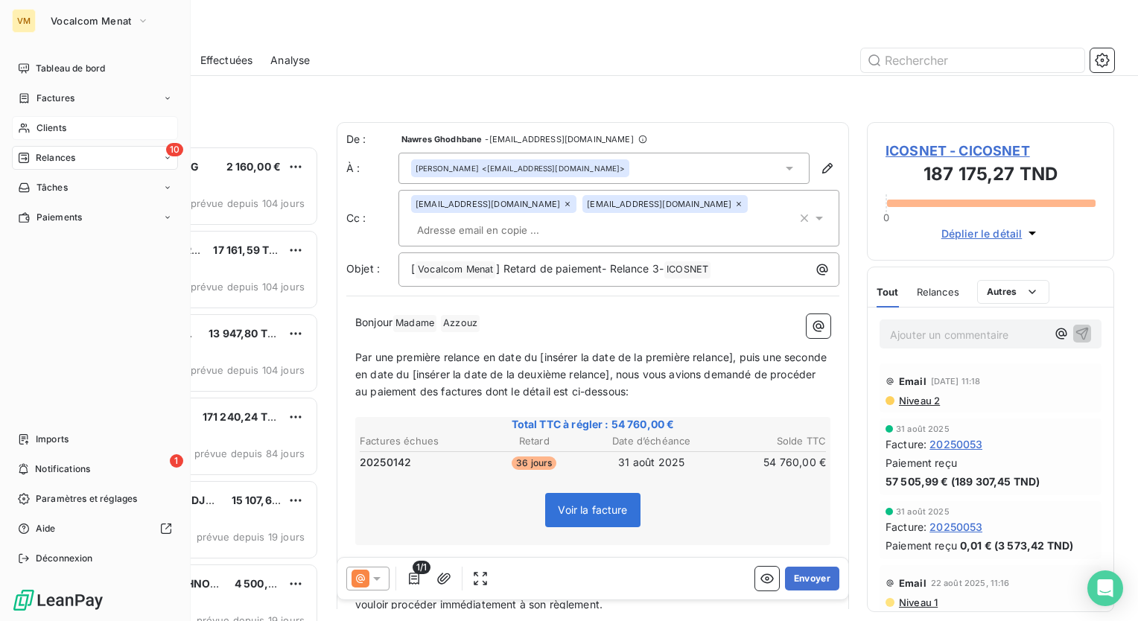
click at [54, 127] on span "Clients" at bounding box center [51, 127] width 30 height 13
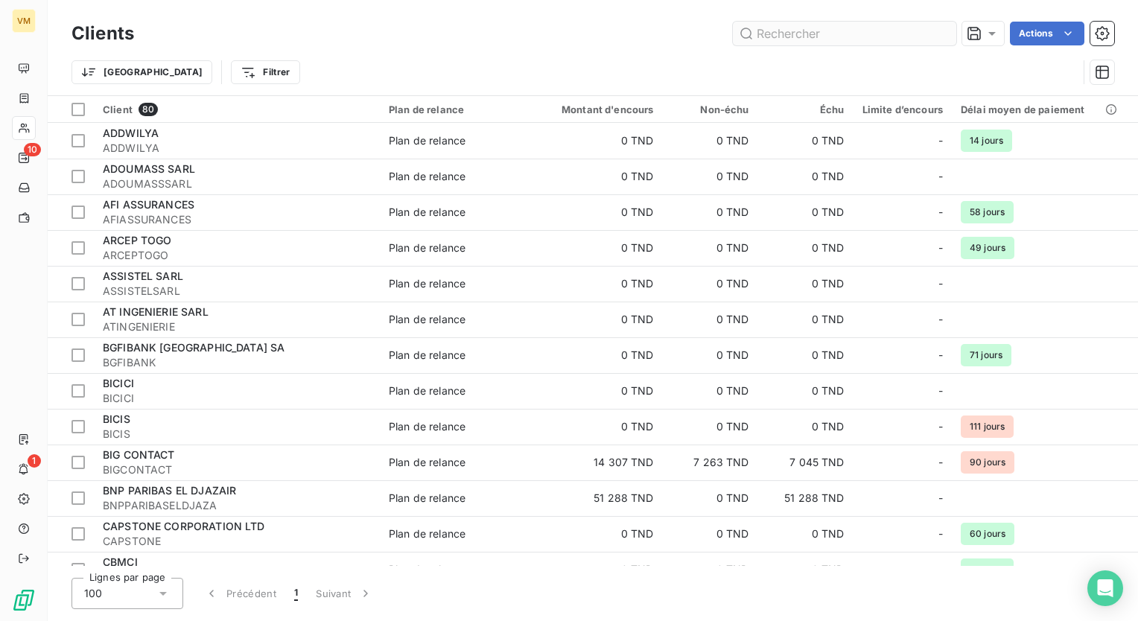
click at [836, 41] on input "text" at bounding box center [844, 34] width 223 height 24
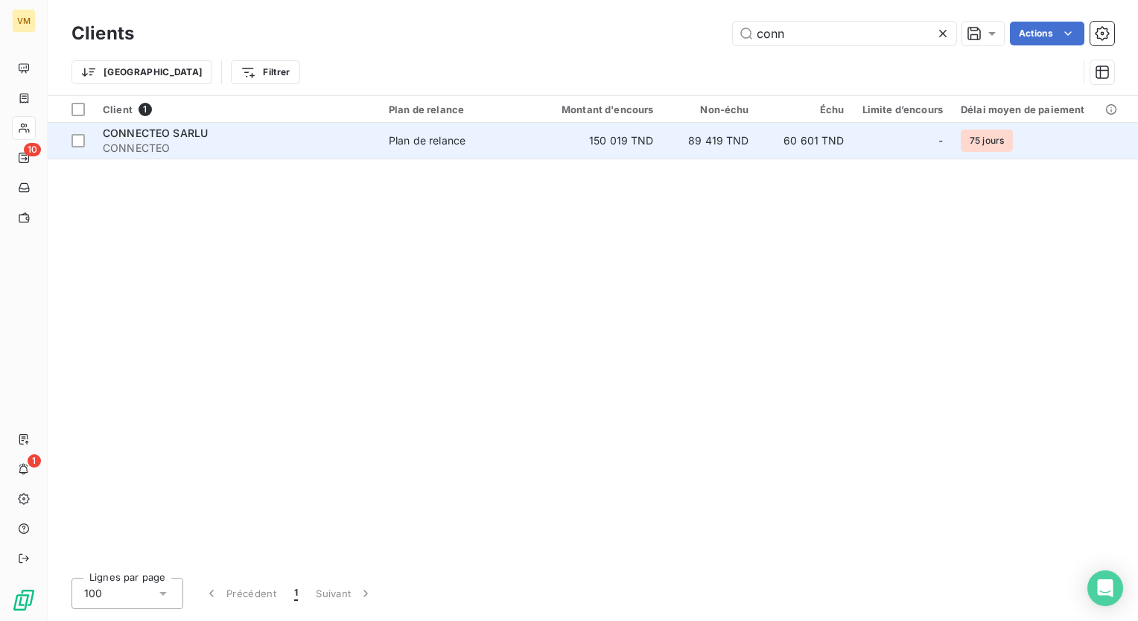
type input "conn"
click at [679, 150] on td "89 419 TND" at bounding box center [710, 141] width 95 height 36
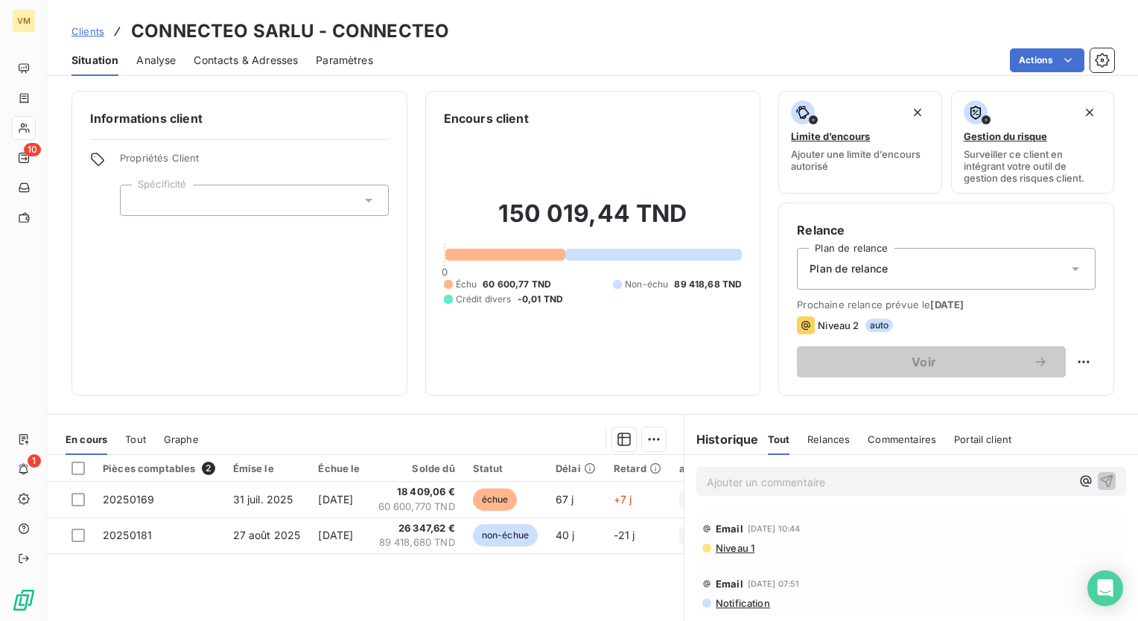
click at [725, 550] on span "Niveau 1" at bounding box center [734, 548] width 40 height 12
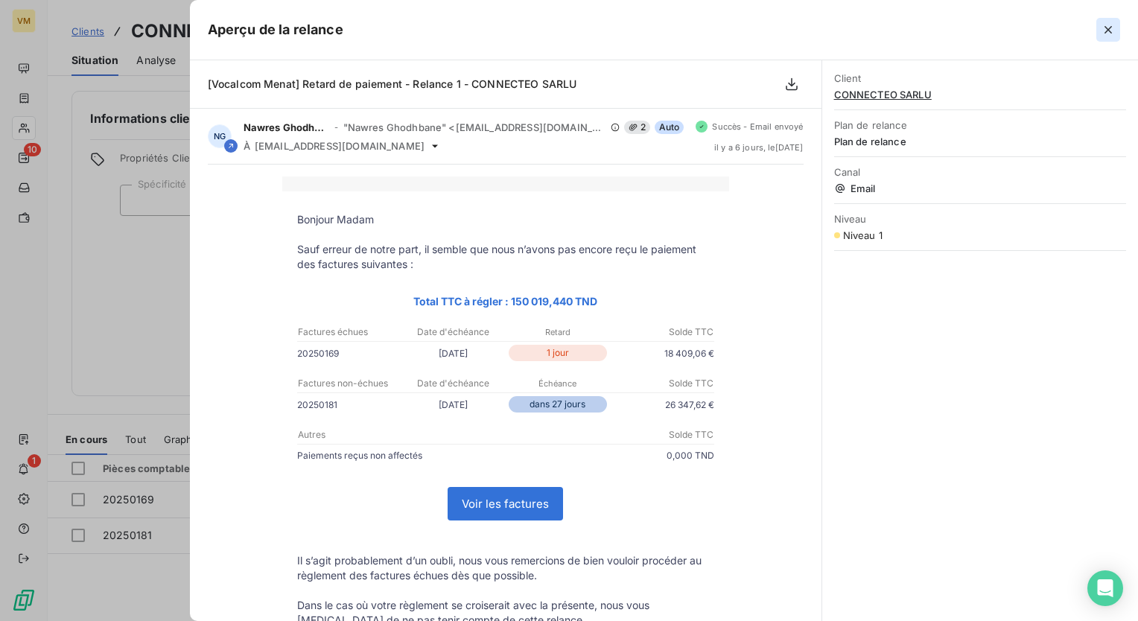
click at [1111, 32] on icon "button" at bounding box center [1107, 29] width 7 height 7
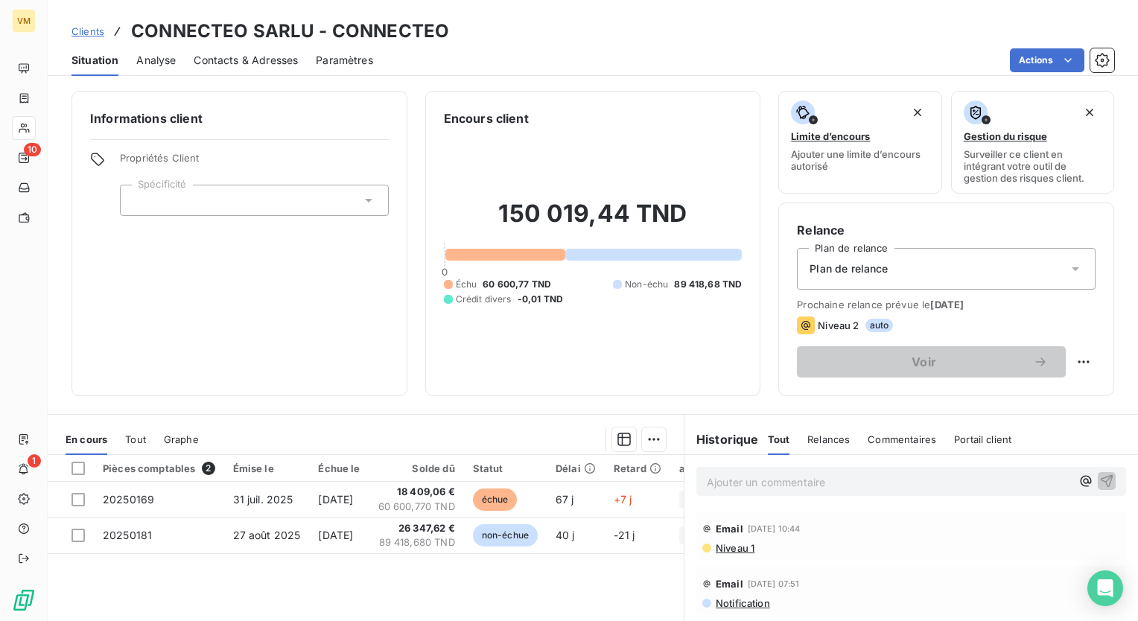
click at [728, 549] on span "Niveau 1" at bounding box center [734, 548] width 40 height 12
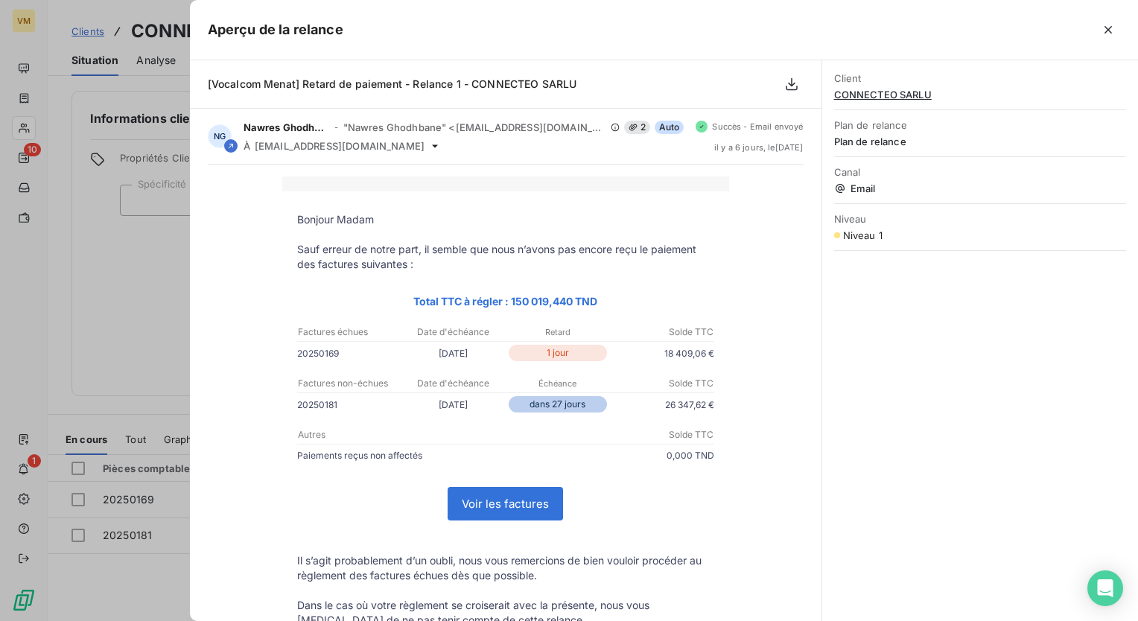
drag, startPoint x: 423, startPoint y: 353, endPoint x: 624, endPoint y: 358, distance: 201.1
click at [623, 358] on tr "20250169 [DATE] 1 jour 18 409,06 €" at bounding box center [505, 353] width 417 height 16
drag, startPoint x: 624, startPoint y: 358, endPoint x: 768, endPoint y: 364, distance: 143.9
click at [768, 364] on div "Bonjour Madam Sauf erreur de notre part, il semble que nous n’avons pas [MEDICA…" at bounding box center [506, 490] width 596 height 626
click at [1104, 34] on icon "button" at bounding box center [1108, 29] width 15 height 15
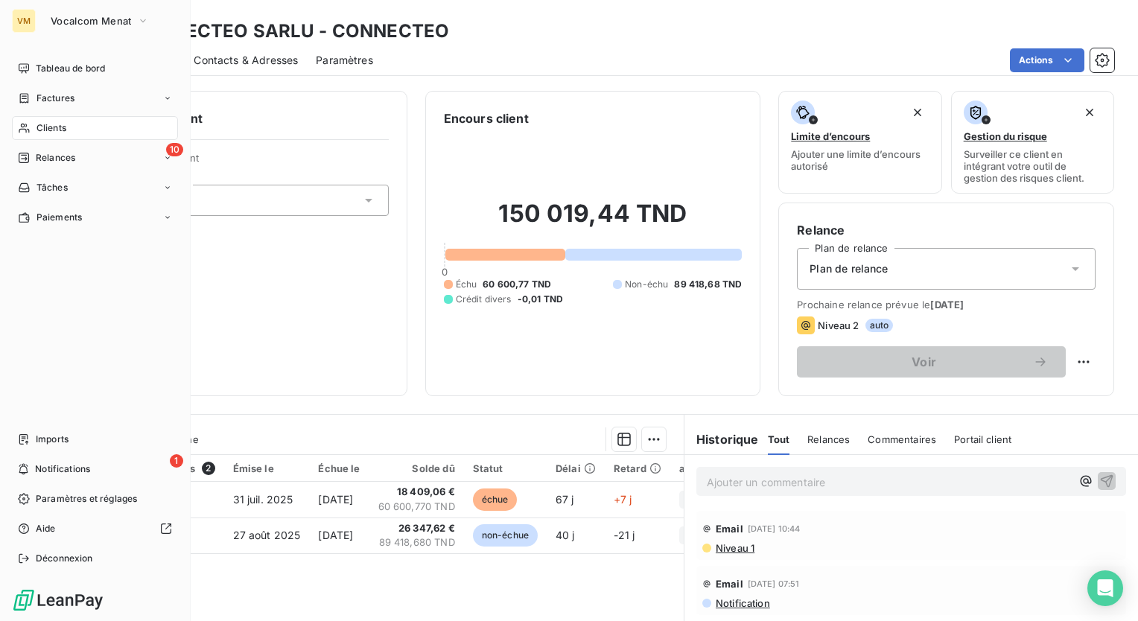
click at [39, 130] on span "Clients" at bounding box center [51, 127] width 30 height 13
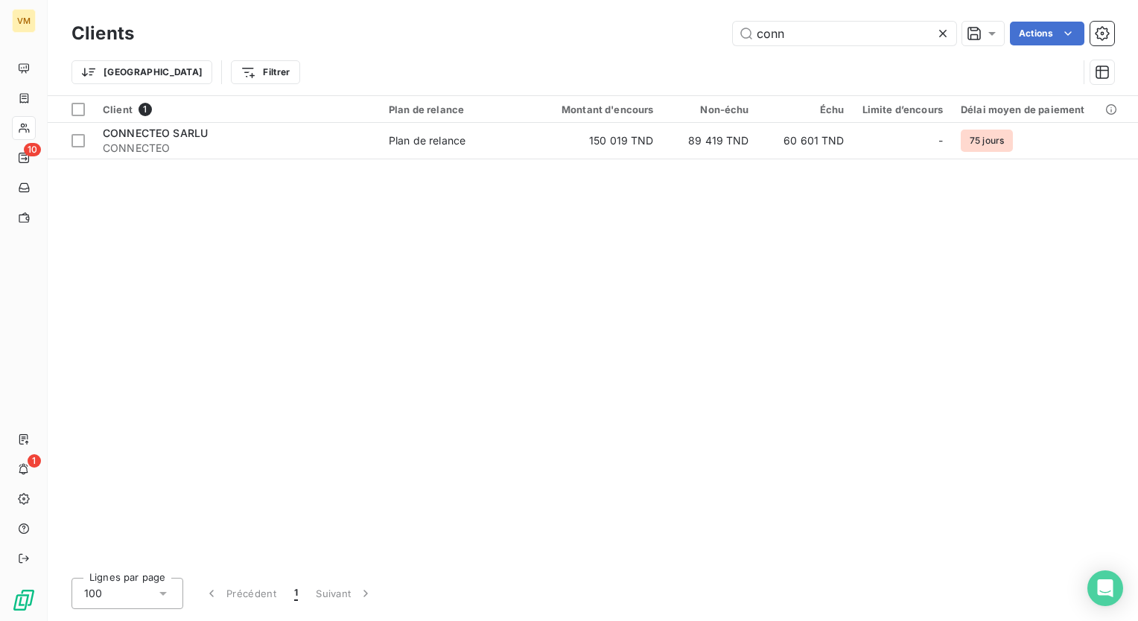
click at [947, 35] on icon at bounding box center [942, 33] width 15 height 15
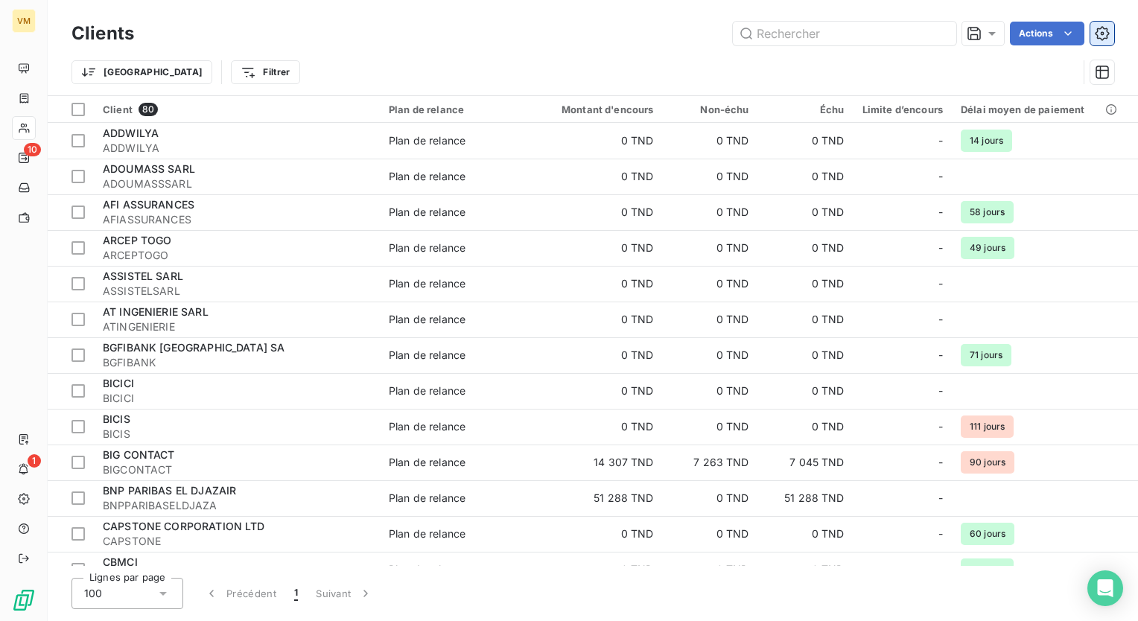
click at [1100, 33] on icon "button" at bounding box center [1102, 33] width 15 height 15
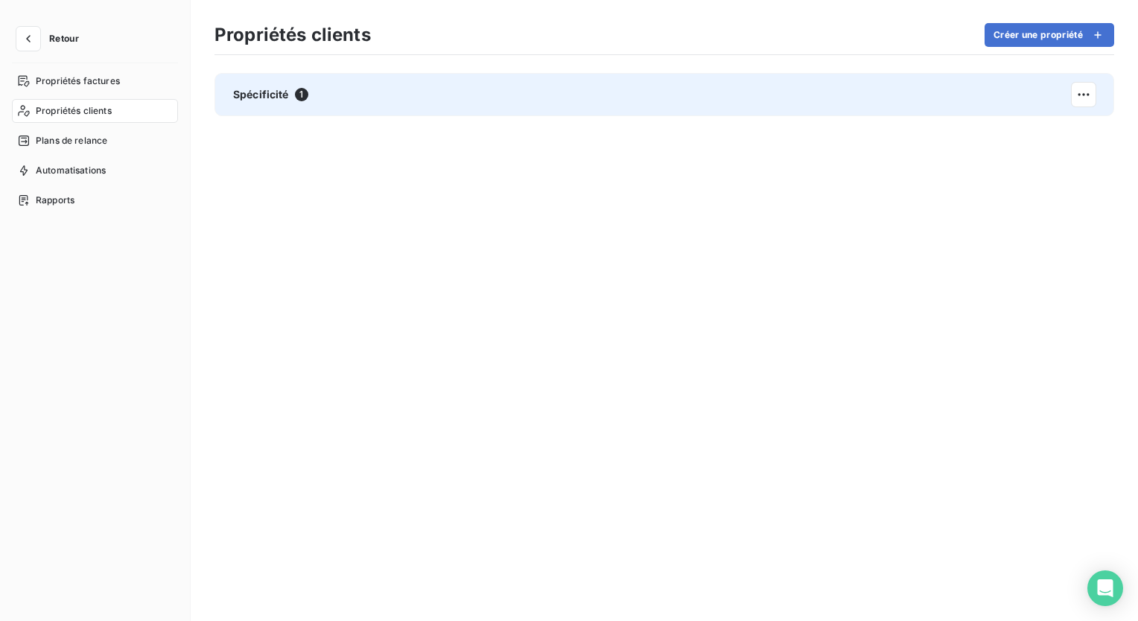
click at [304, 89] on span "1" at bounding box center [301, 94] width 13 height 13
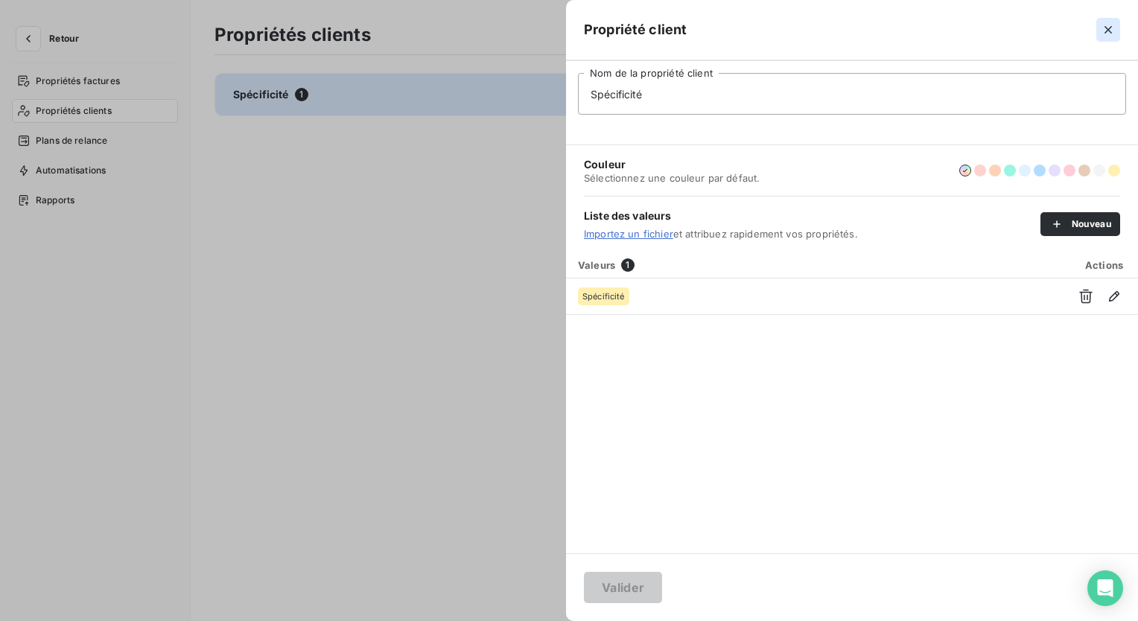
click at [1115, 27] on icon "button" at bounding box center [1108, 29] width 15 height 15
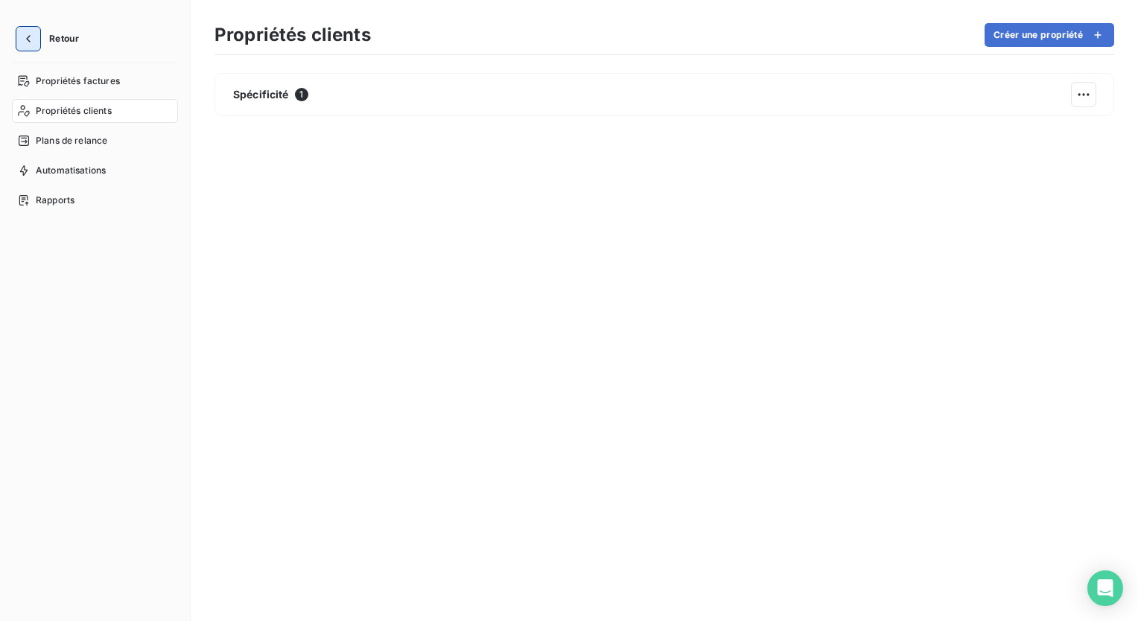
click at [30, 35] on icon "button" at bounding box center [28, 38] width 15 height 15
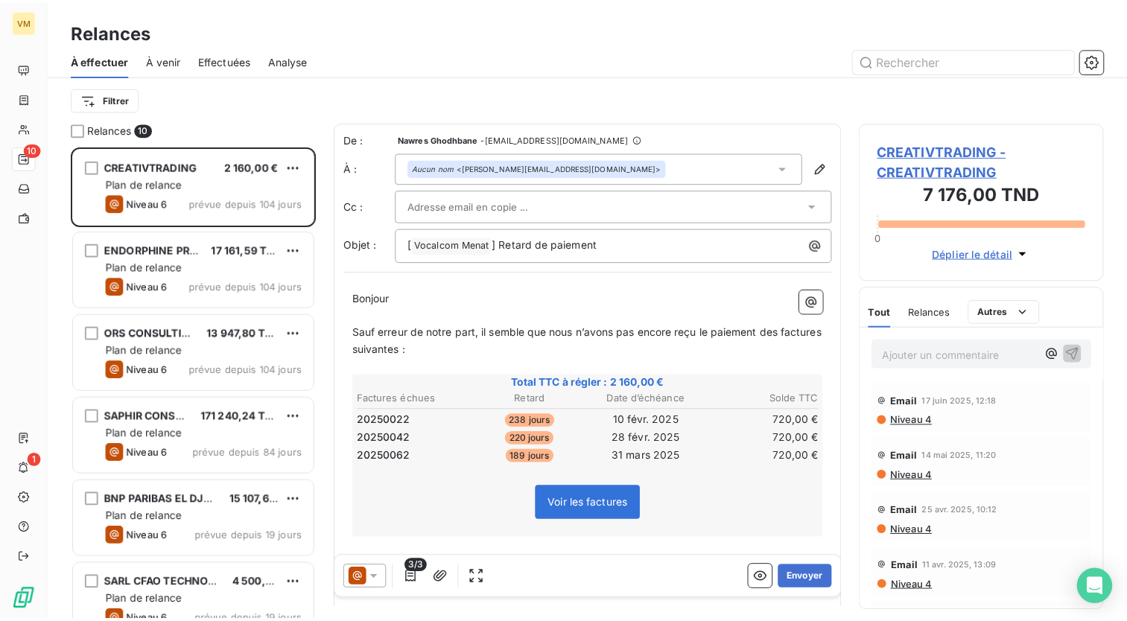
scroll to position [464, 235]
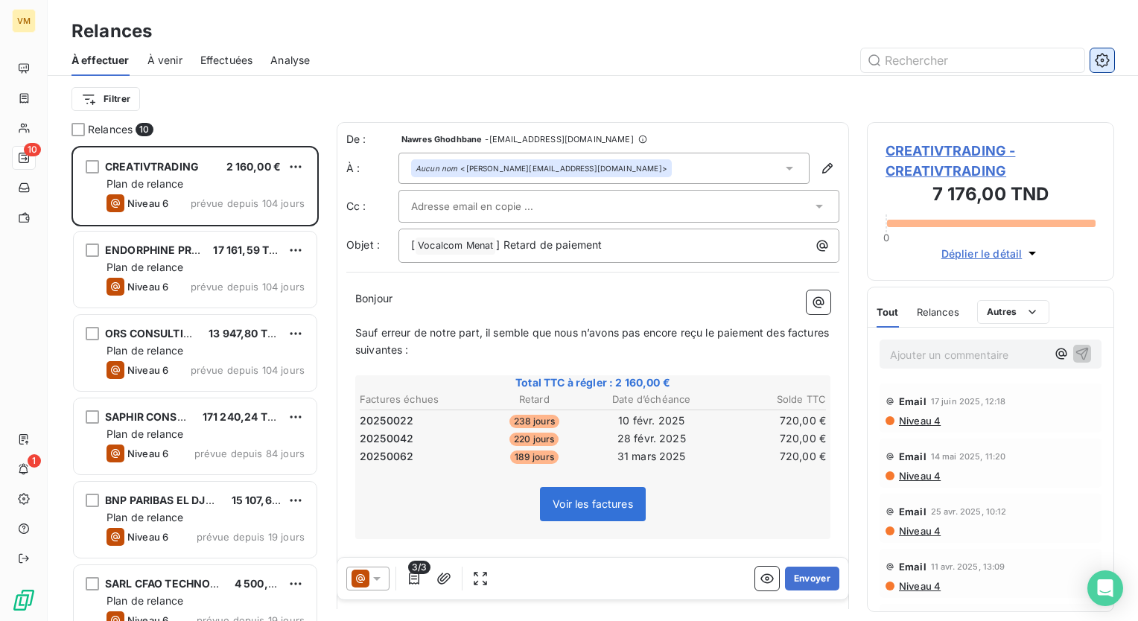
click at [1104, 61] on icon "button" at bounding box center [1102, 60] width 15 height 15
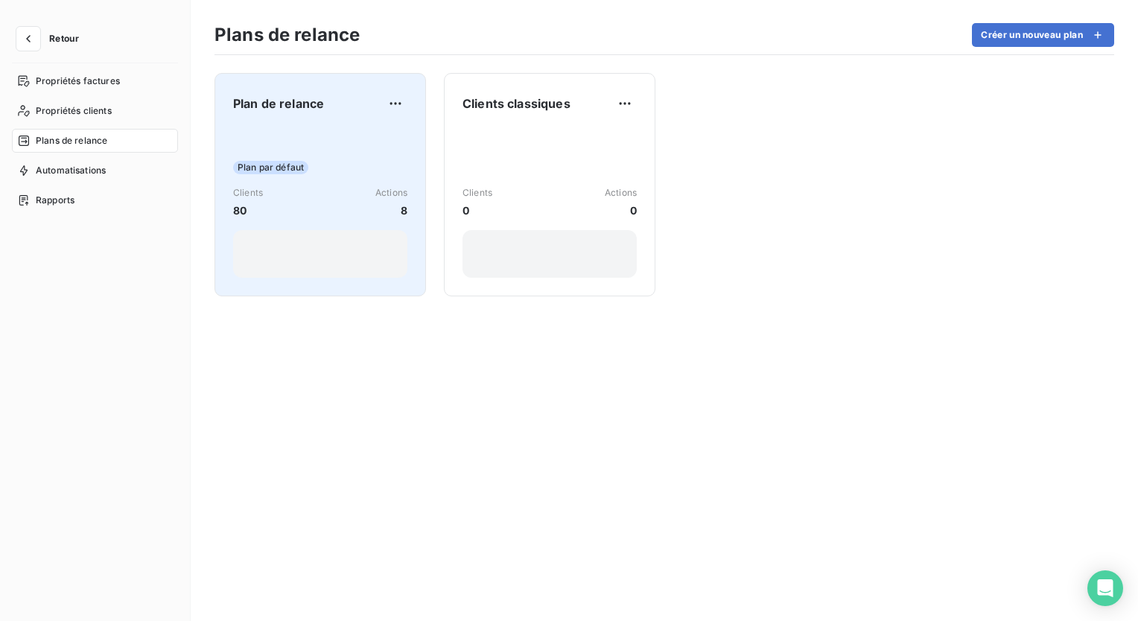
click at [340, 166] on div "Plan par défaut" at bounding box center [320, 167] width 174 height 13
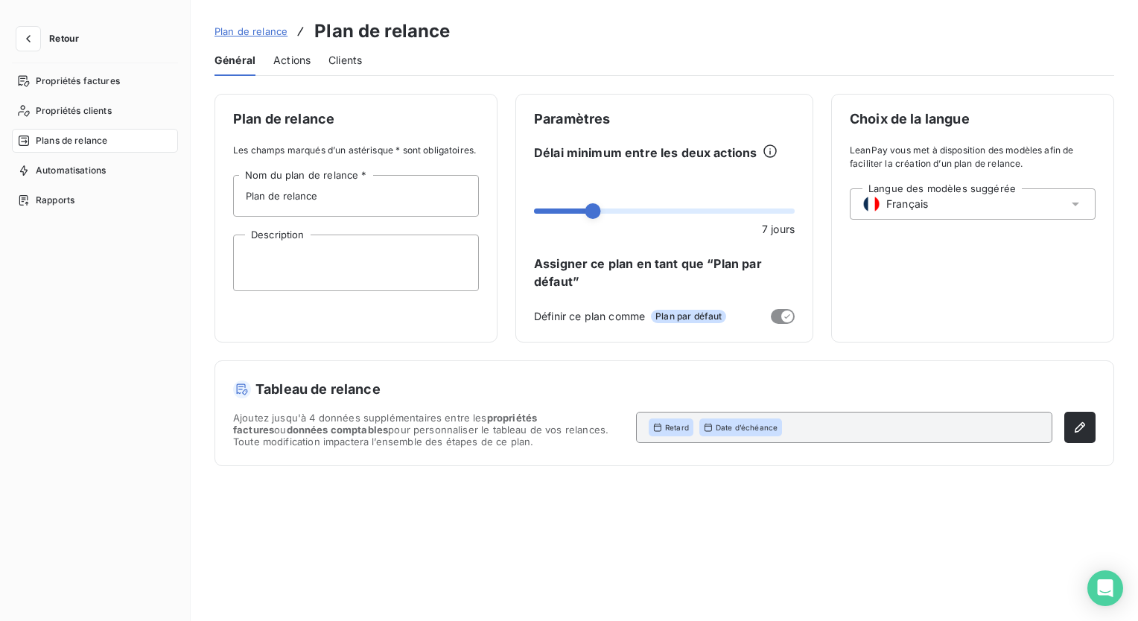
click at [289, 60] on span "Actions" at bounding box center [291, 60] width 37 height 15
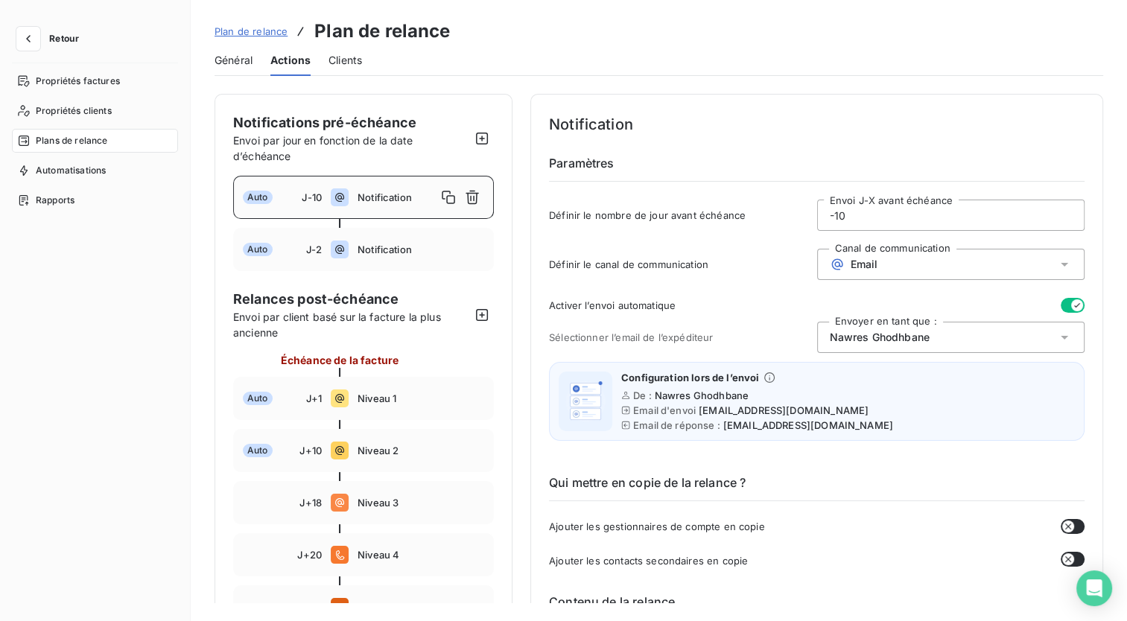
click at [1062, 302] on button "button" at bounding box center [1073, 305] width 24 height 15
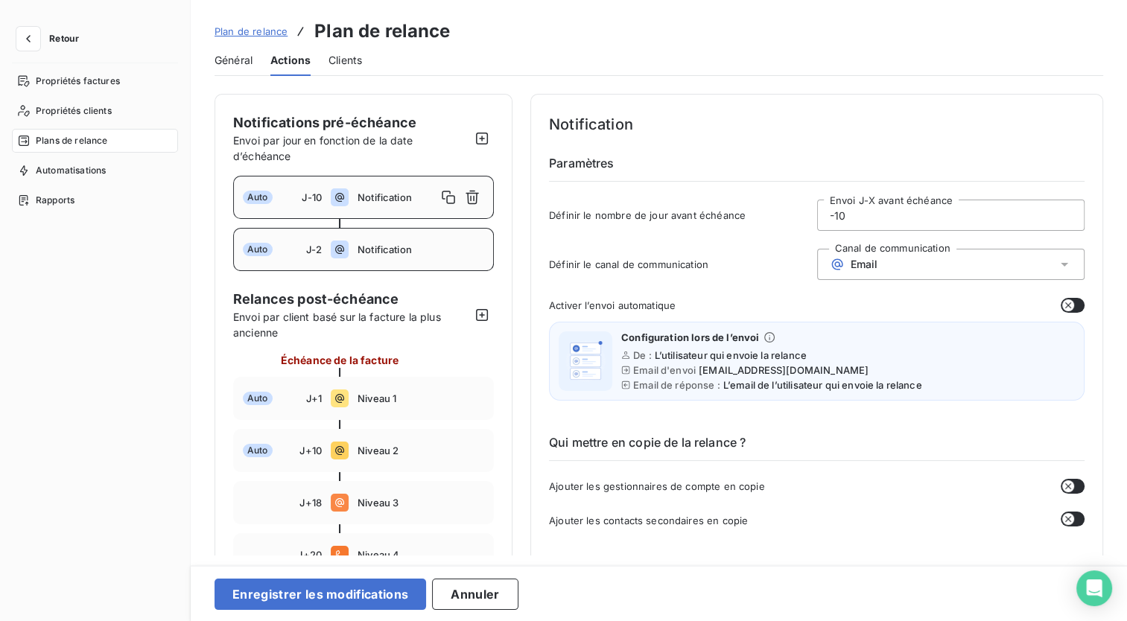
click at [252, 247] on span "Auto" at bounding box center [258, 249] width 30 height 13
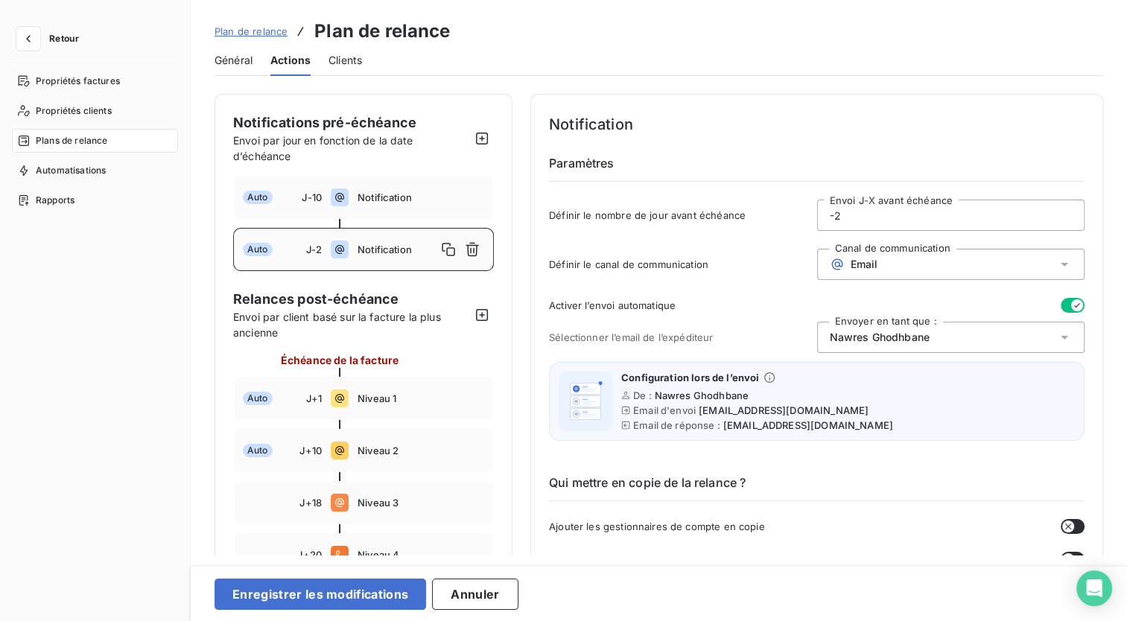
click at [1061, 302] on button "button" at bounding box center [1073, 305] width 24 height 15
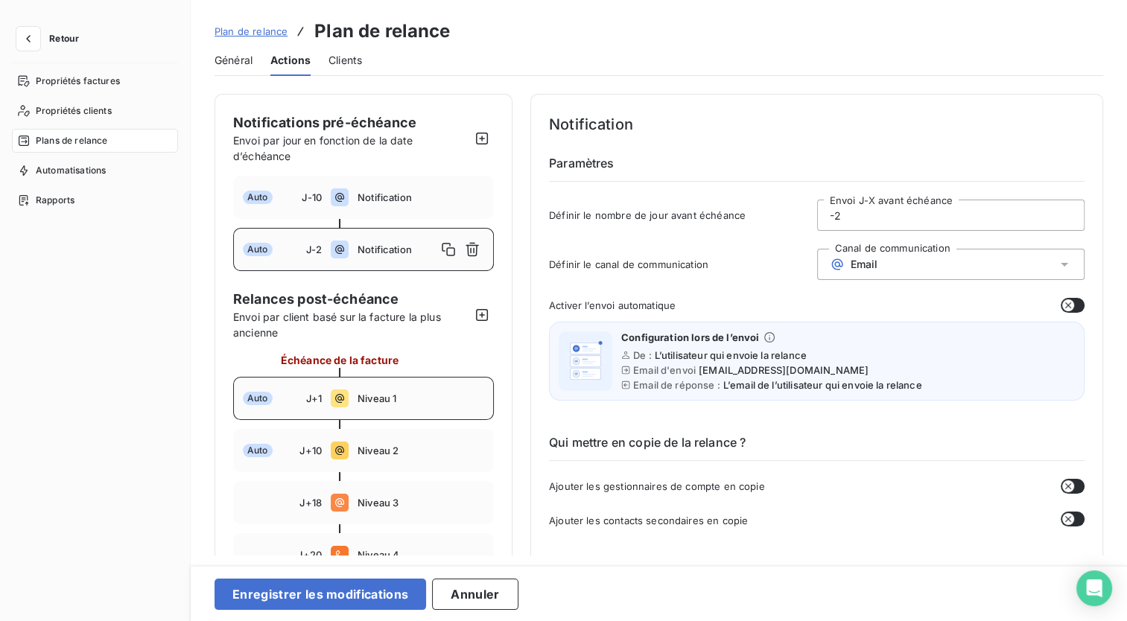
click at [259, 409] on div "Auto J+1 Niveau 1" at bounding box center [363, 398] width 261 height 43
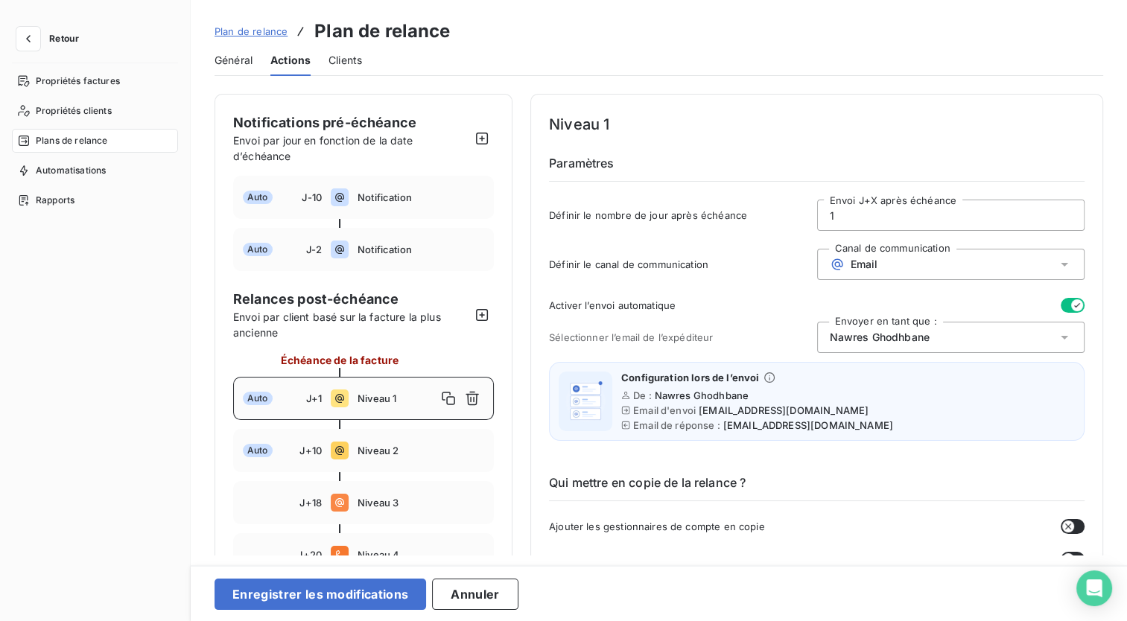
click at [1074, 302] on icon "button" at bounding box center [1077, 305] width 12 height 12
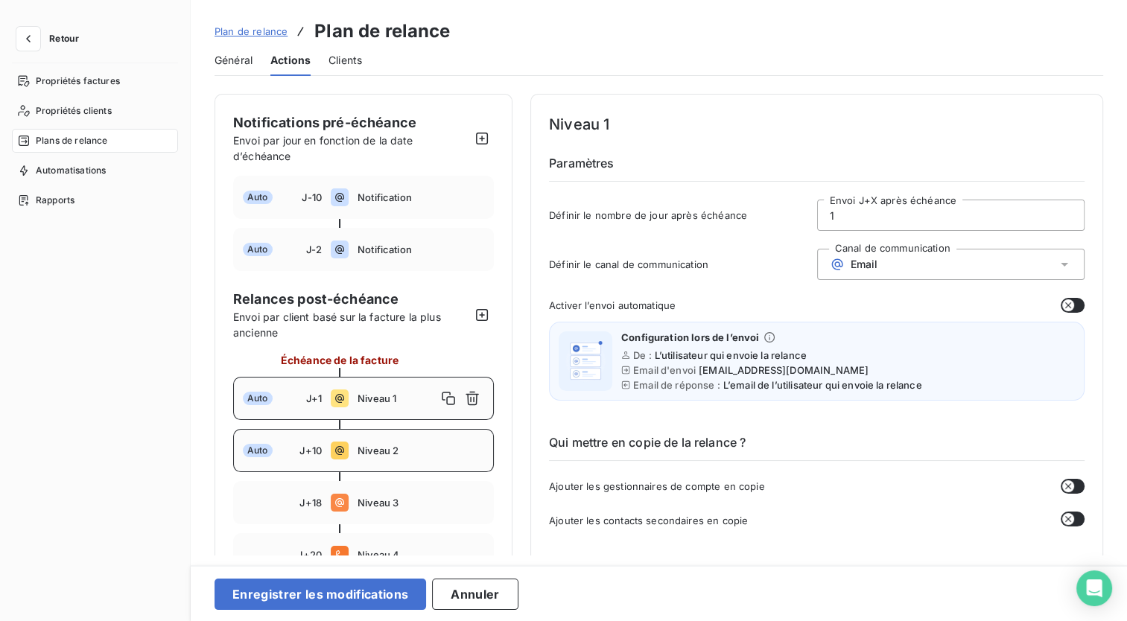
click at [256, 448] on span "Auto" at bounding box center [258, 450] width 30 height 13
type input "10"
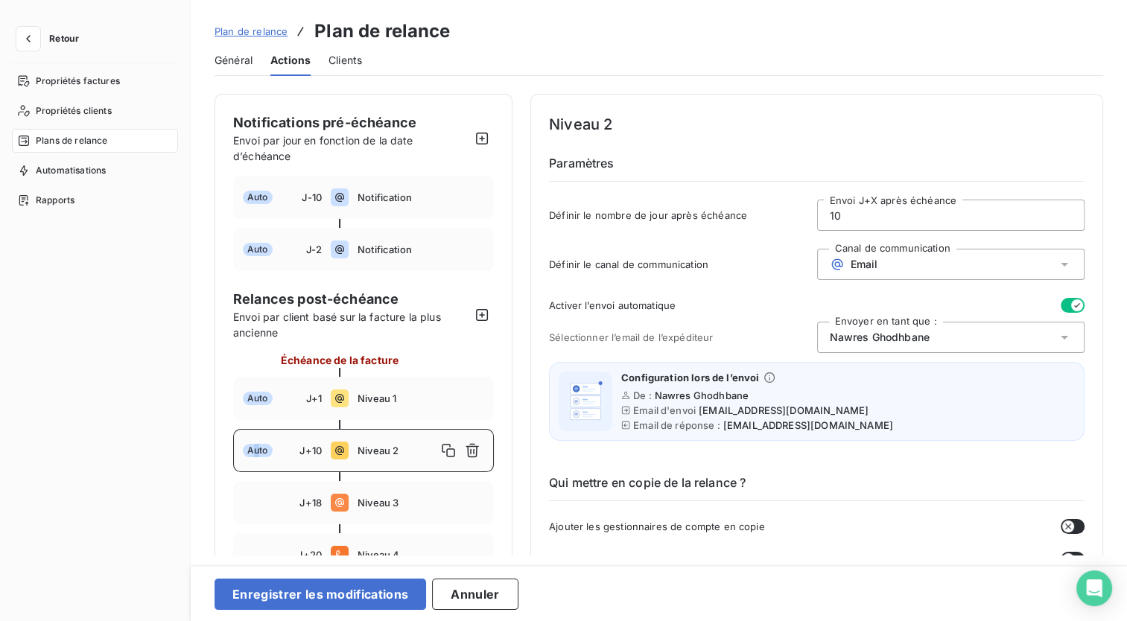
click at [1072, 302] on icon "button" at bounding box center [1077, 305] width 12 height 12
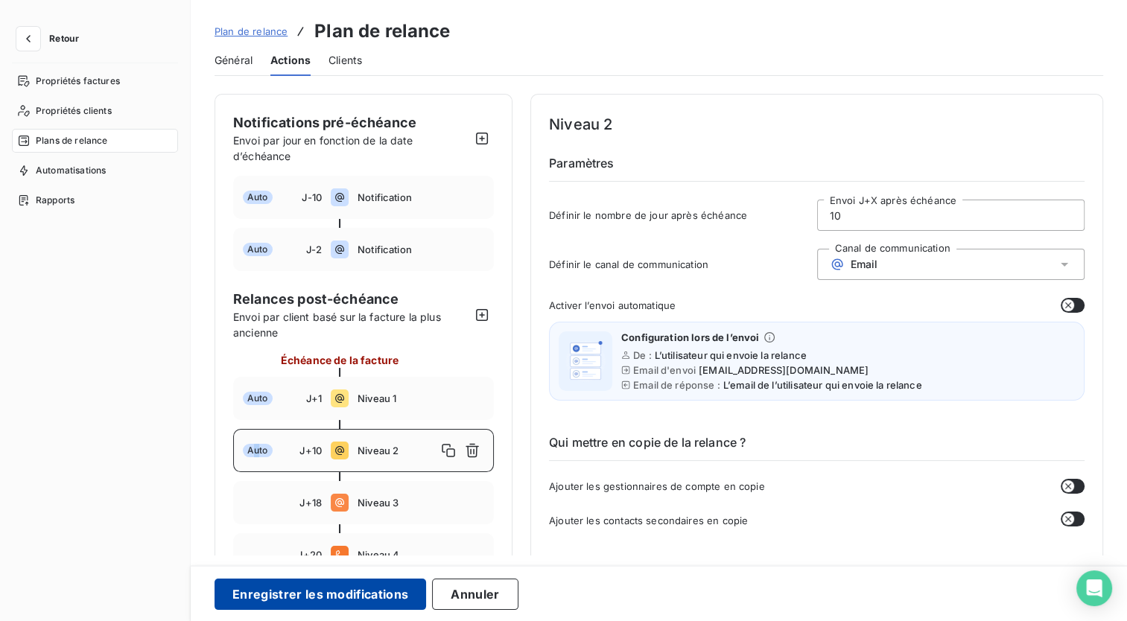
click at [348, 602] on button "Enregistrer les modifications" at bounding box center [320, 594] width 212 height 31
